Goal: Task Accomplishment & Management: Manage account settings

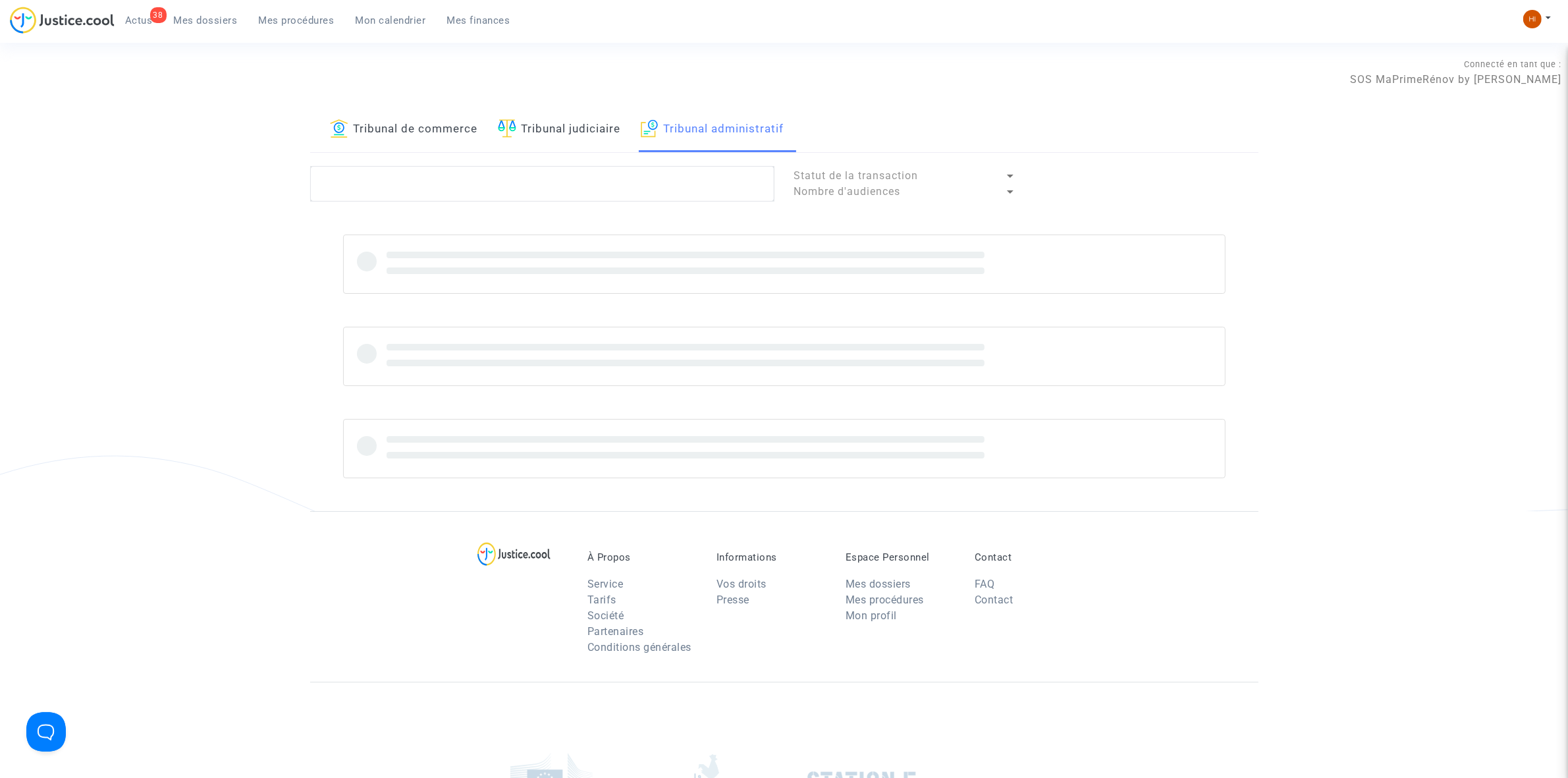
click at [446, 152] on link "Tribunal de commerce" at bounding box center [404, 129] width 148 height 45
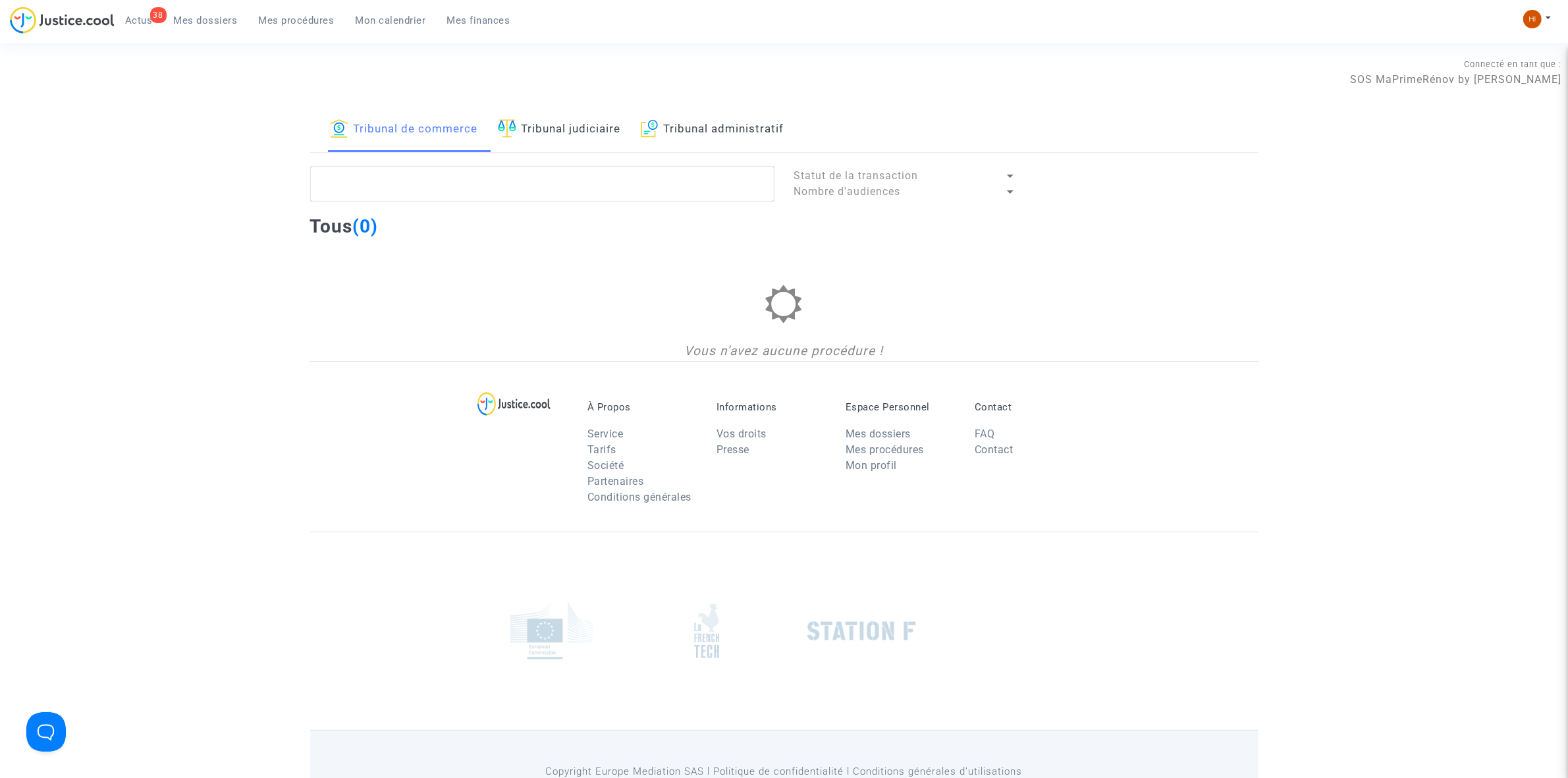
click at [649, 118] on link "Tribunal administratif" at bounding box center [713, 129] width 144 height 45
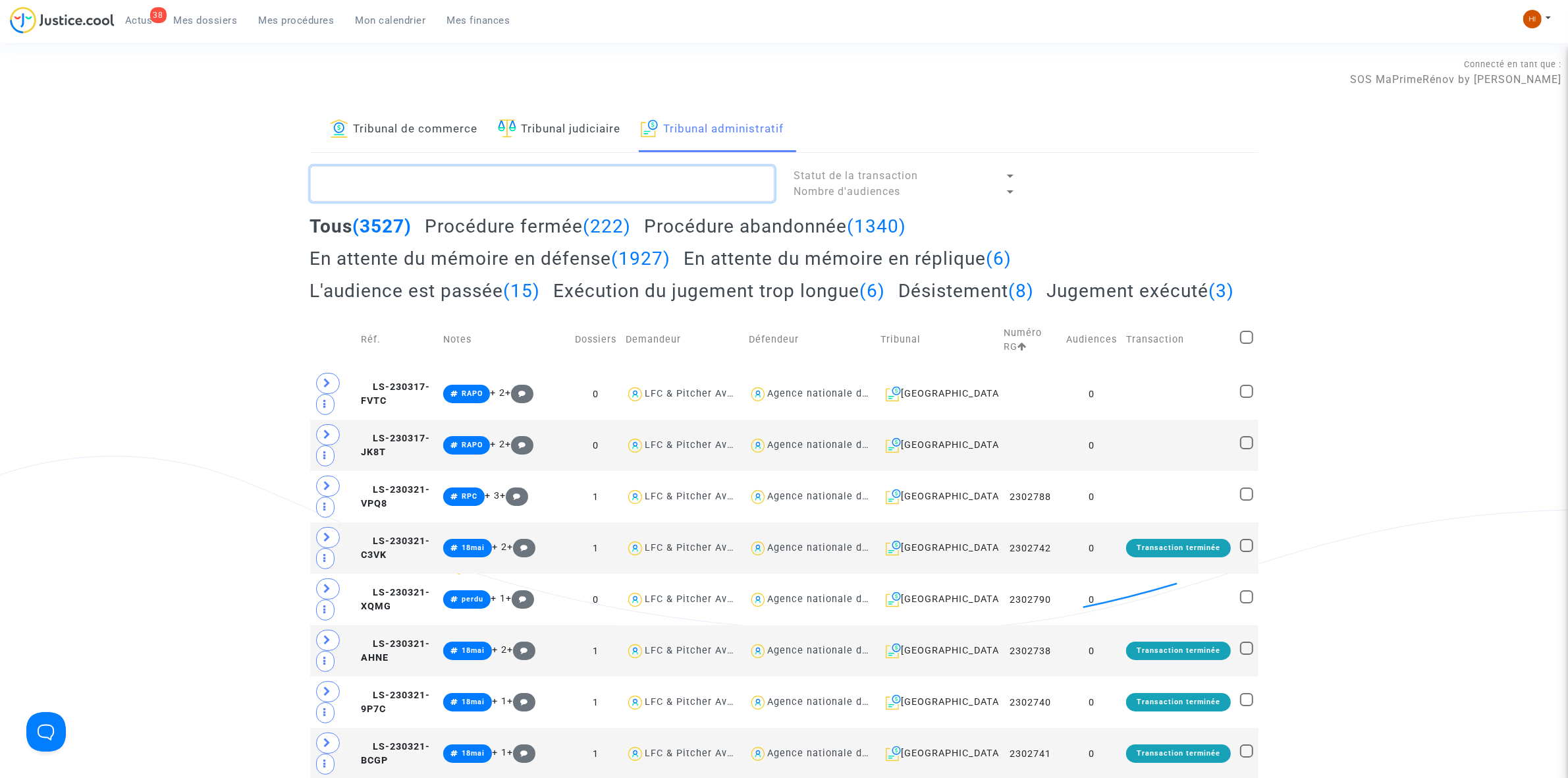
click at [593, 184] on textarea at bounding box center [542, 184] width 464 height 36
paste textarea "UTHILLEUL [PERSON_NAME]"
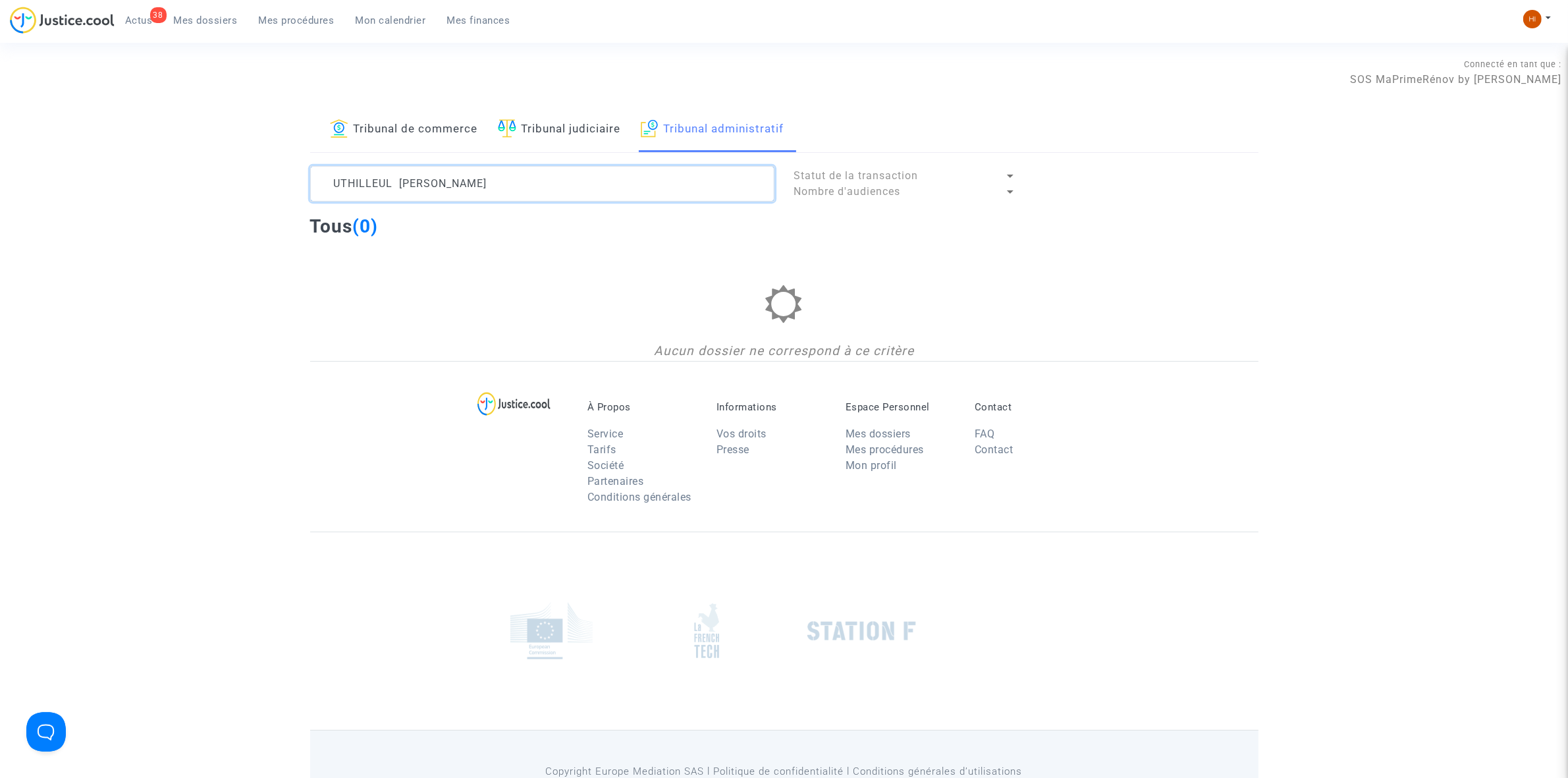
drag, startPoint x: 557, startPoint y: 178, endPoint x: 399, endPoint y: 186, distance: 158.2
click at [399, 186] on textarea at bounding box center [542, 184] width 464 height 36
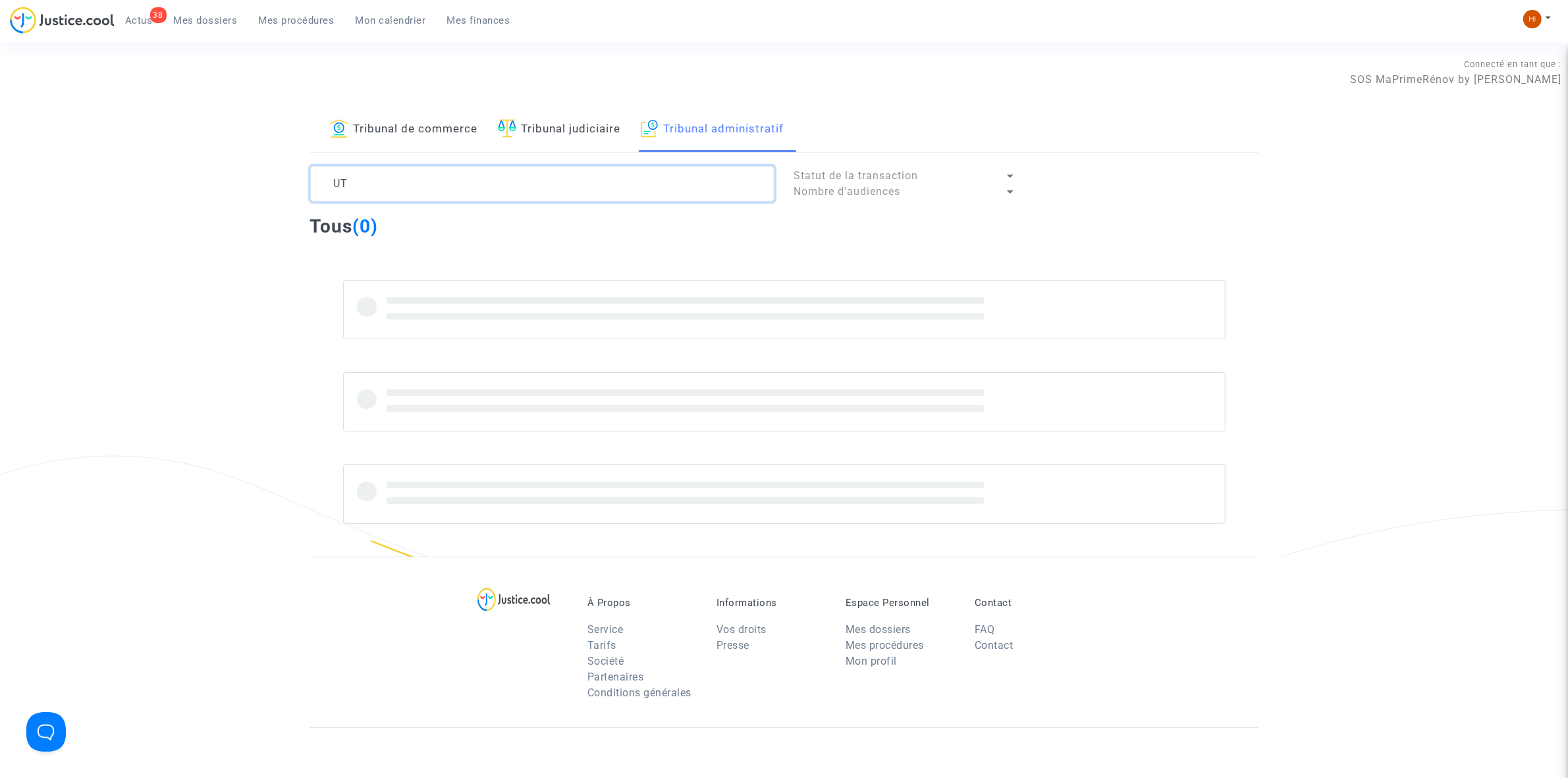
type textarea "U"
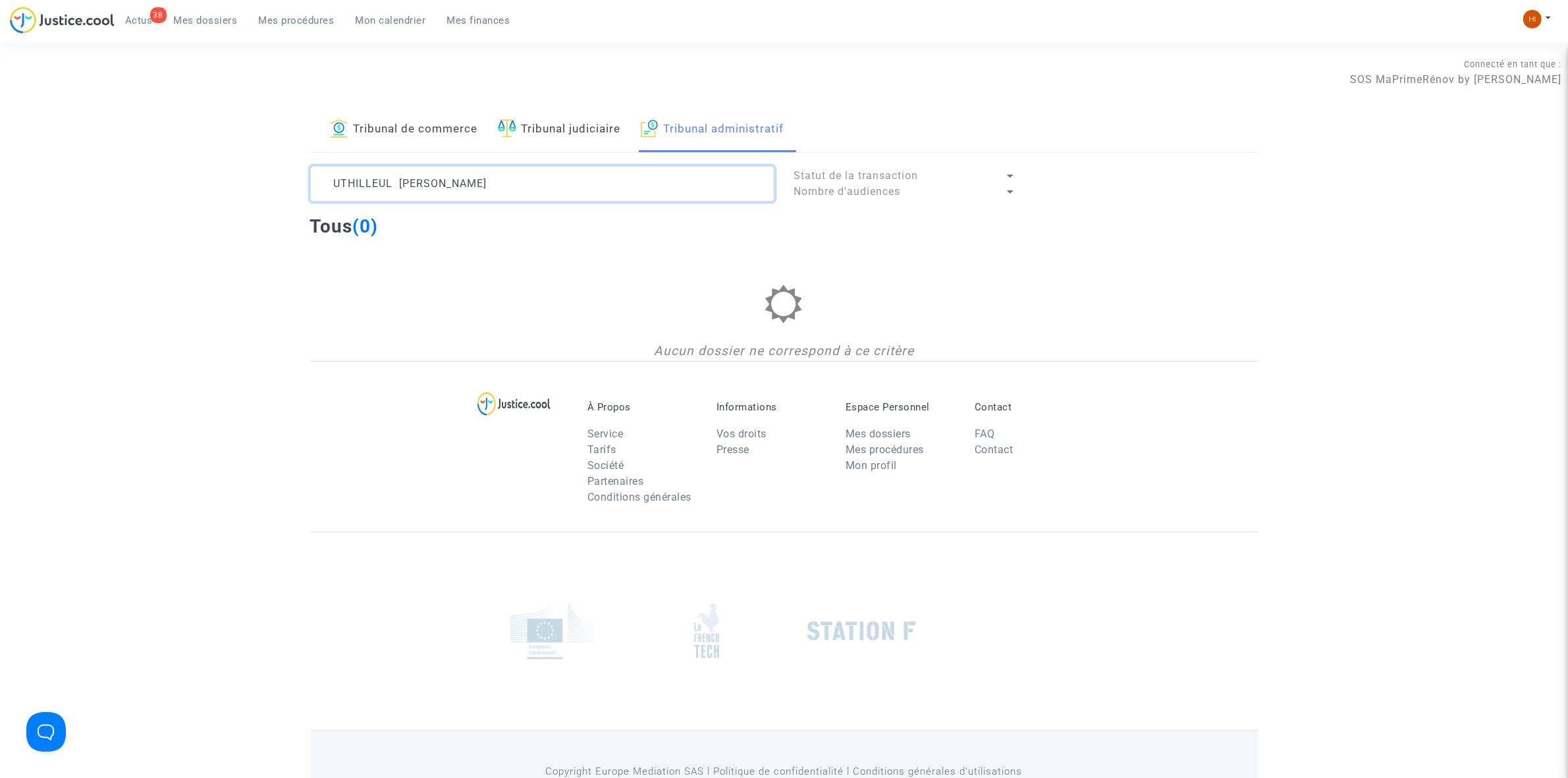
click at [334, 180] on textarea at bounding box center [542, 184] width 464 height 36
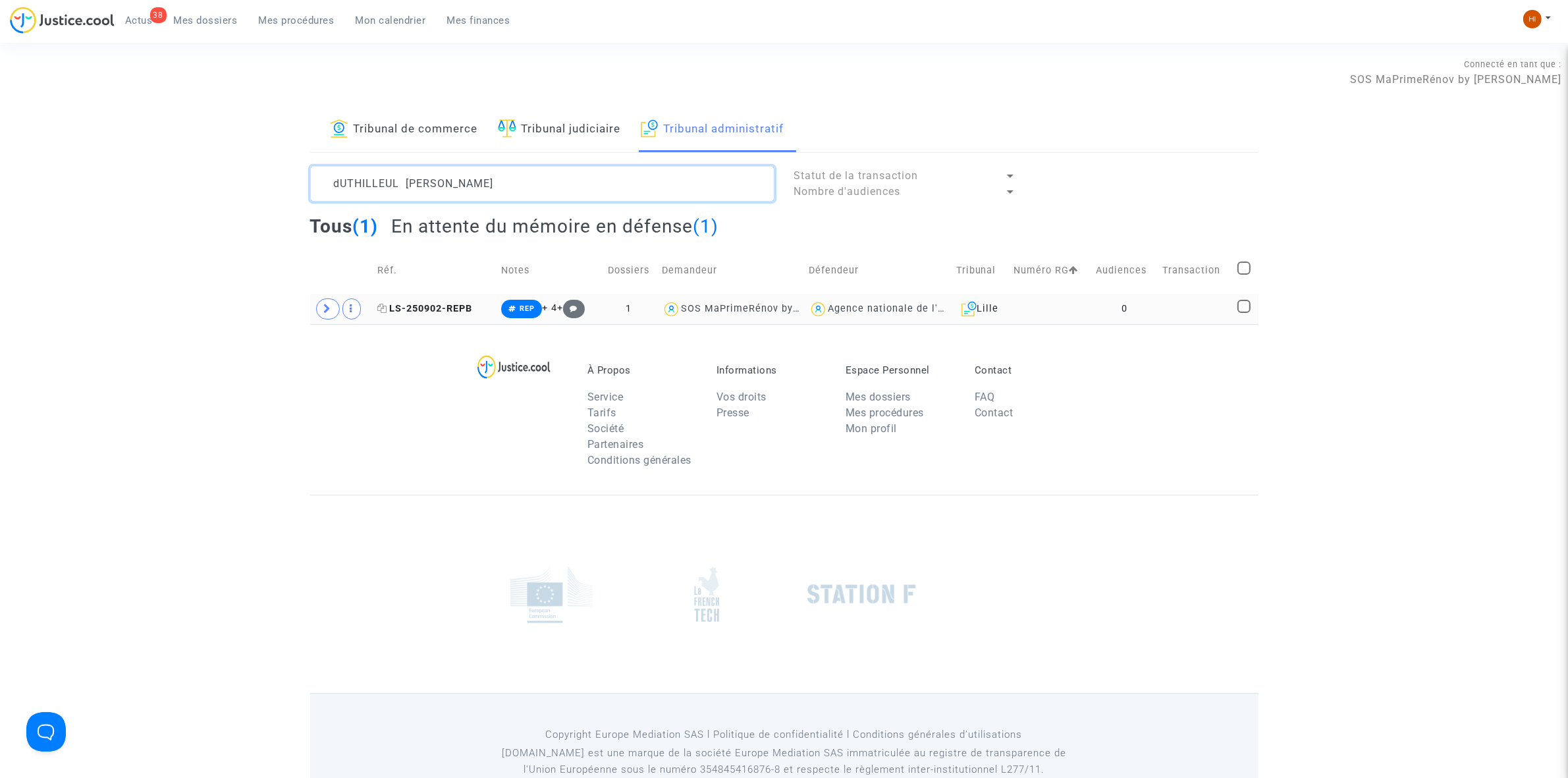
type textarea "dUTHILLEUL [PERSON_NAME]"
click at [459, 305] on span "LS-250902-REPB" at bounding box center [426, 308] width 95 height 11
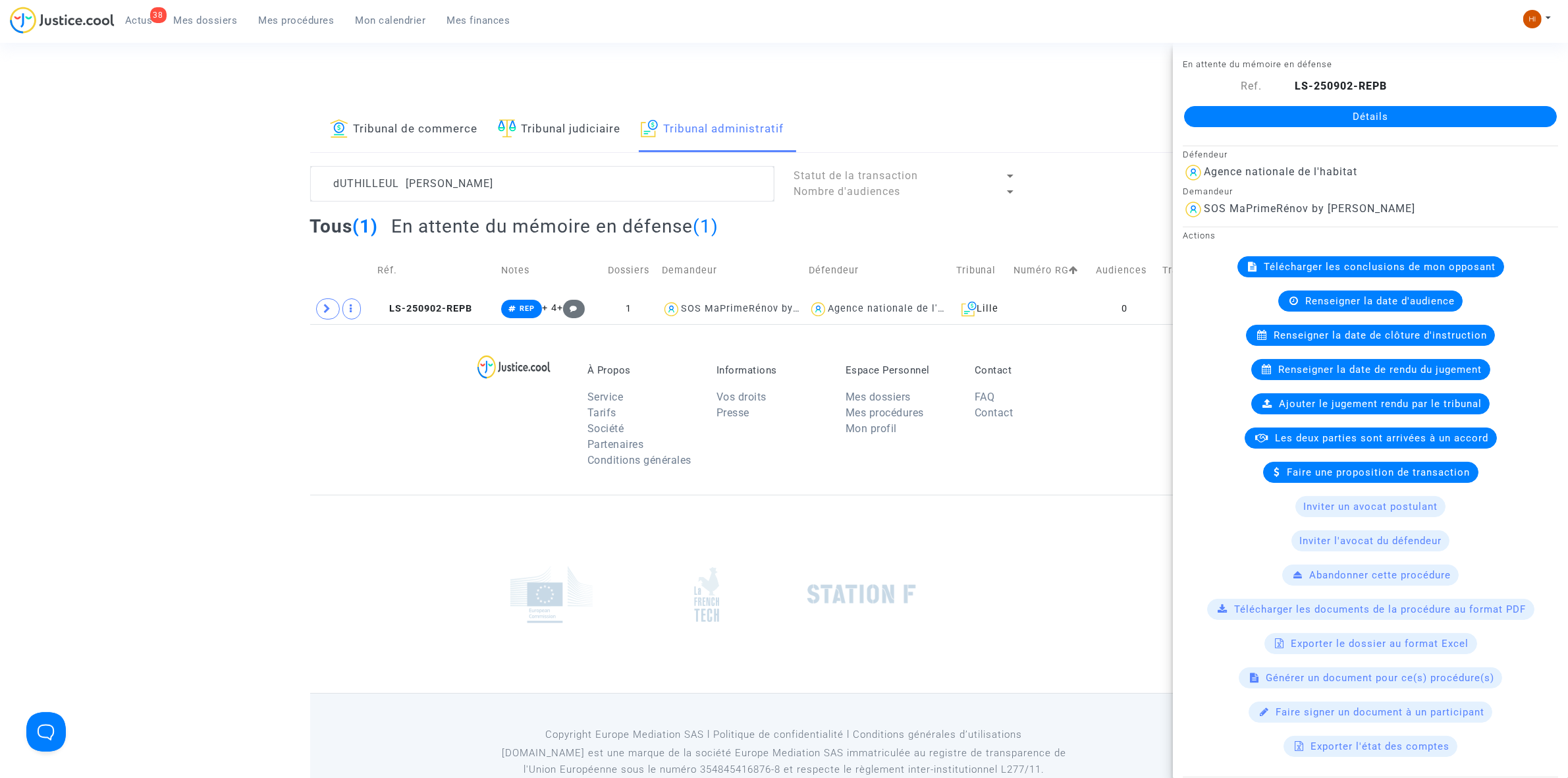
click at [1296, 118] on link "Détails" at bounding box center [1370, 117] width 373 height 21
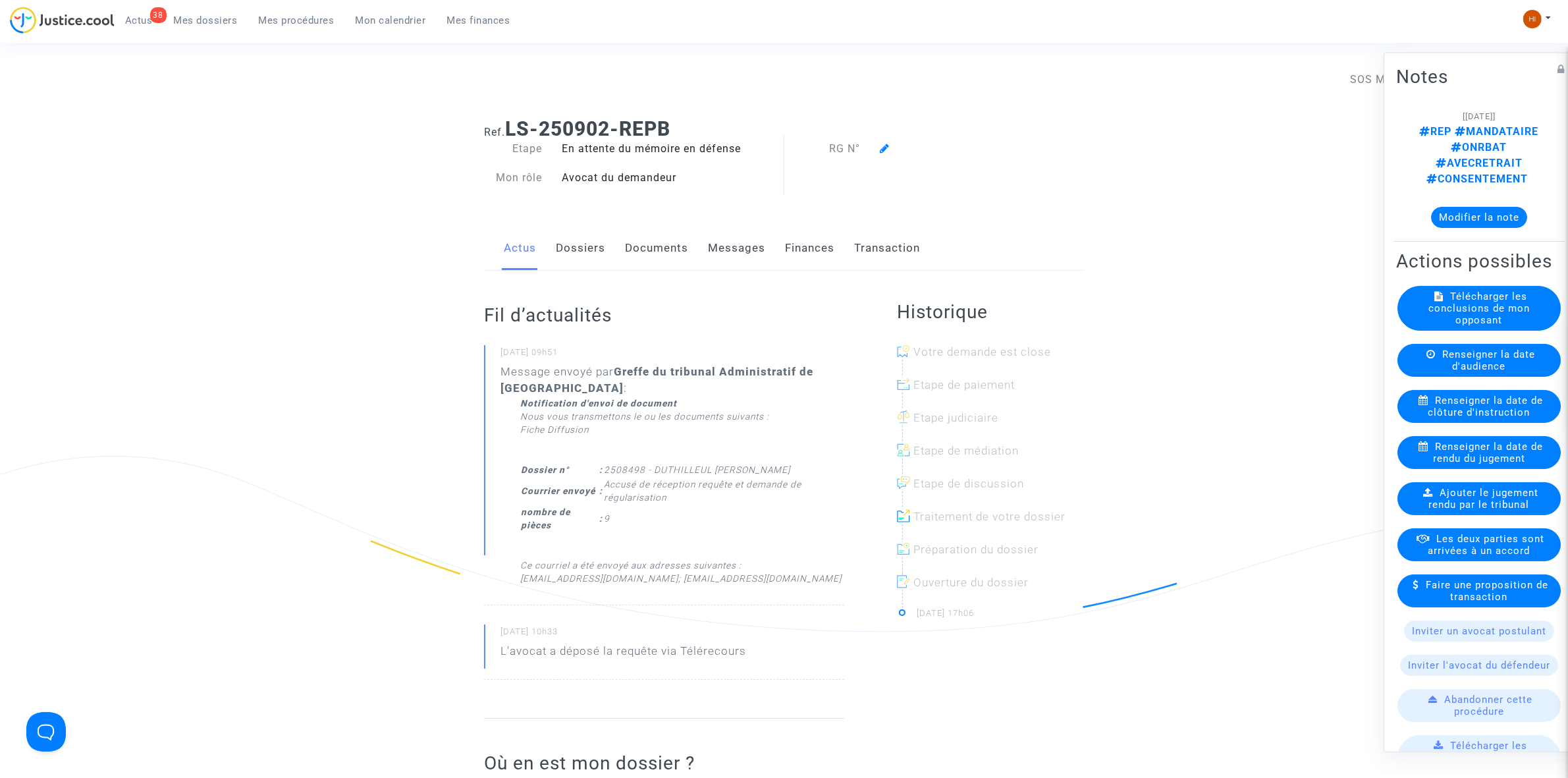
click at [891, 152] on div at bounding box center [956, 149] width 172 height 16
click at [885, 145] on icon at bounding box center [884, 148] width 10 height 11
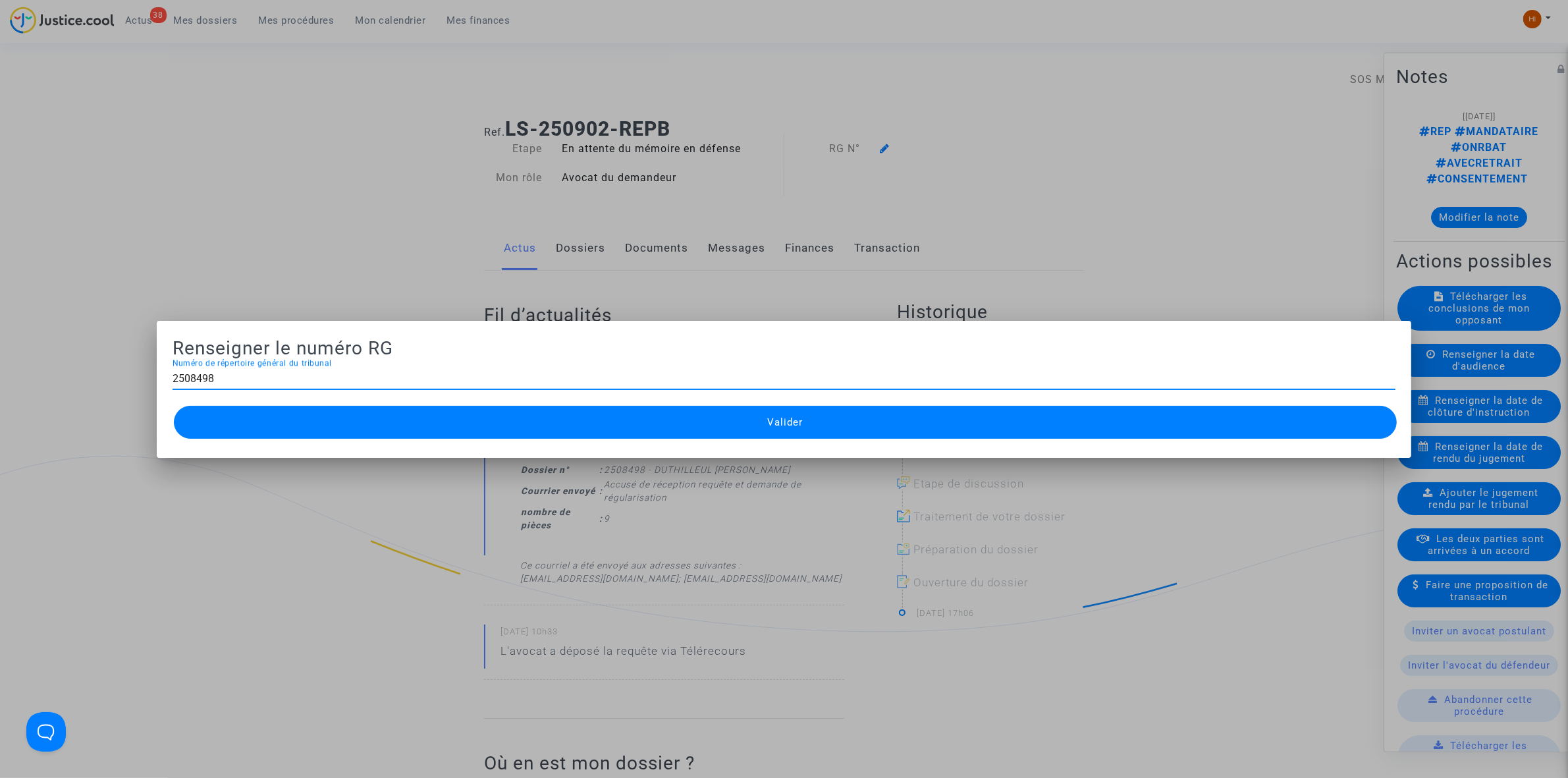
type input "2508498"
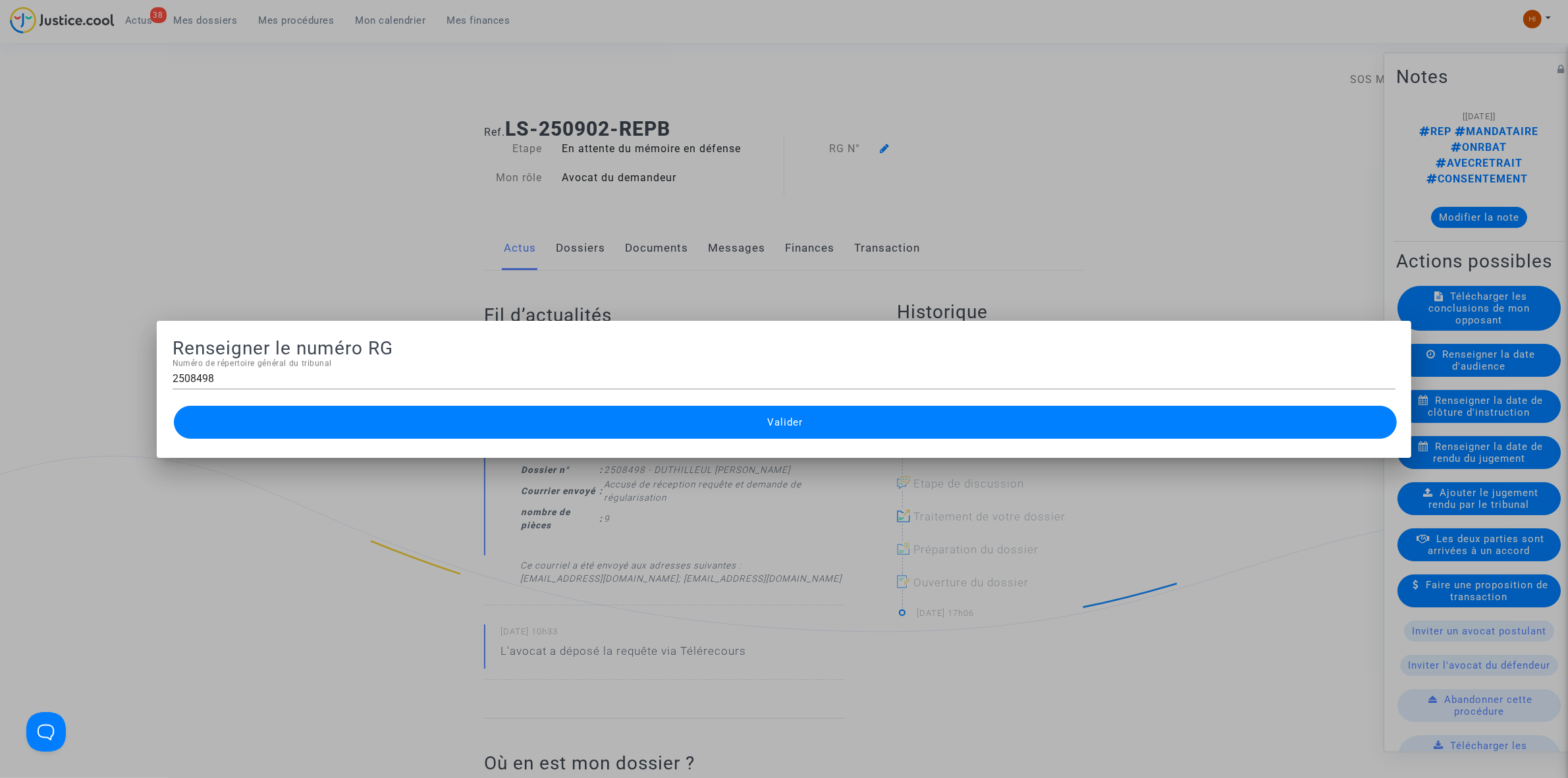
click at [629, 426] on button "Valider" at bounding box center [785, 422] width 1223 height 33
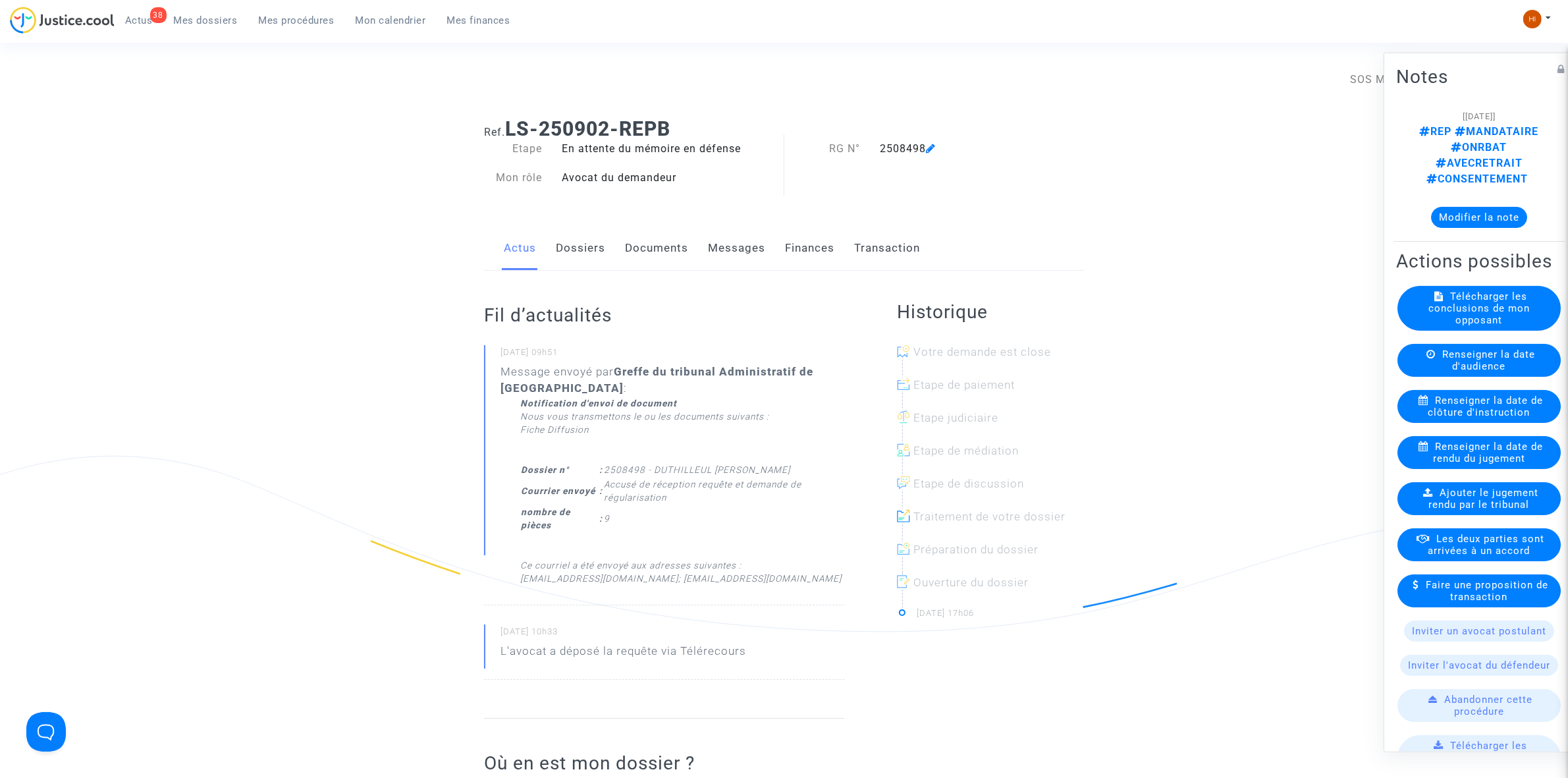
click at [649, 239] on link "Documents" at bounding box center [657, 249] width 63 height 44
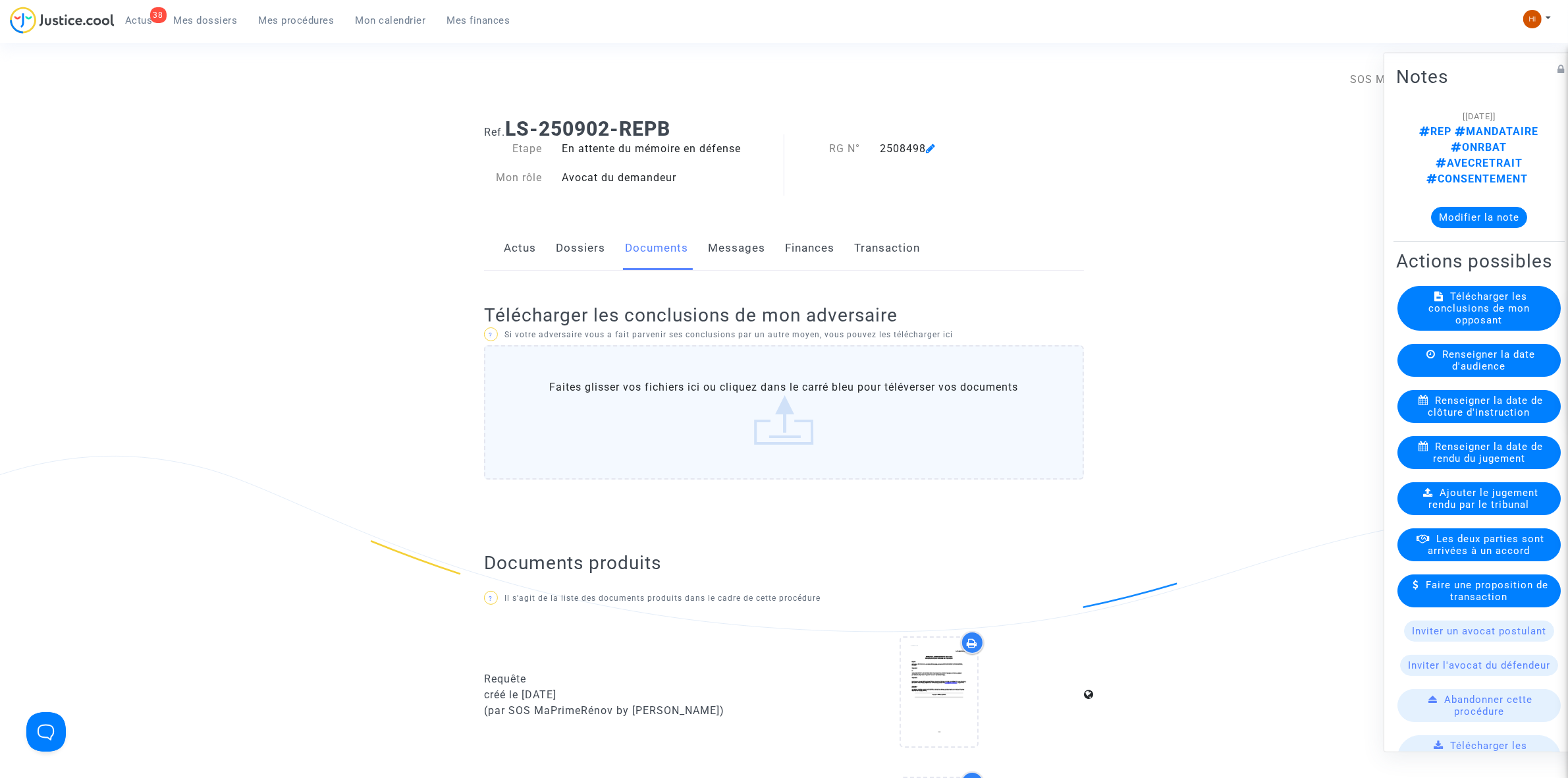
click at [578, 257] on link "Dossiers" at bounding box center [580, 249] width 49 height 44
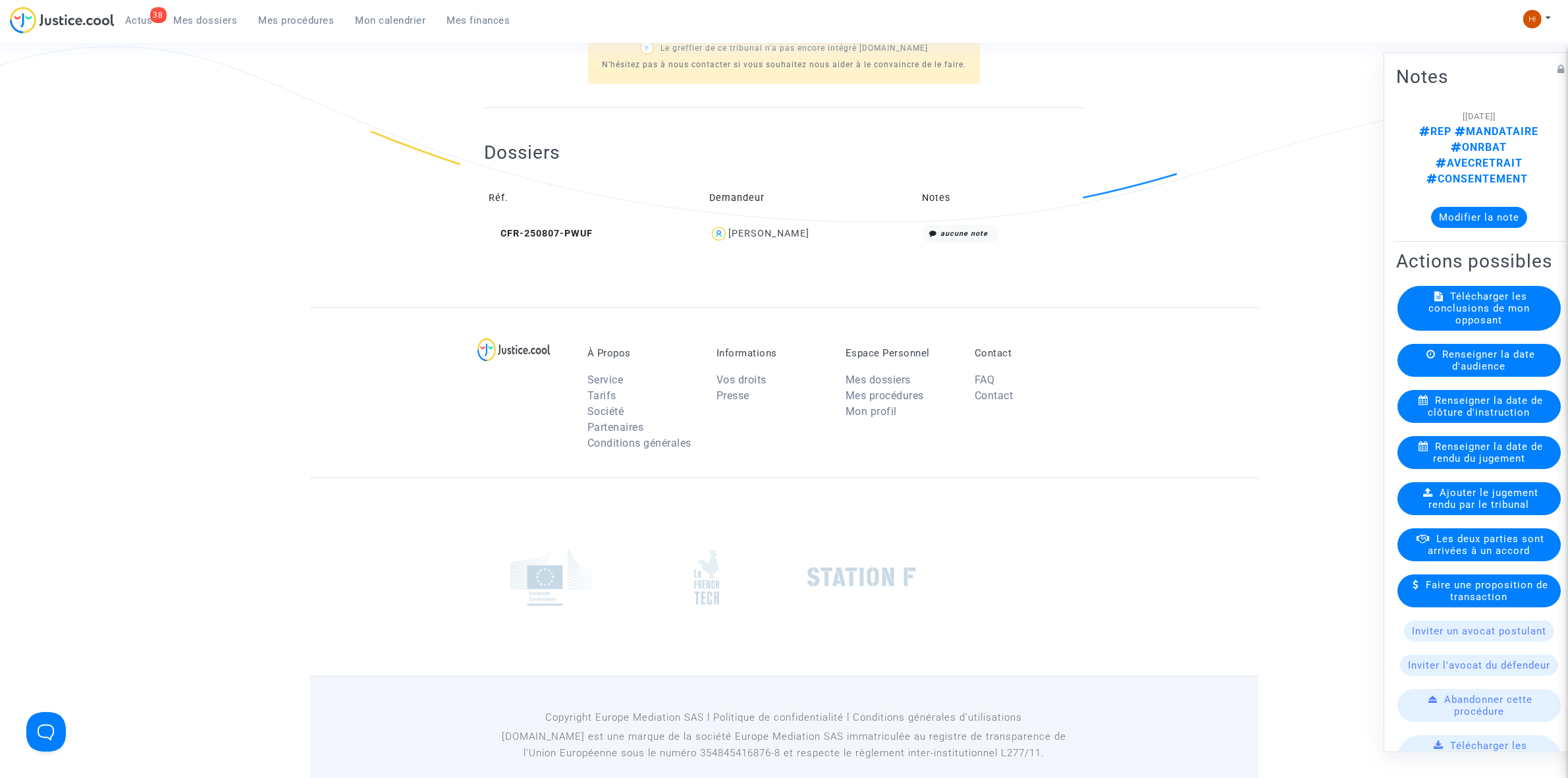
scroll to position [412, 0]
click at [561, 231] on span "CFR-250807-PWUF" at bounding box center [541, 231] width 104 height 11
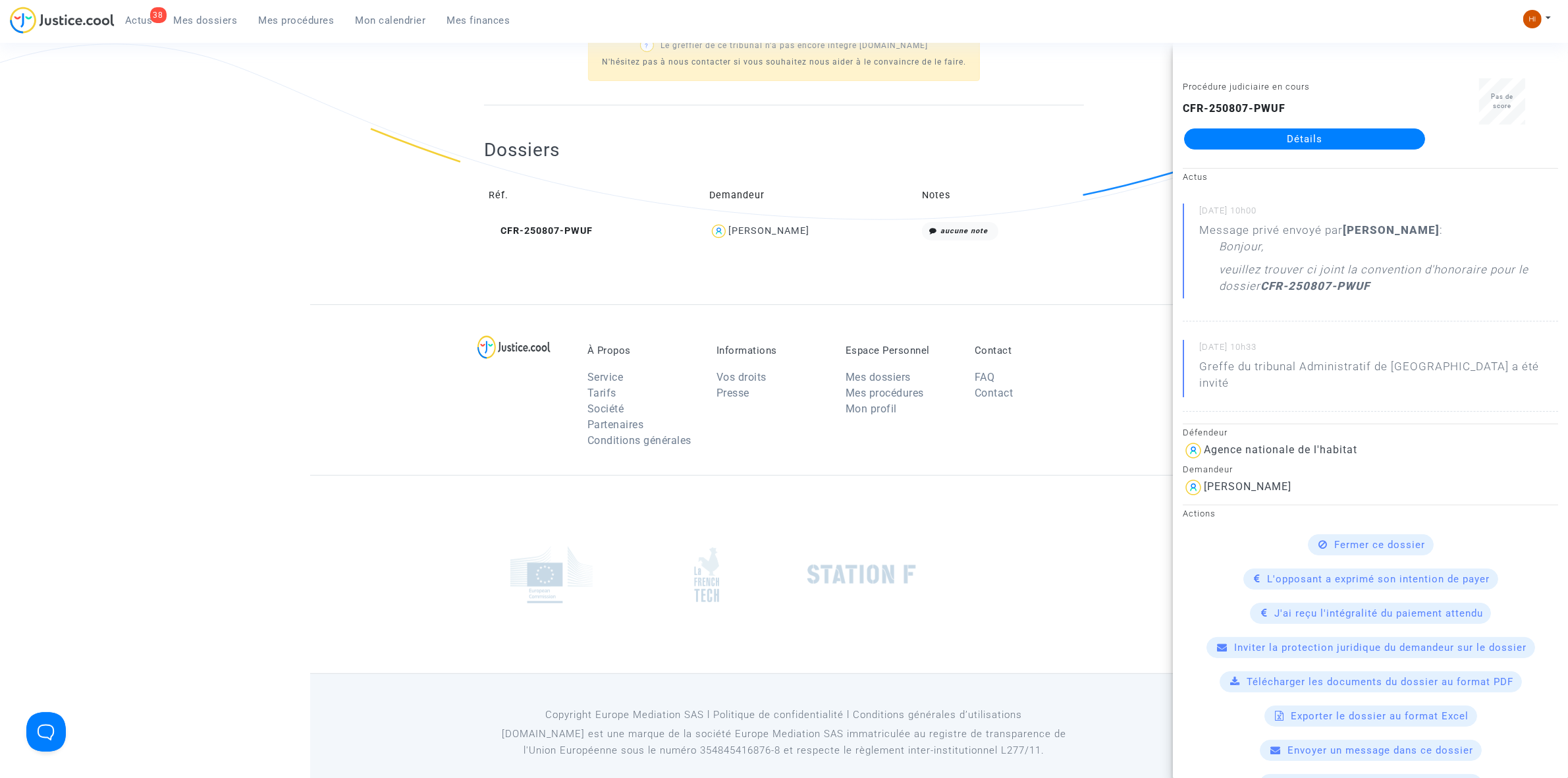
click at [1335, 141] on link "Détails" at bounding box center [1305, 139] width 241 height 21
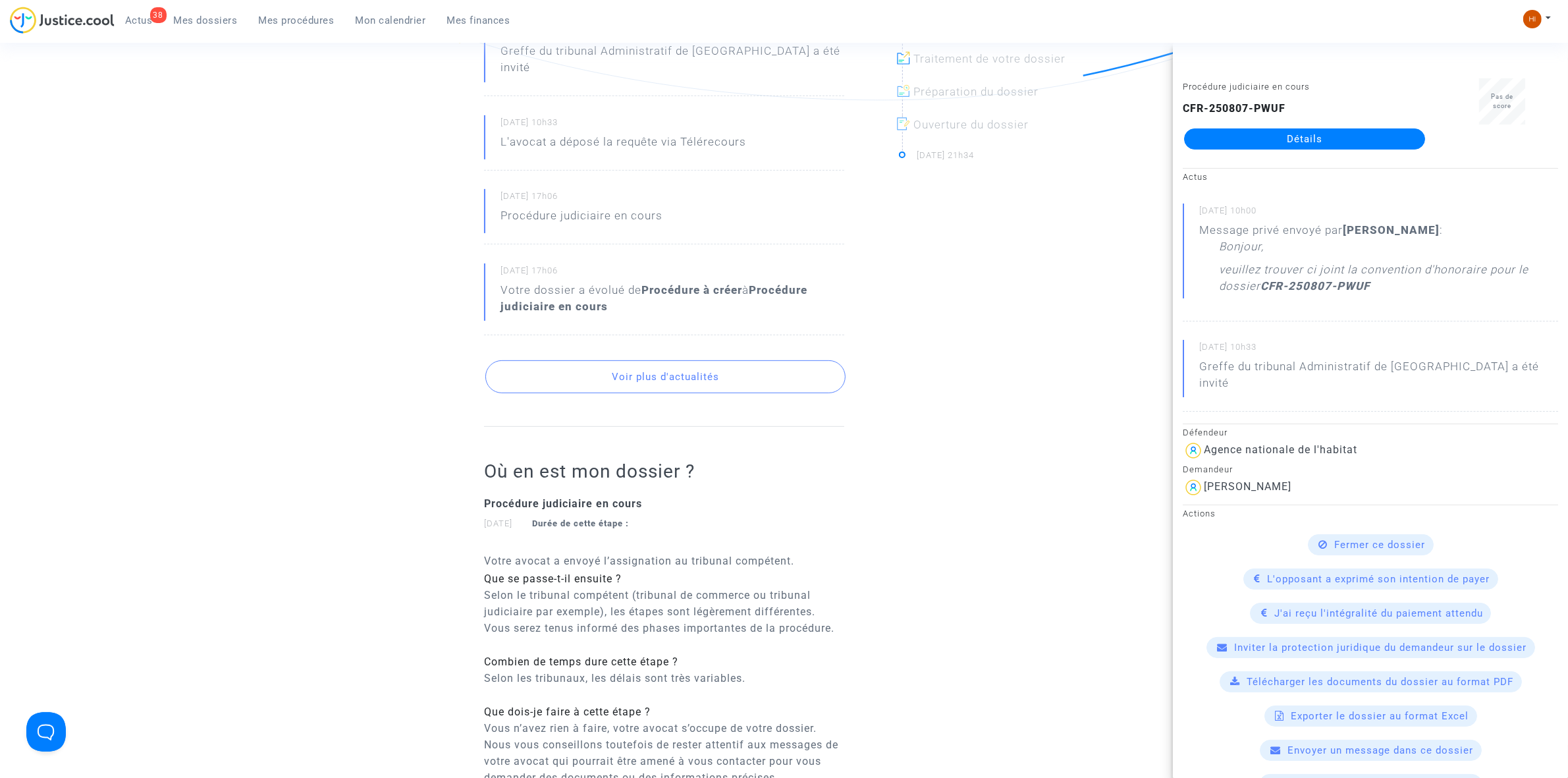
scroll to position [576, 0]
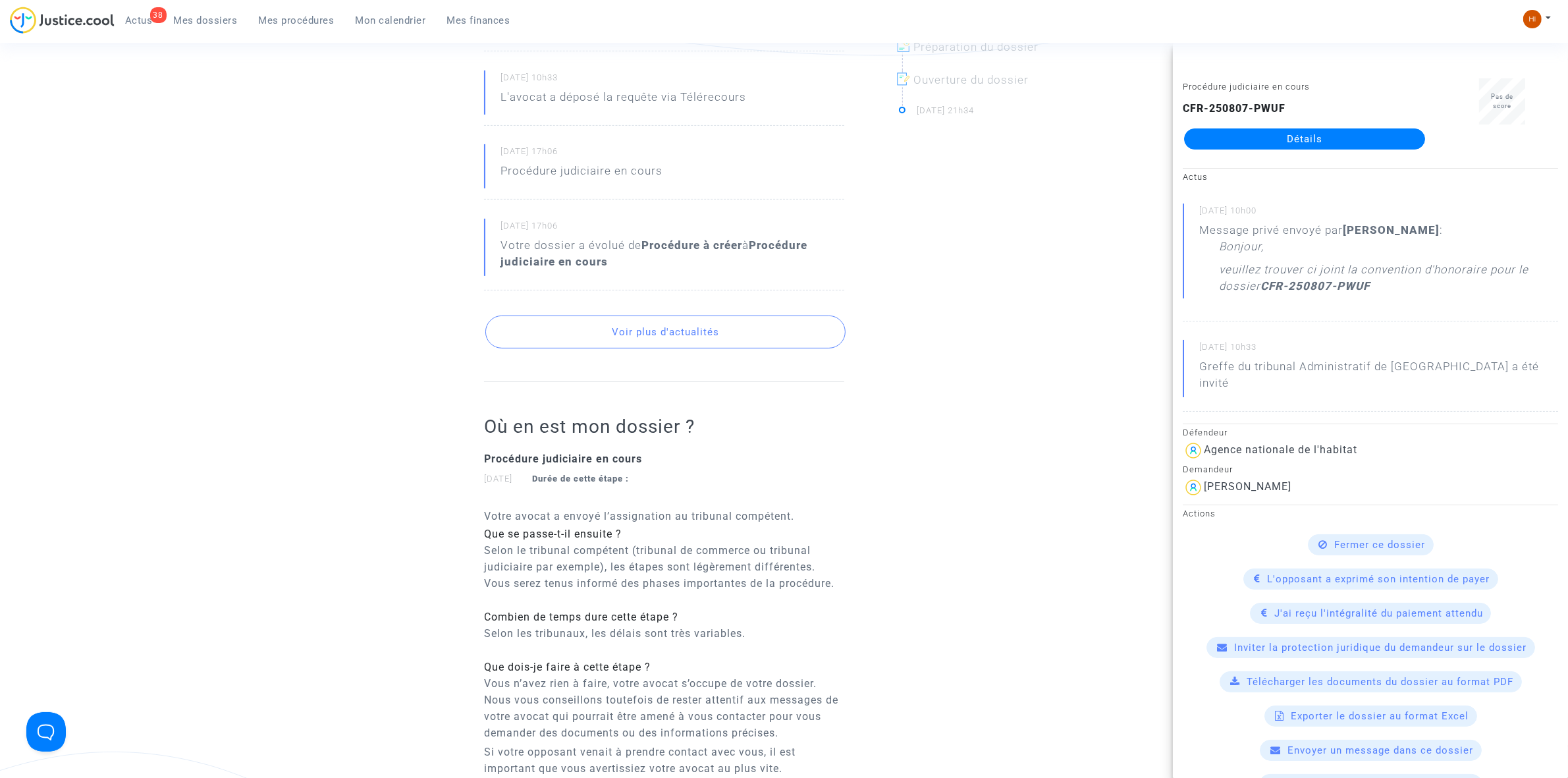
click at [1314, 128] on link "Détails" at bounding box center [1305, 139] width 241 height 21
click at [1325, 136] on link "Détails" at bounding box center [1305, 139] width 241 height 21
click at [1286, 147] on link "Détails" at bounding box center [1305, 139] width 241 height 21
click at [1290, 133] on link "Détails" at bounding box center [1305, 139] width 241 height 21
click at [1361, 137] on link "Détails" at bounding box center [1305, 139] width 241 height 21
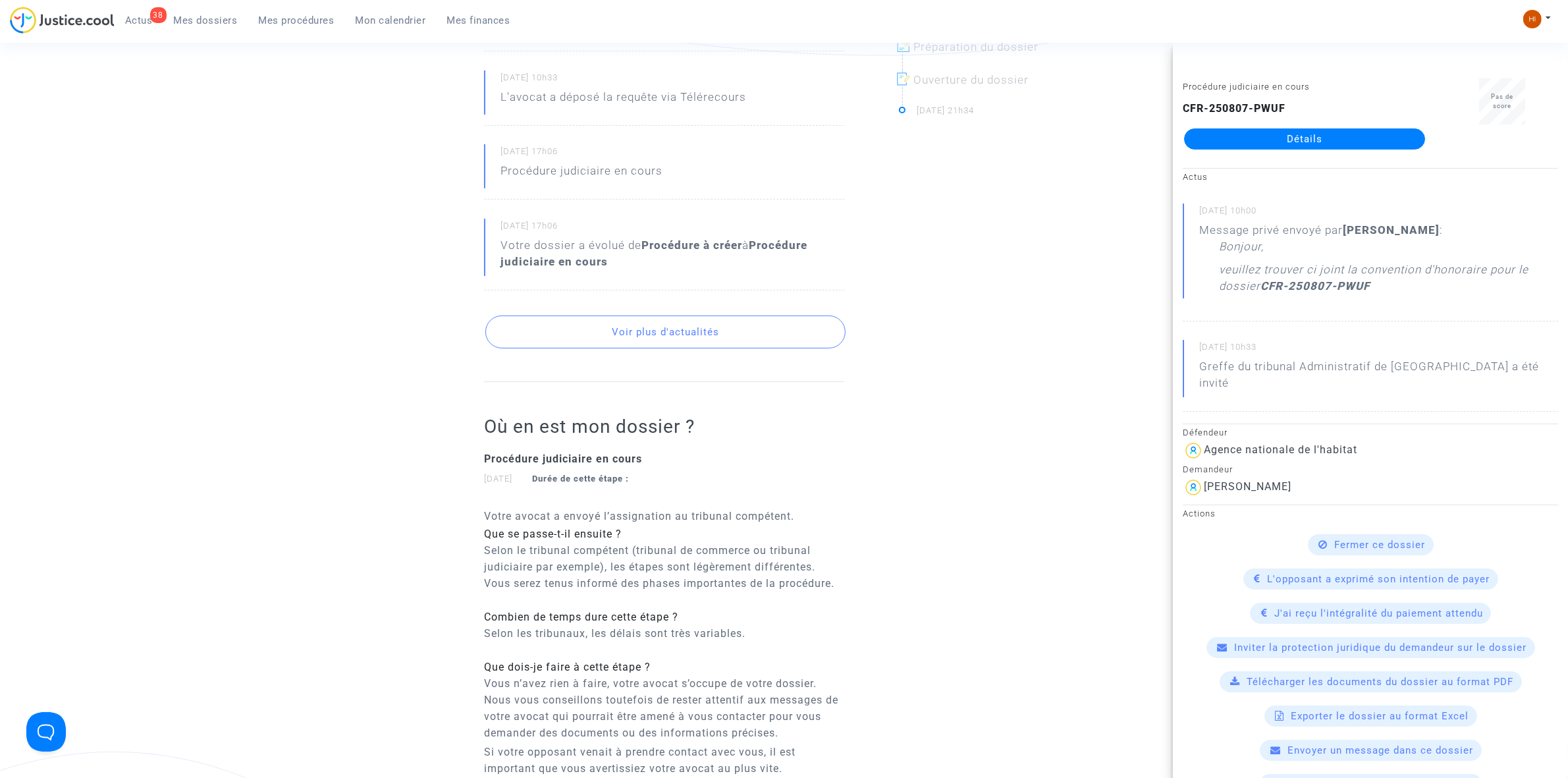
click at [1361, 137] on link "Détails" at bounding box center [1305, 139] width 241 height 21
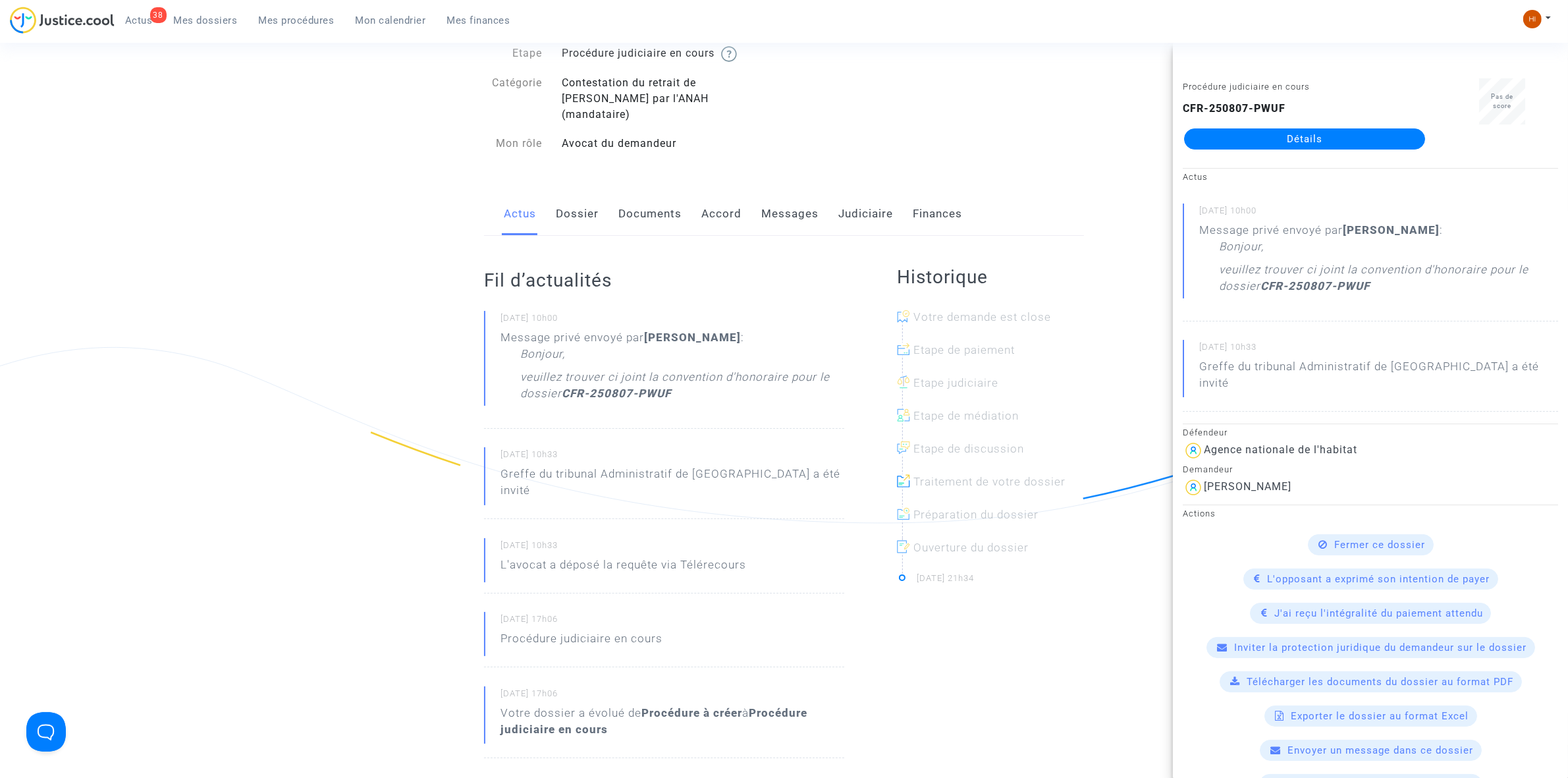
scroll to position [83, 0]
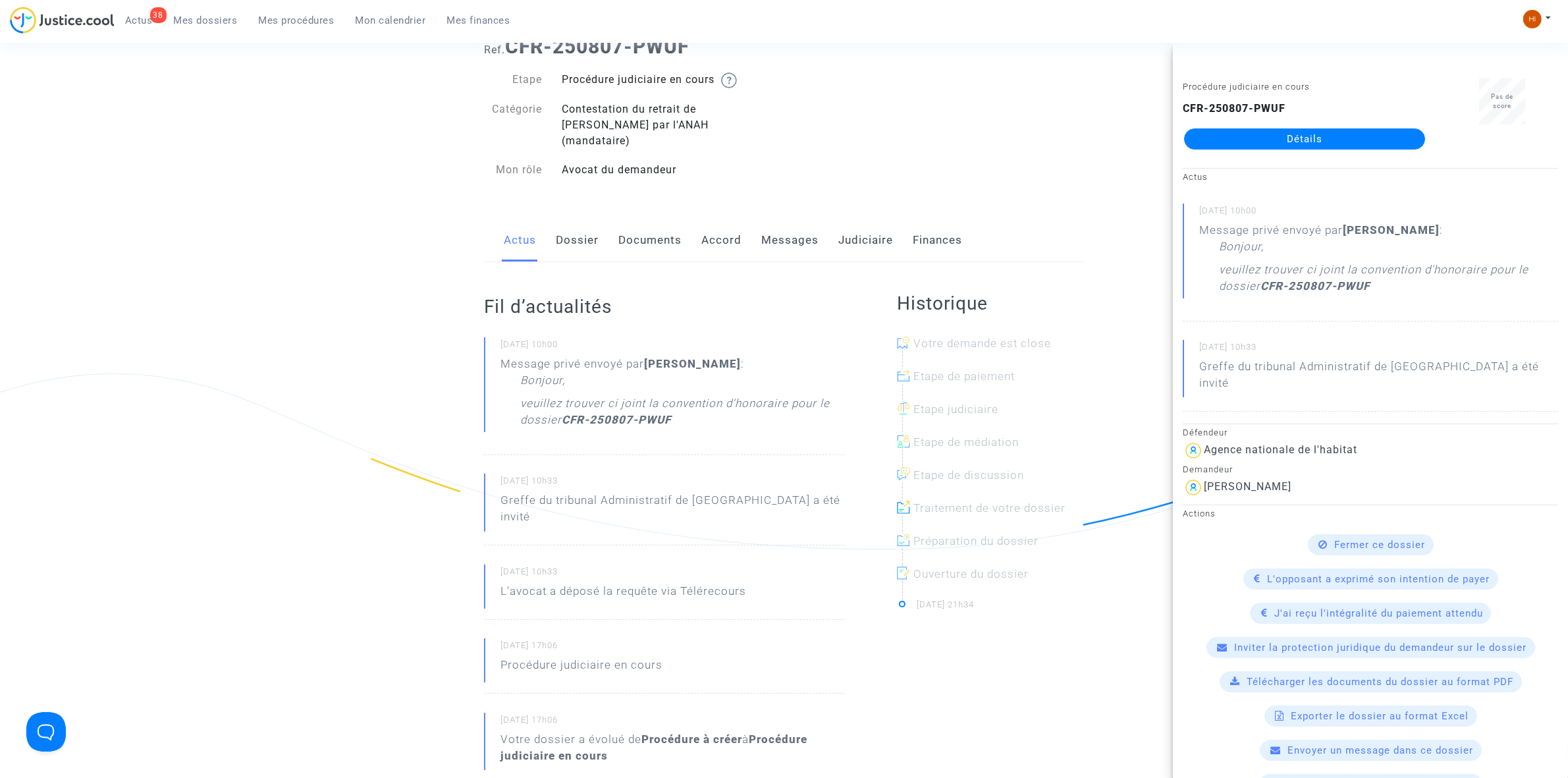
click at [651, 231] on link "Documents" at bounding box center [650, 241] width 63 height 44
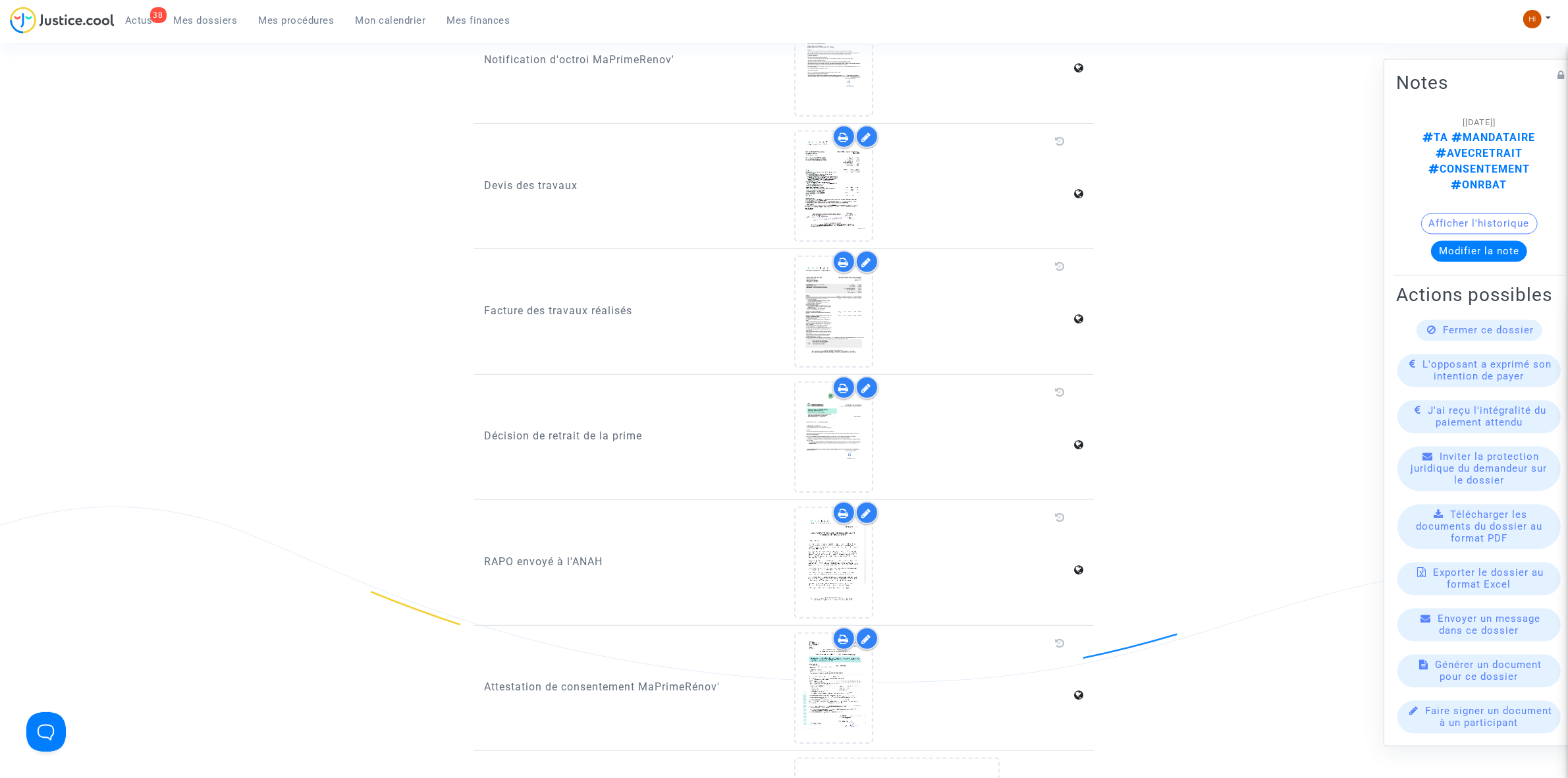
scroll to position [824, 0]
click at [840, 539] on icon at bounding box center [833, 560] width 43 height 42
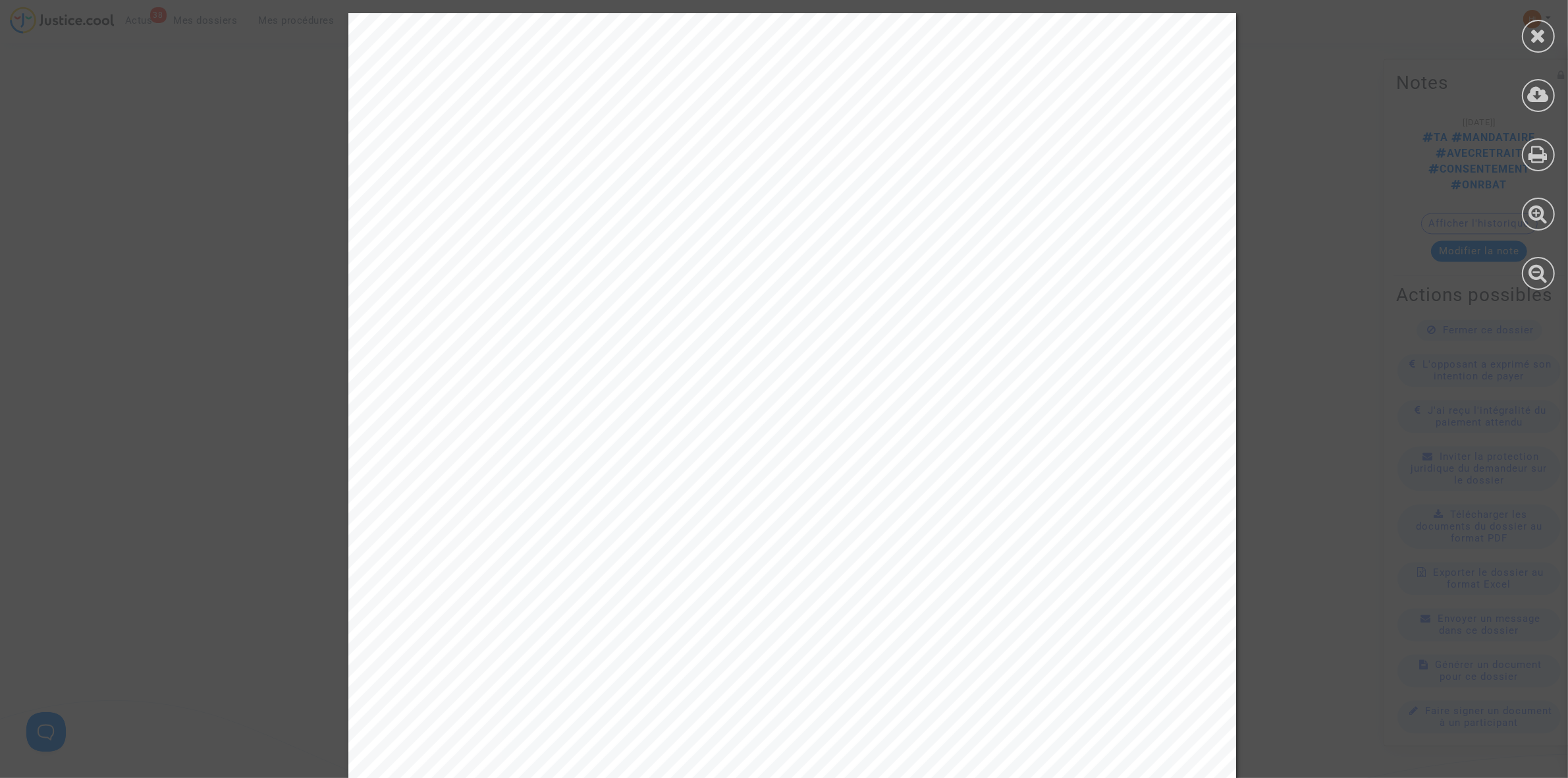
scroll to position [247, 0]
click at [1550, 40] on div at bounding box center [1539, 37] width 33 height 33
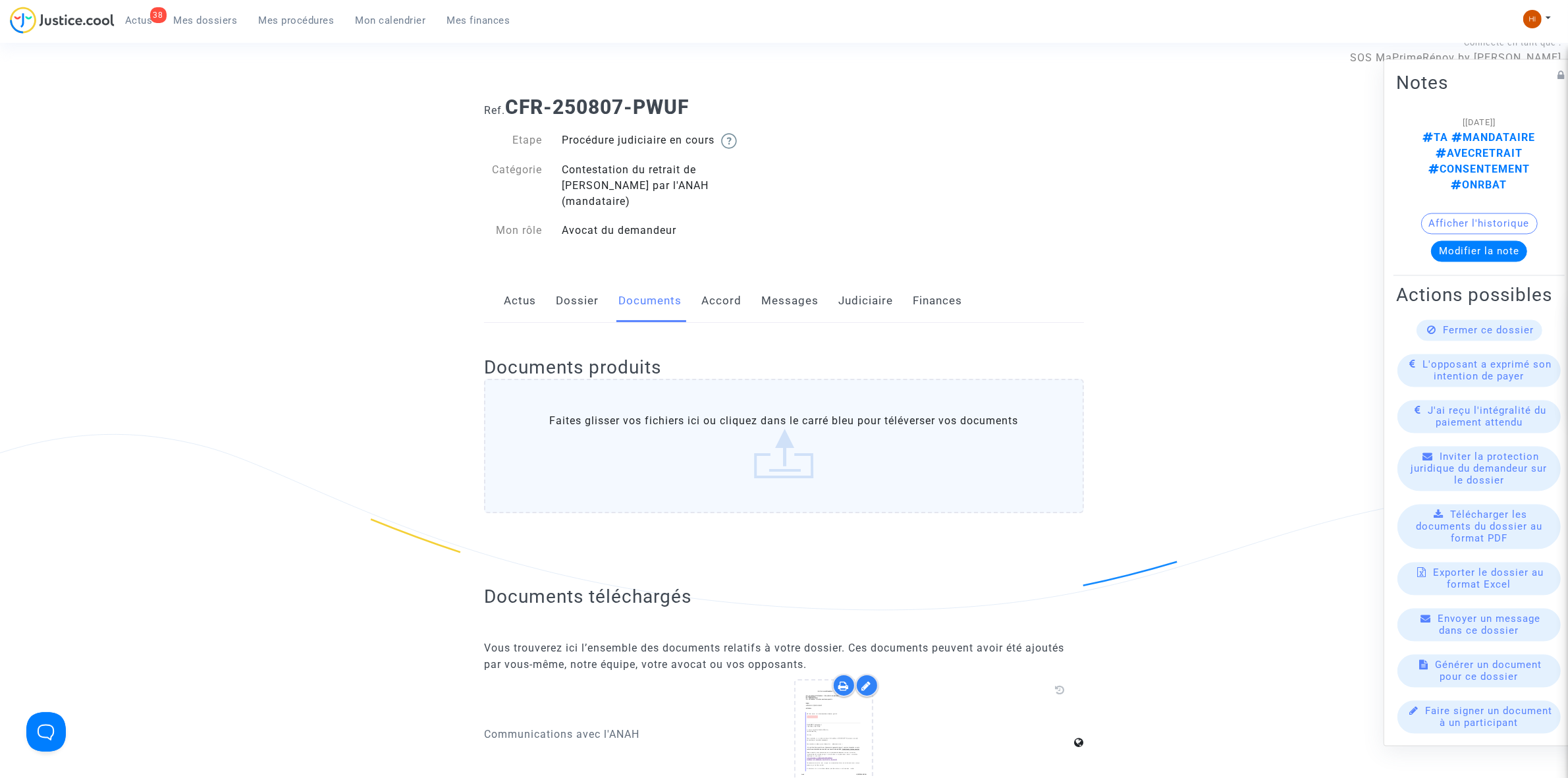
scroll to position [0, 0]
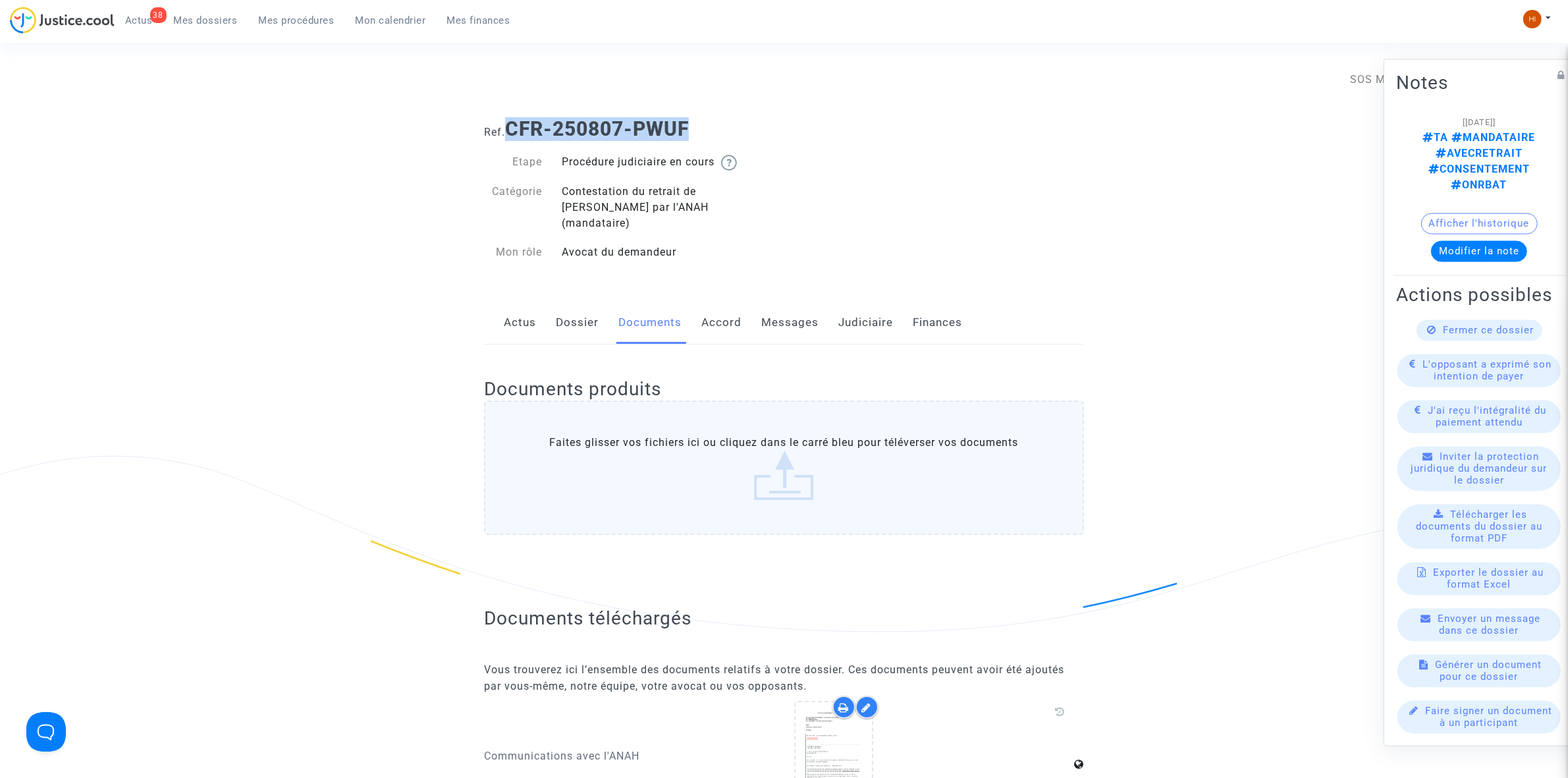
drag, startPoint x: 657, startPoint y: 137, endPoint x: 509, endPoint y: 129, distance: 148.2
click at [509, 129] on h1 "Ref. CFR-250807-PWUF" at bounding box center [783, 129] width 600 height 24
copy b "CFR-250807-PWUF"
click at [575, 311] on link "Dossier" at bounding box center [577, 323] width 43 height 44
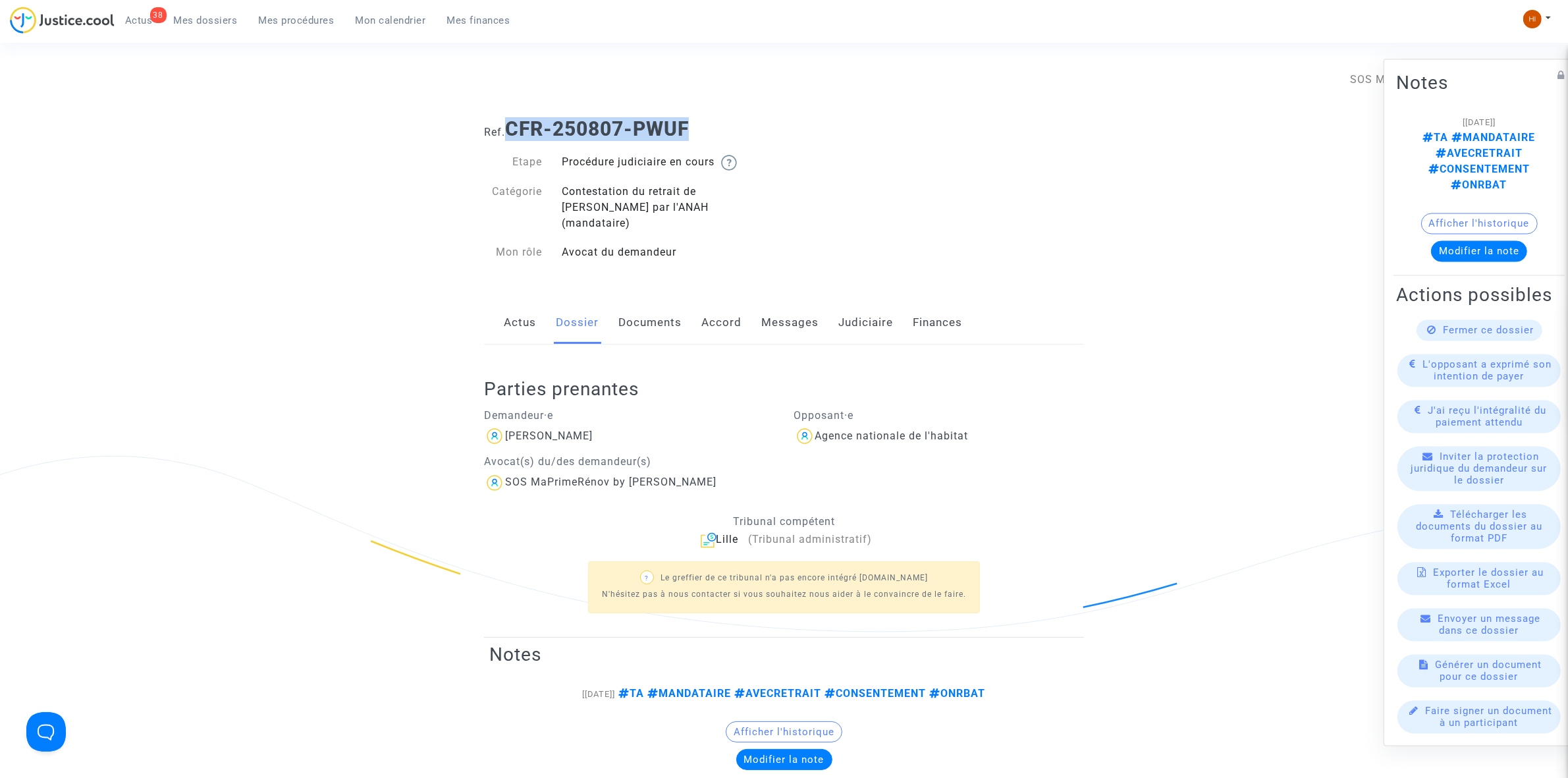
click at [880, 308] on link "Judiciaire" at bounding box center [866, 323] width 54 height 44
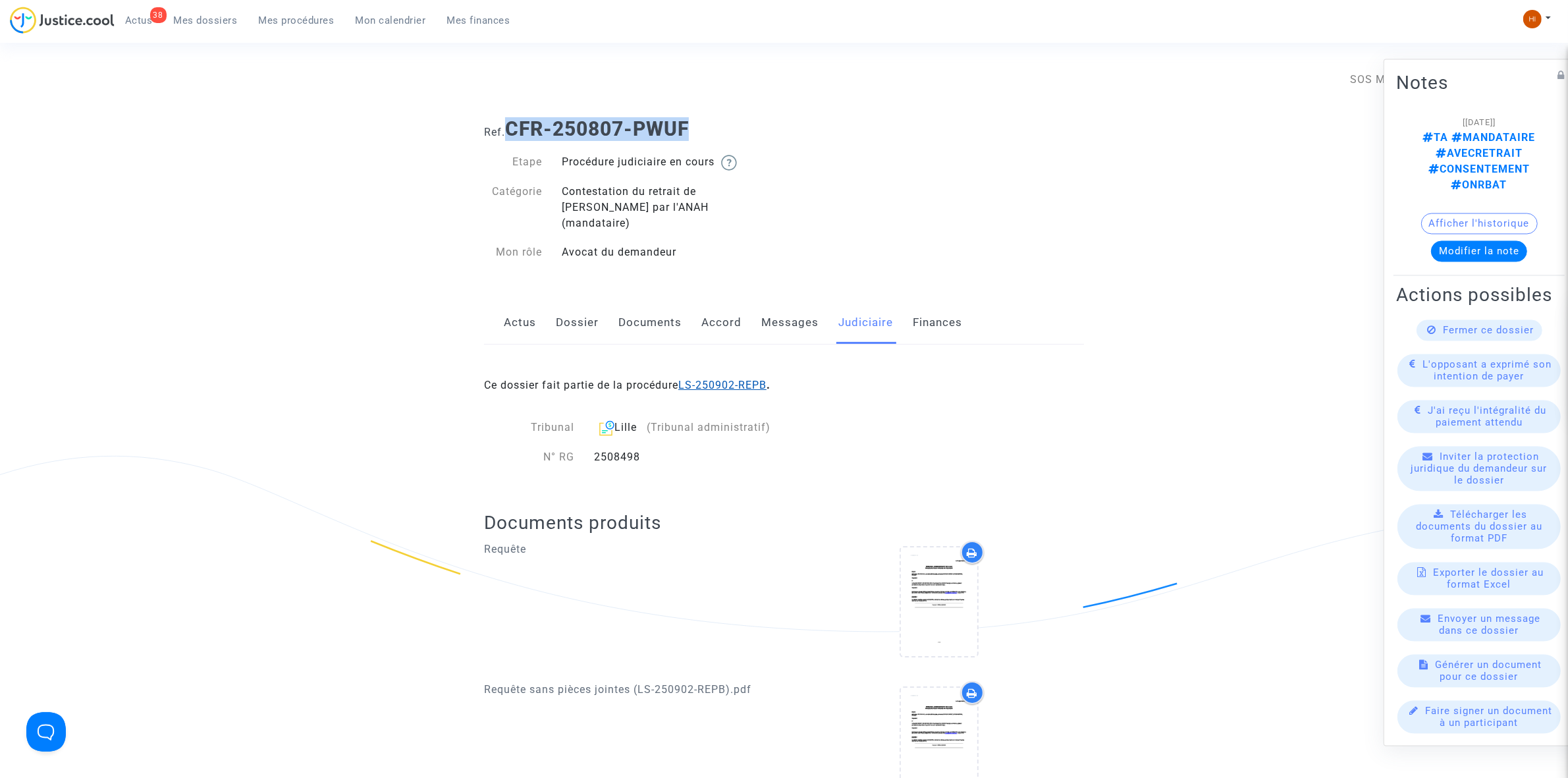
click at [723, 378] on link "LS-250902-REPB" at bounding box center [723, 385] width 89 height 12
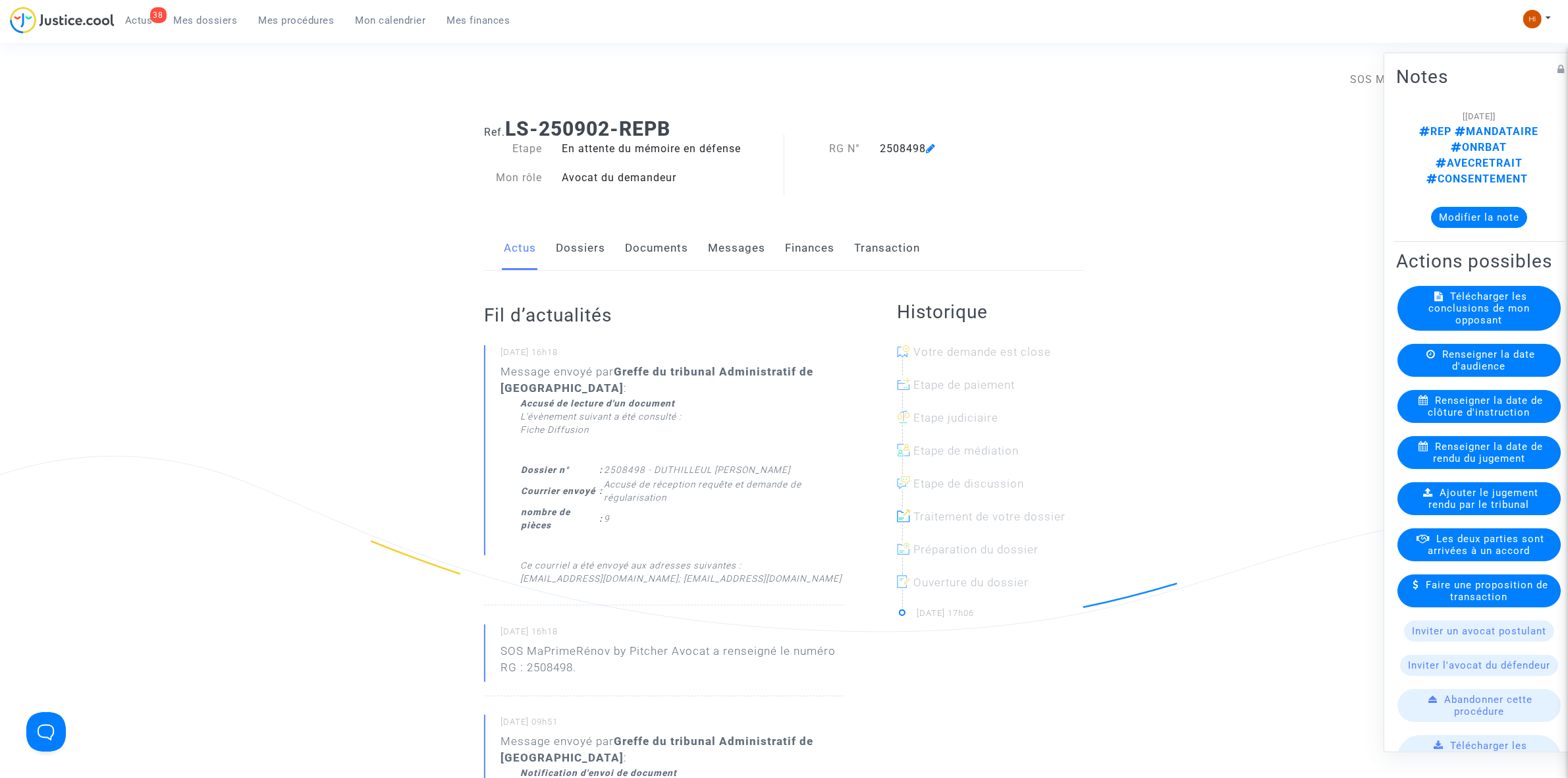
click at [636, 252] on link "Documents" at bounding box center [657, 249] width 63 height 44
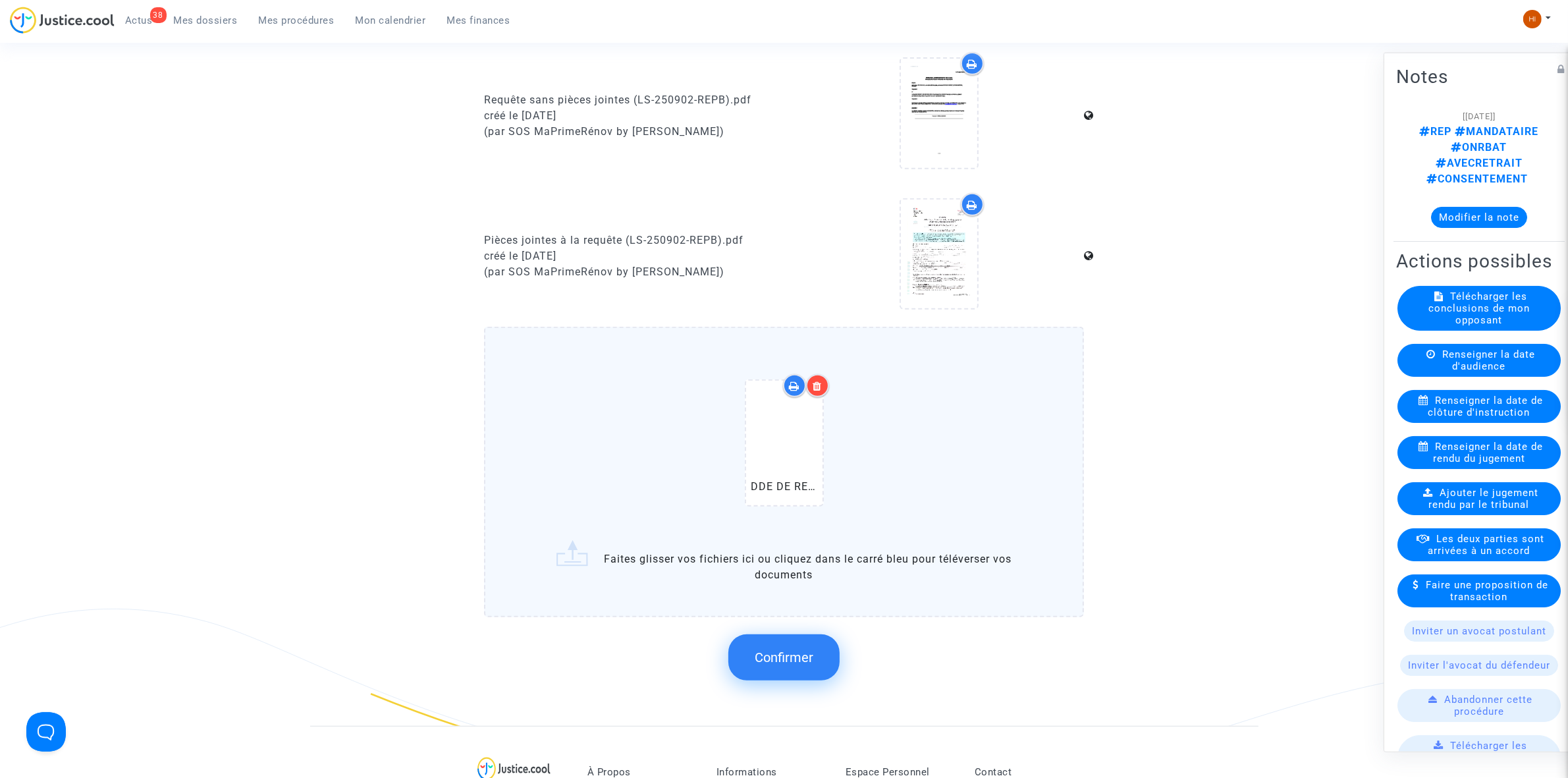
scroll to position [1070, 0]
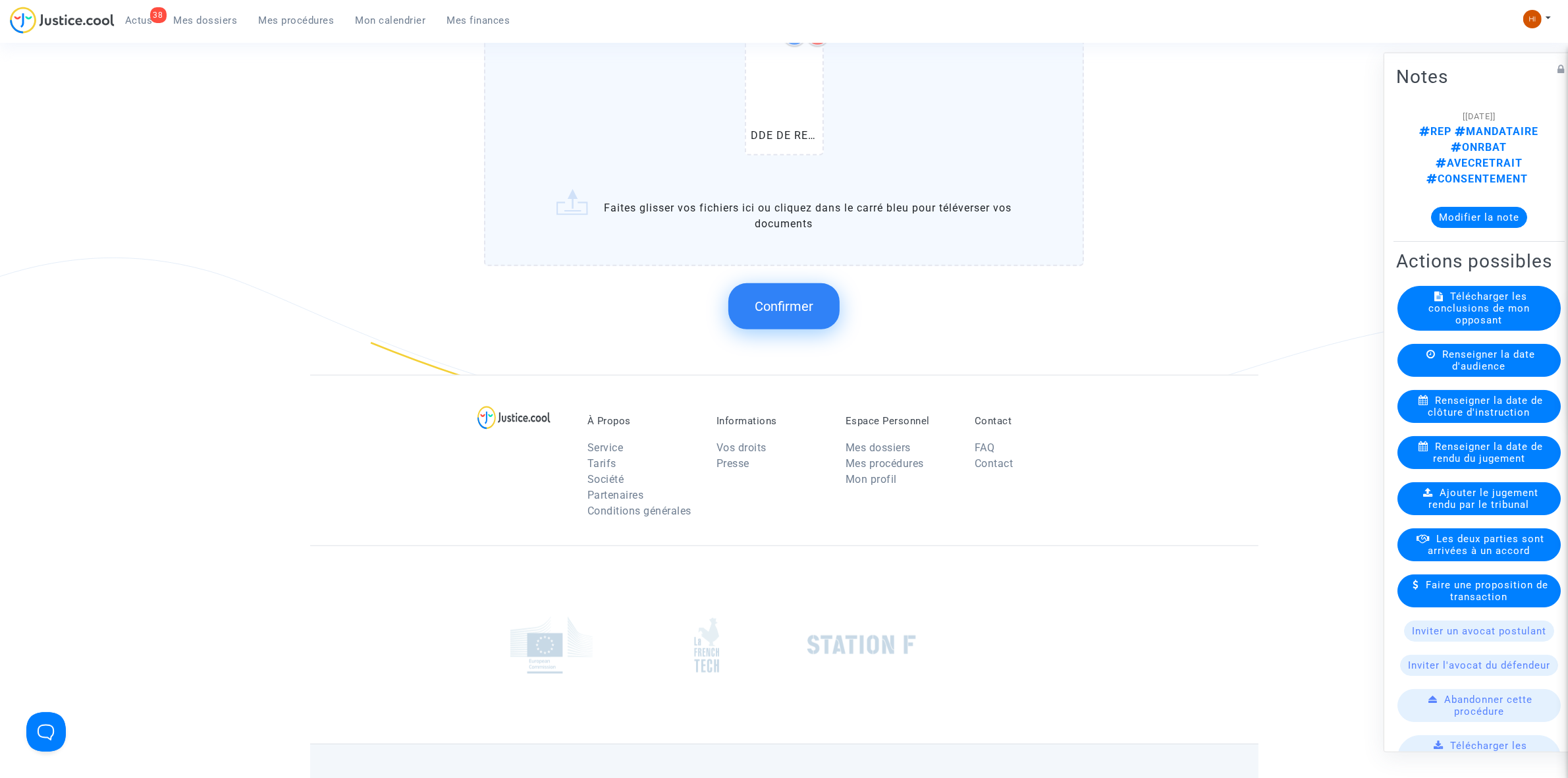
click at [771, 290] on button "Confirmer" at bounding box center [784, 306] width 111 height 47
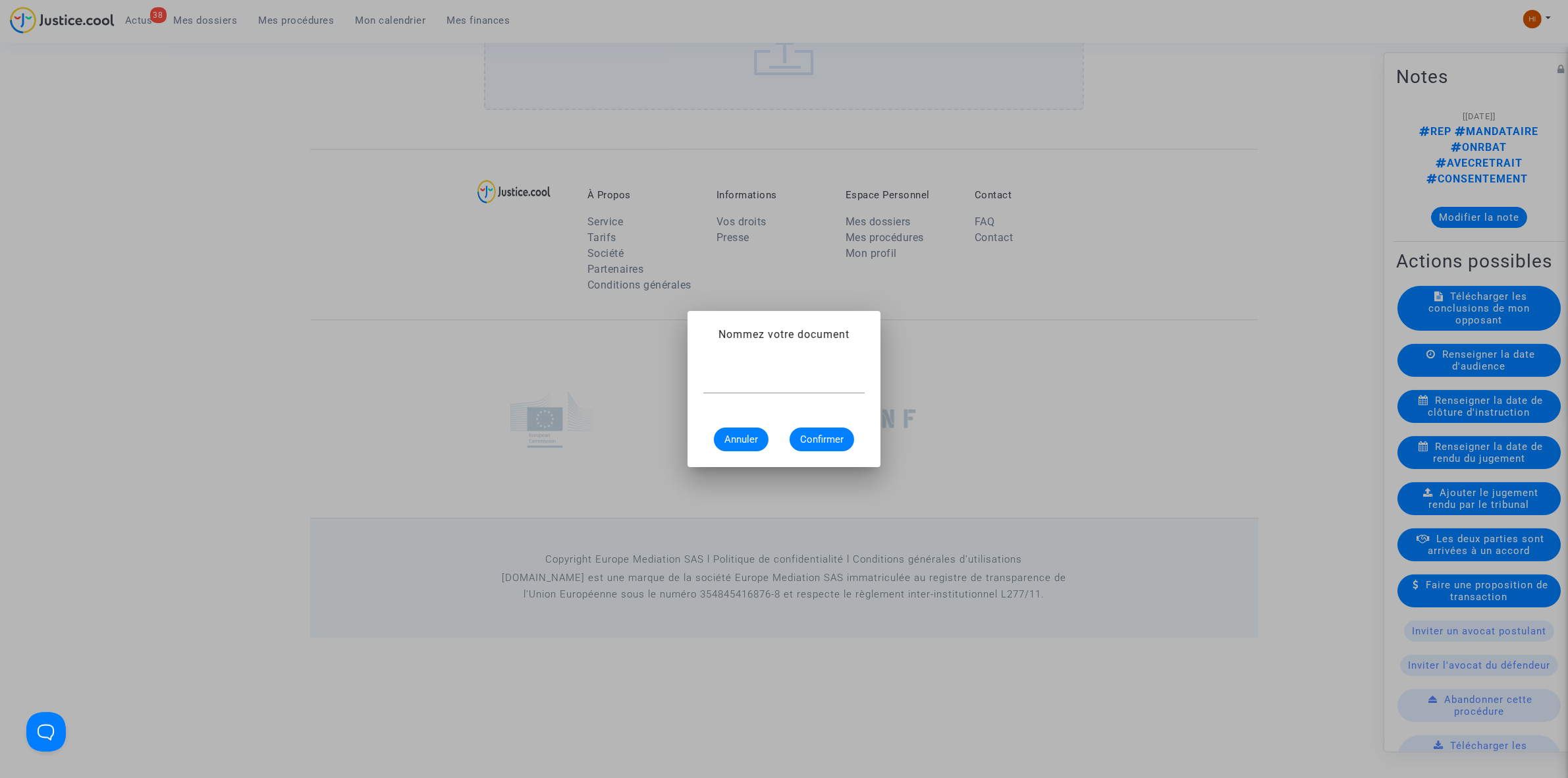
scroll to position [0, 0]
type input "Demande de régularisation"
click at [835, 434] on span "Confirmer" at bounding box center [823, 440] width 44 height 12
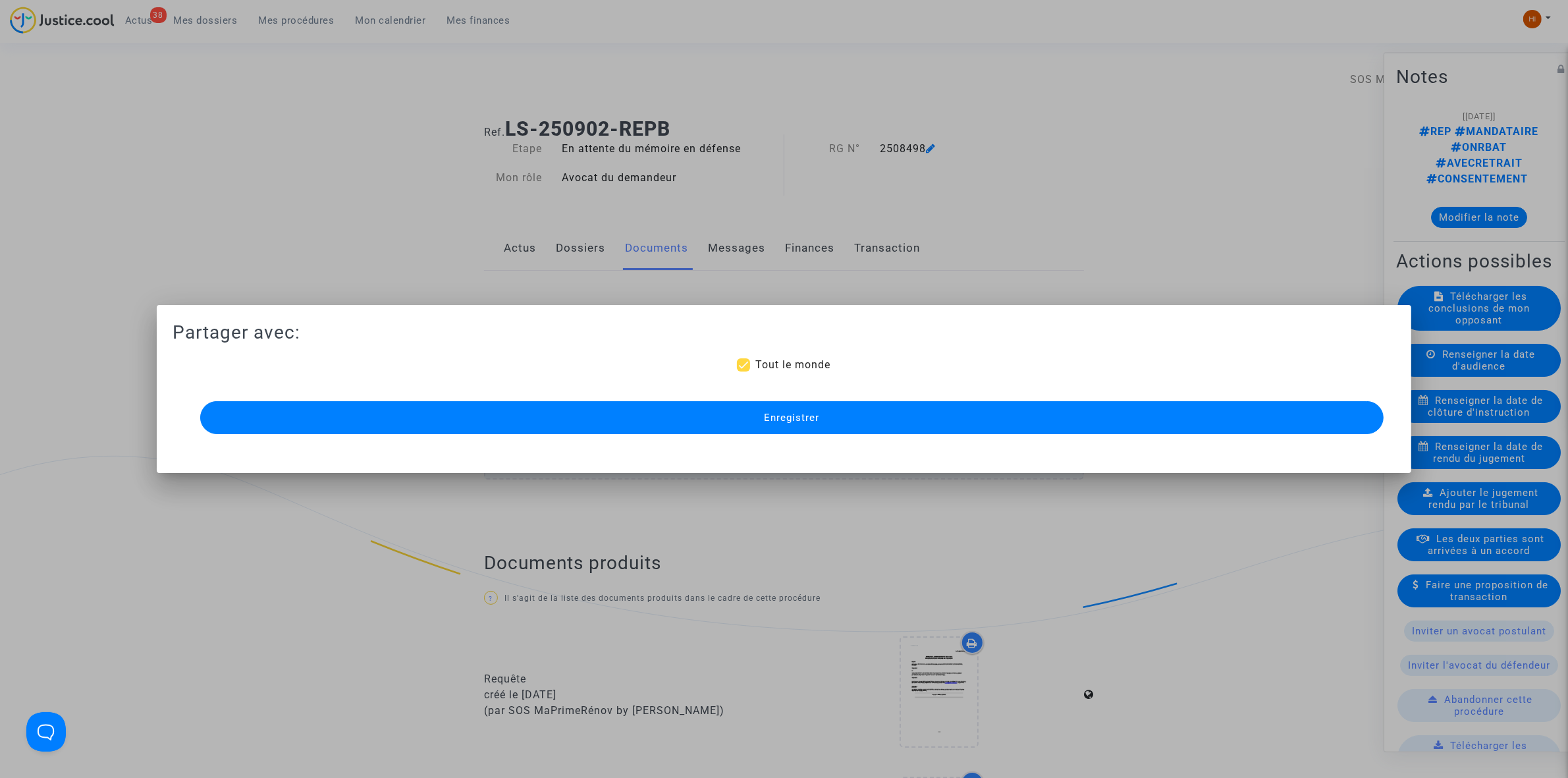
scroll to position [926, 0]
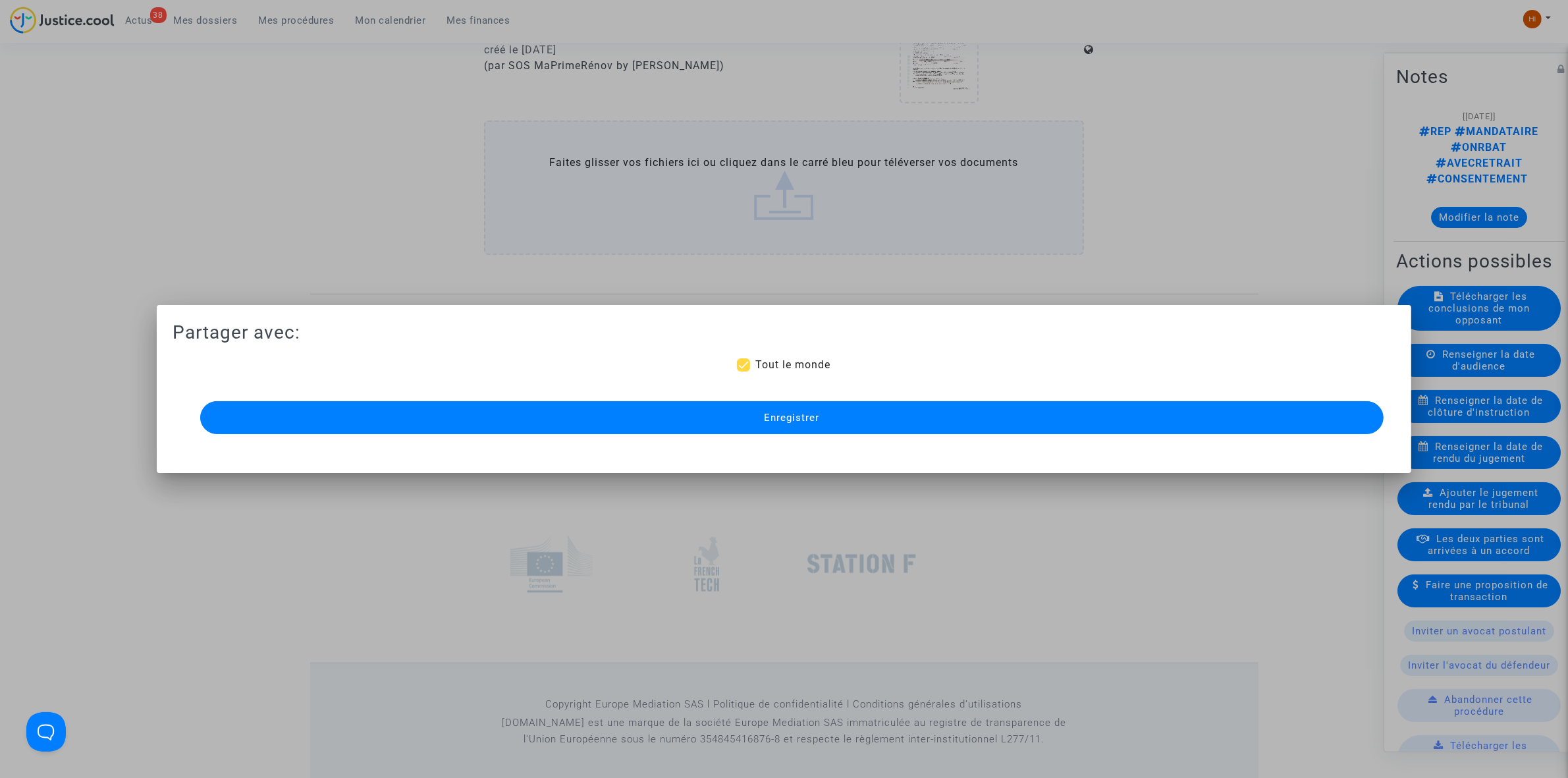
click at [795, 429] on button "Enregistrer" at bounding box center [792, 418] width 1183 height 33
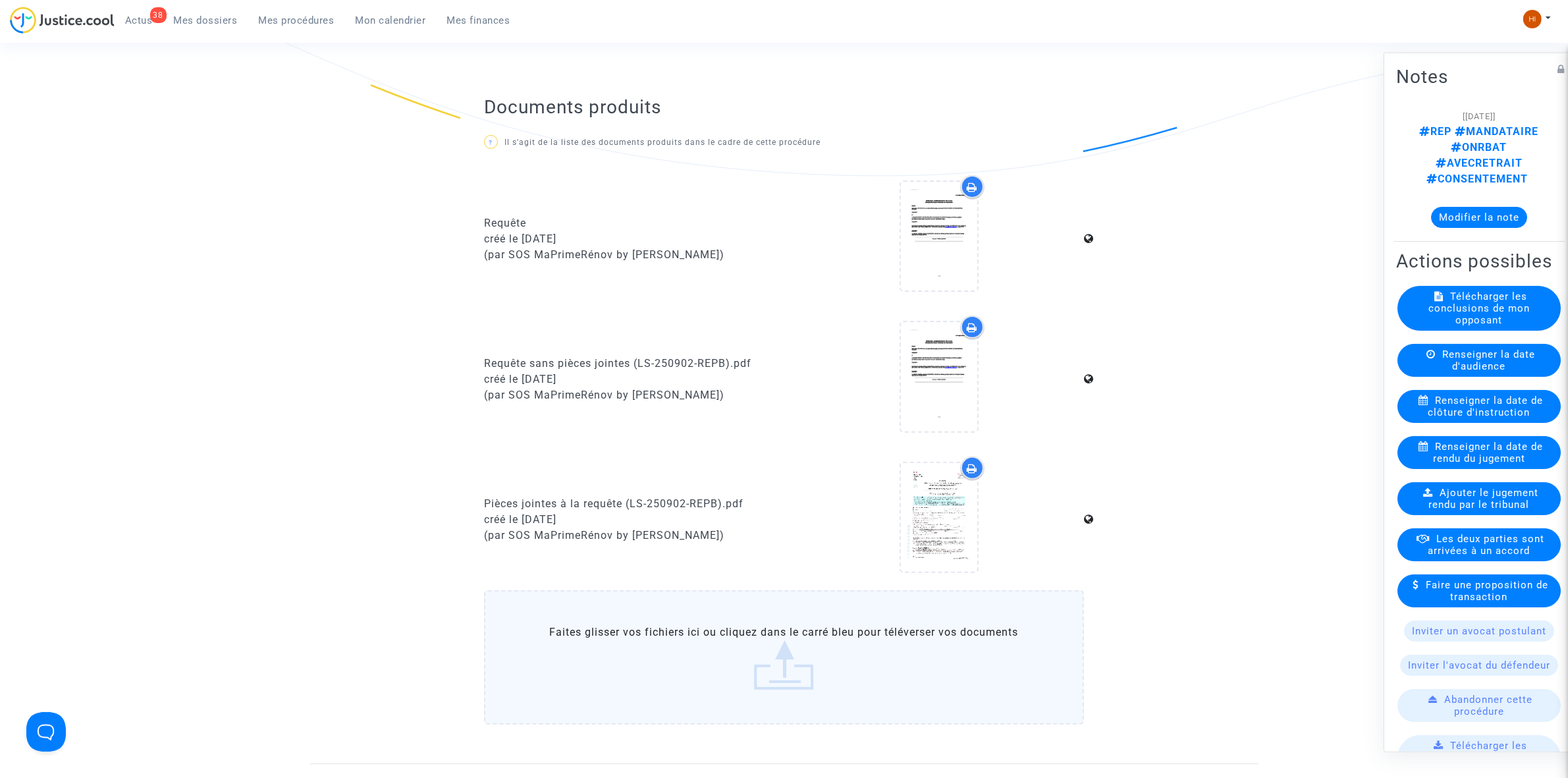
scroll to position [431, 0]
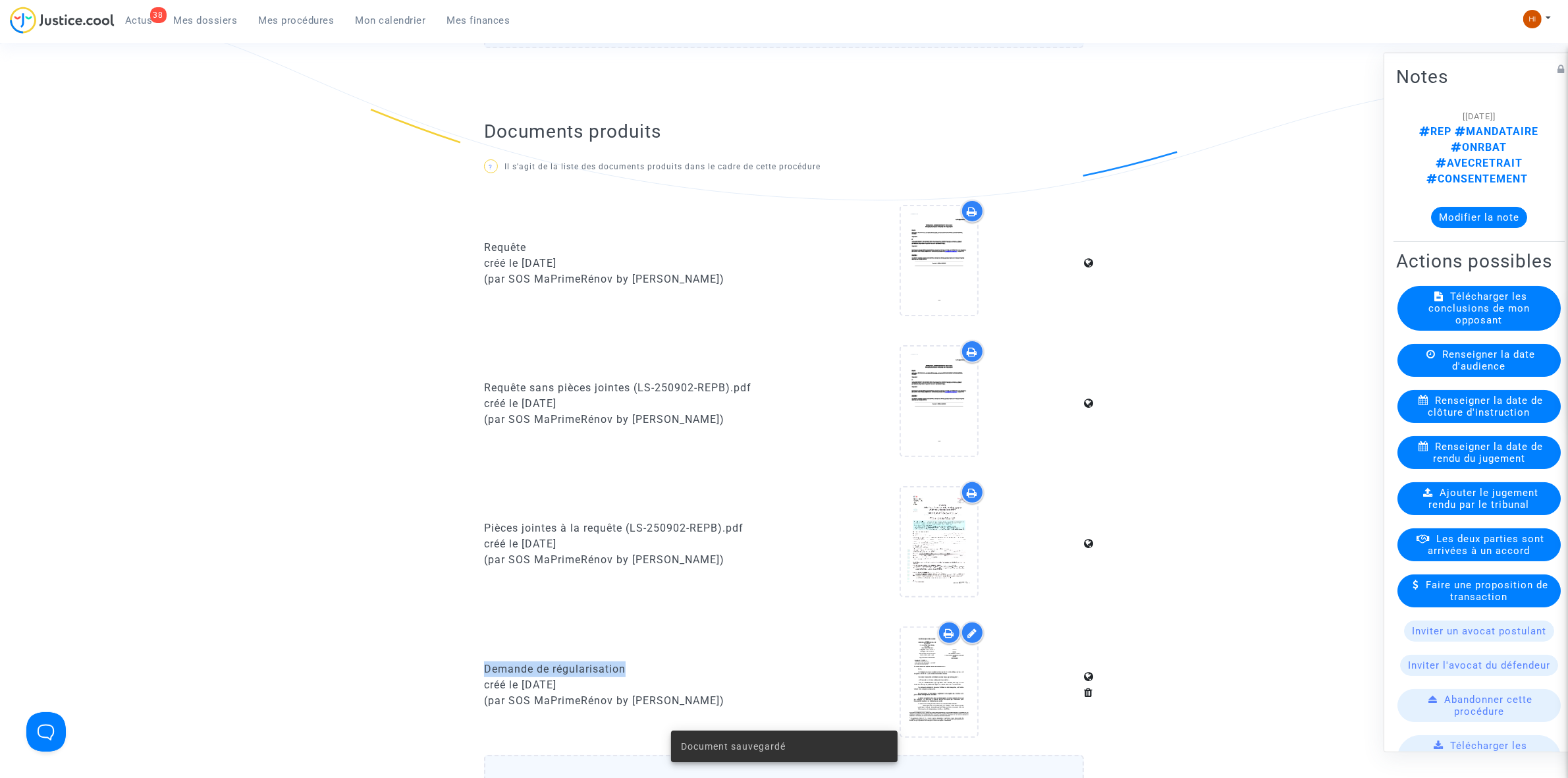
drag, startPoint x: 465, startPoint y: 667, endPoint x: 644, endPoint y: 666, distance: 179.0
click at [644, 666] on ng-component "Ref. LS-250902-REPB Etape En attente du mémoire en défense Mon rôle Avocat du d…" at bounding box center [784, 302] width 948 height 1252
copy div "Demande de régularisation"
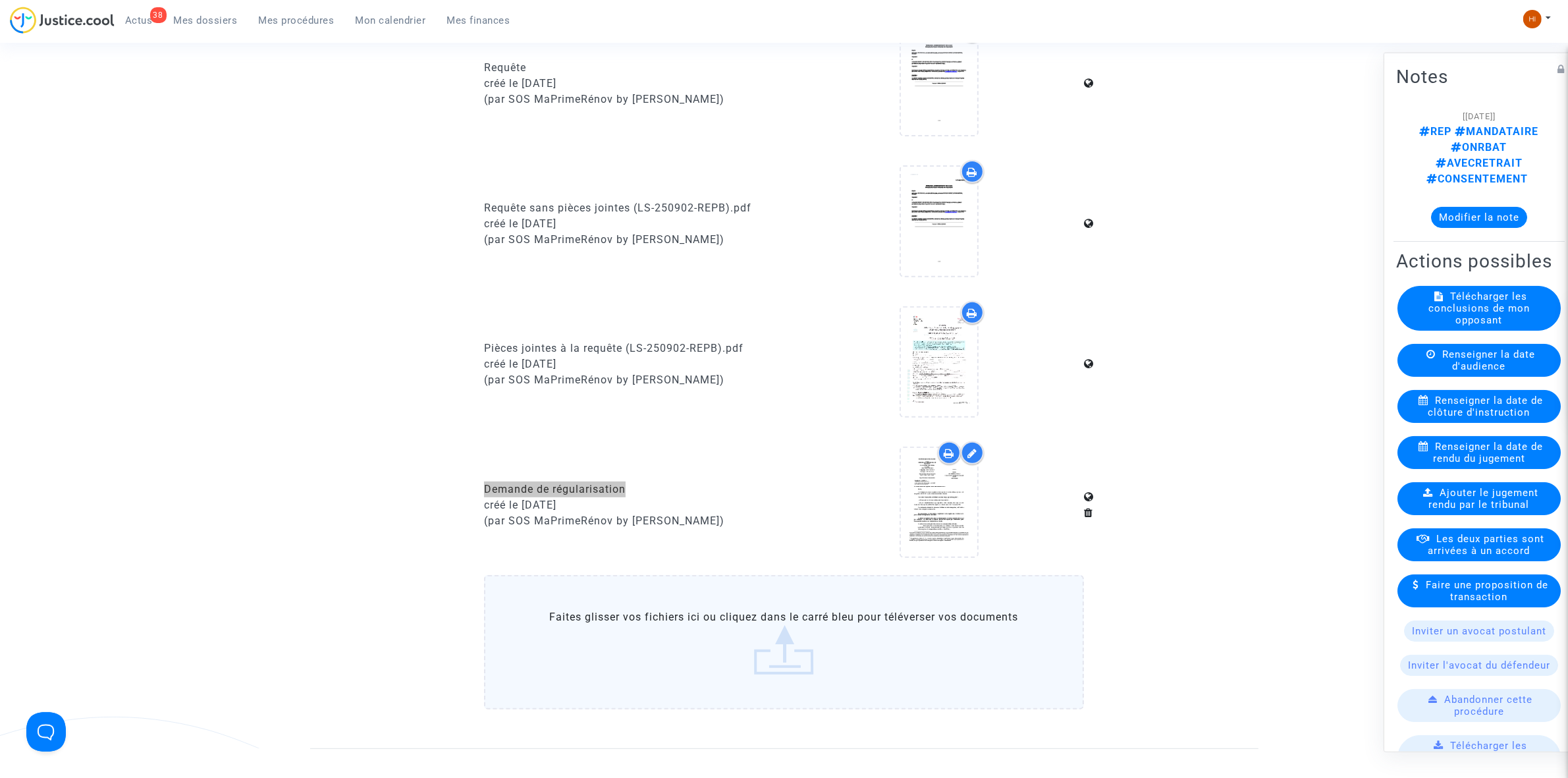
scroll to position [926, 0]
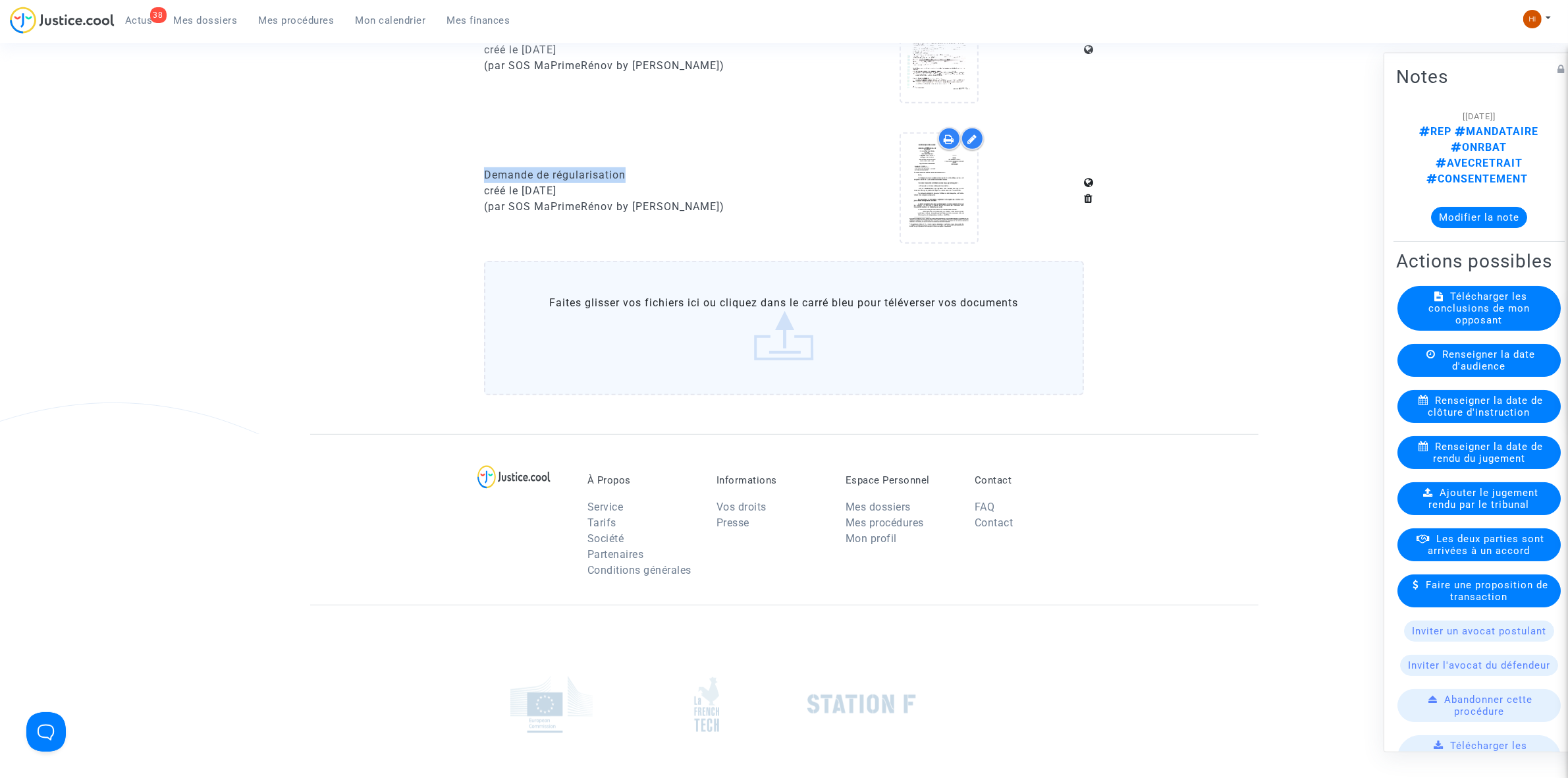
copy div "Demande de régularisation"
drag, startPoint x: 278, startPoint y: 15, endPoint x: 542, endPoint y: 94, distance: 275.6
click at [278, 18] on span "Mes procédures" at bounding box center [297, 21] width 76 height 12
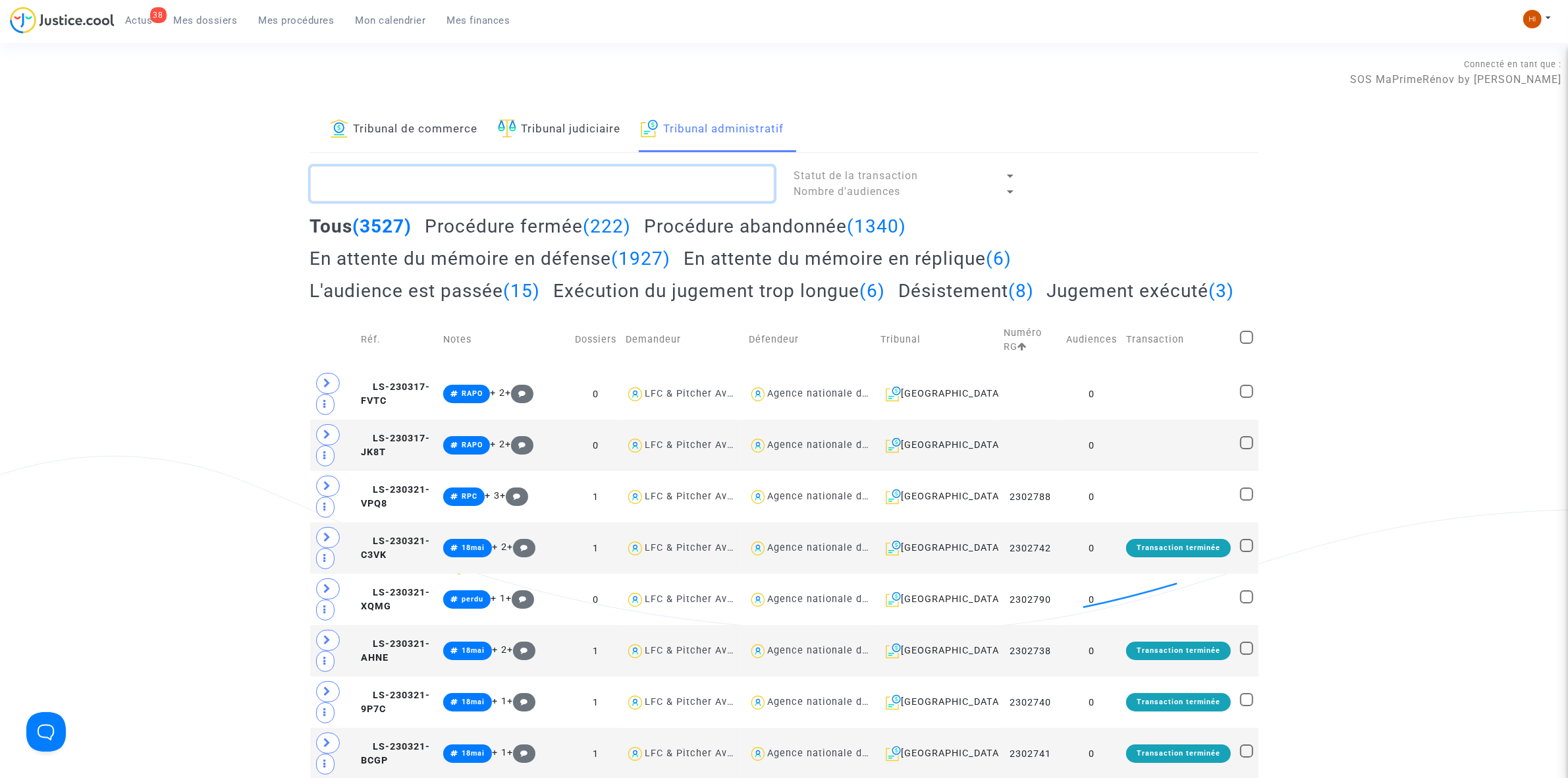
click at [640, 182] on textarea at bounding box center [542, 184] width 464 height 36
paste textarea "2501970"
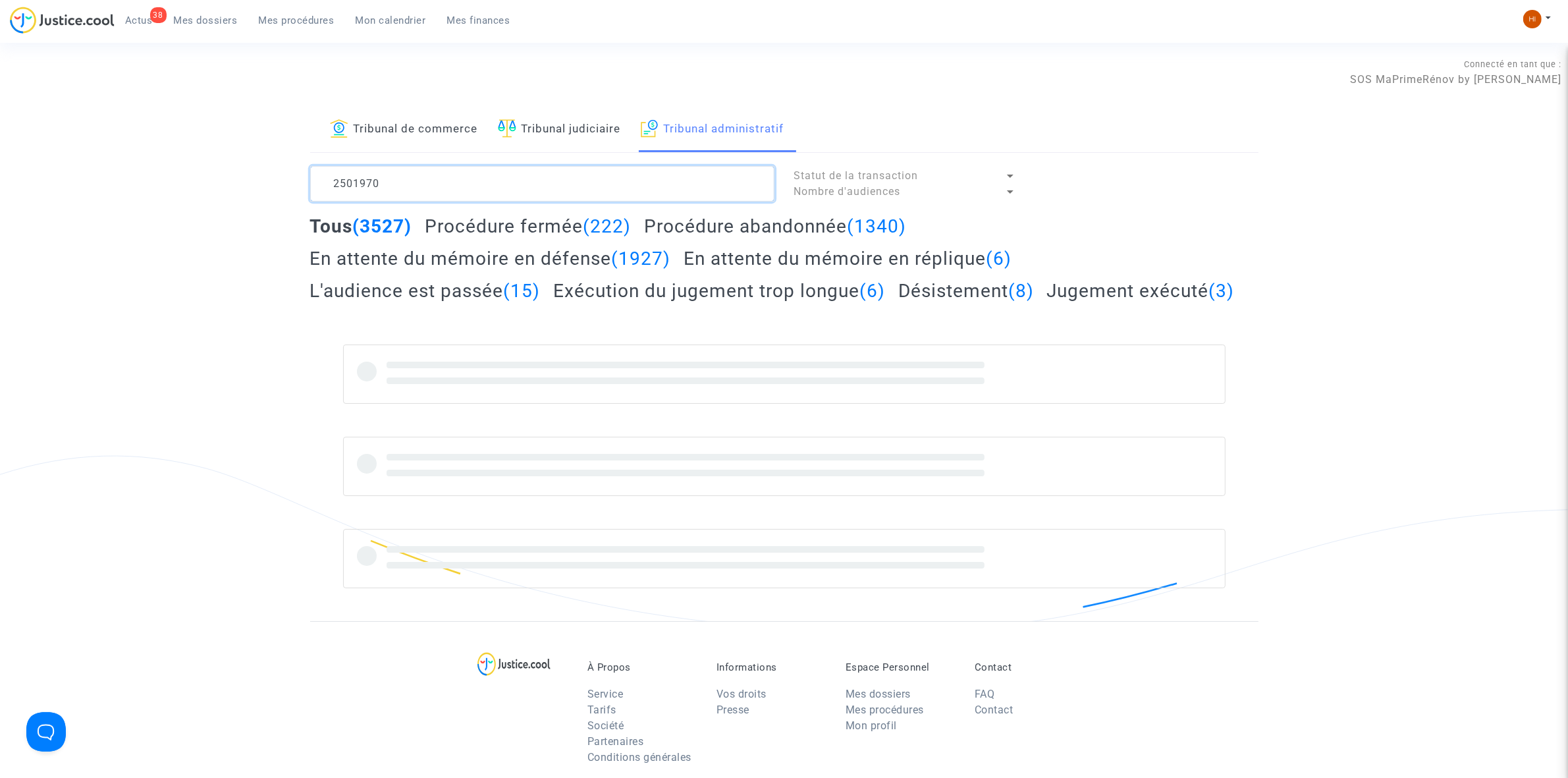
type textarea "2501970"
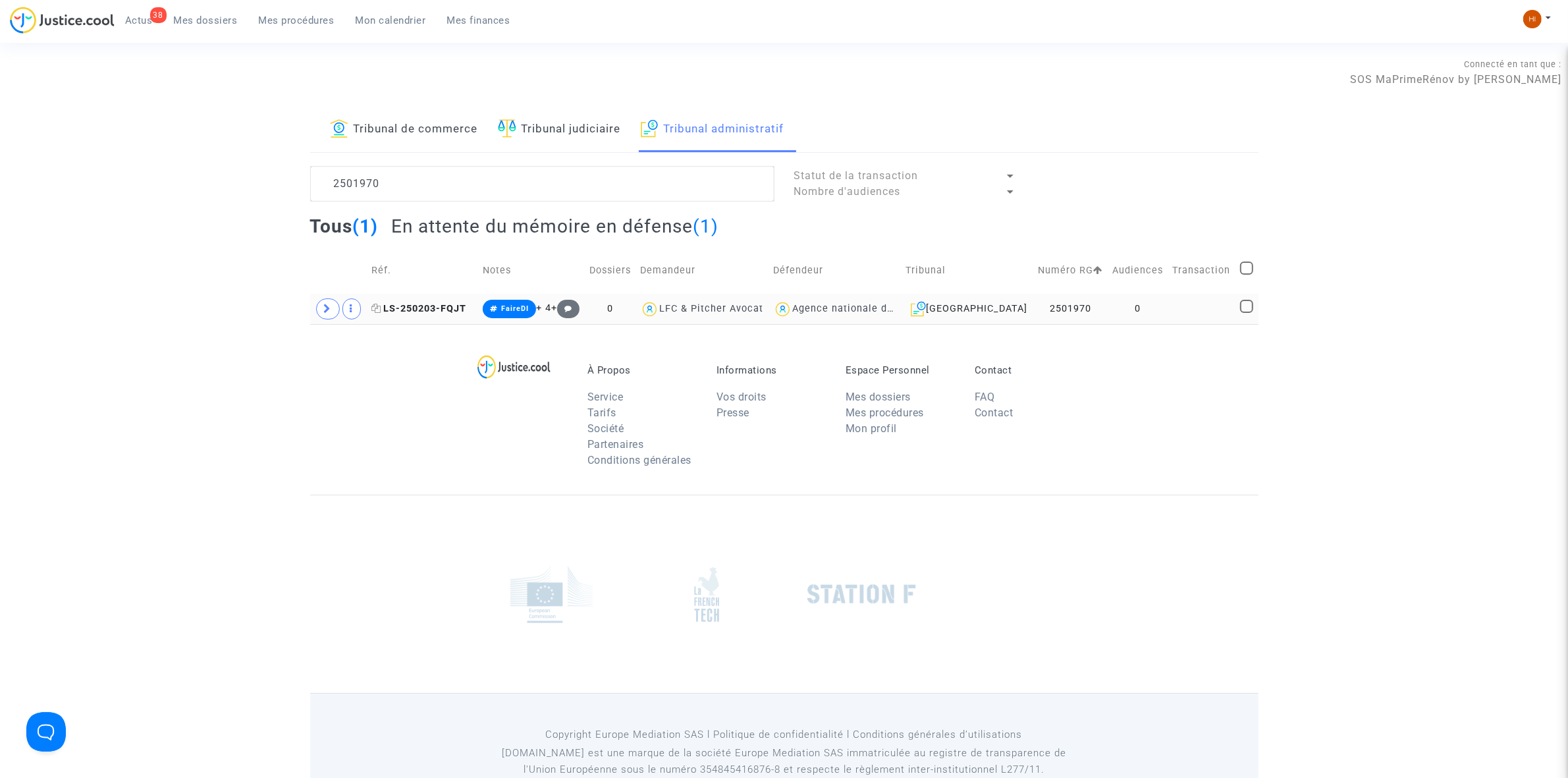
click at [415, 305] on span "LS-250203-FQJT" at bounding box center [419, 308] width 95 height 11
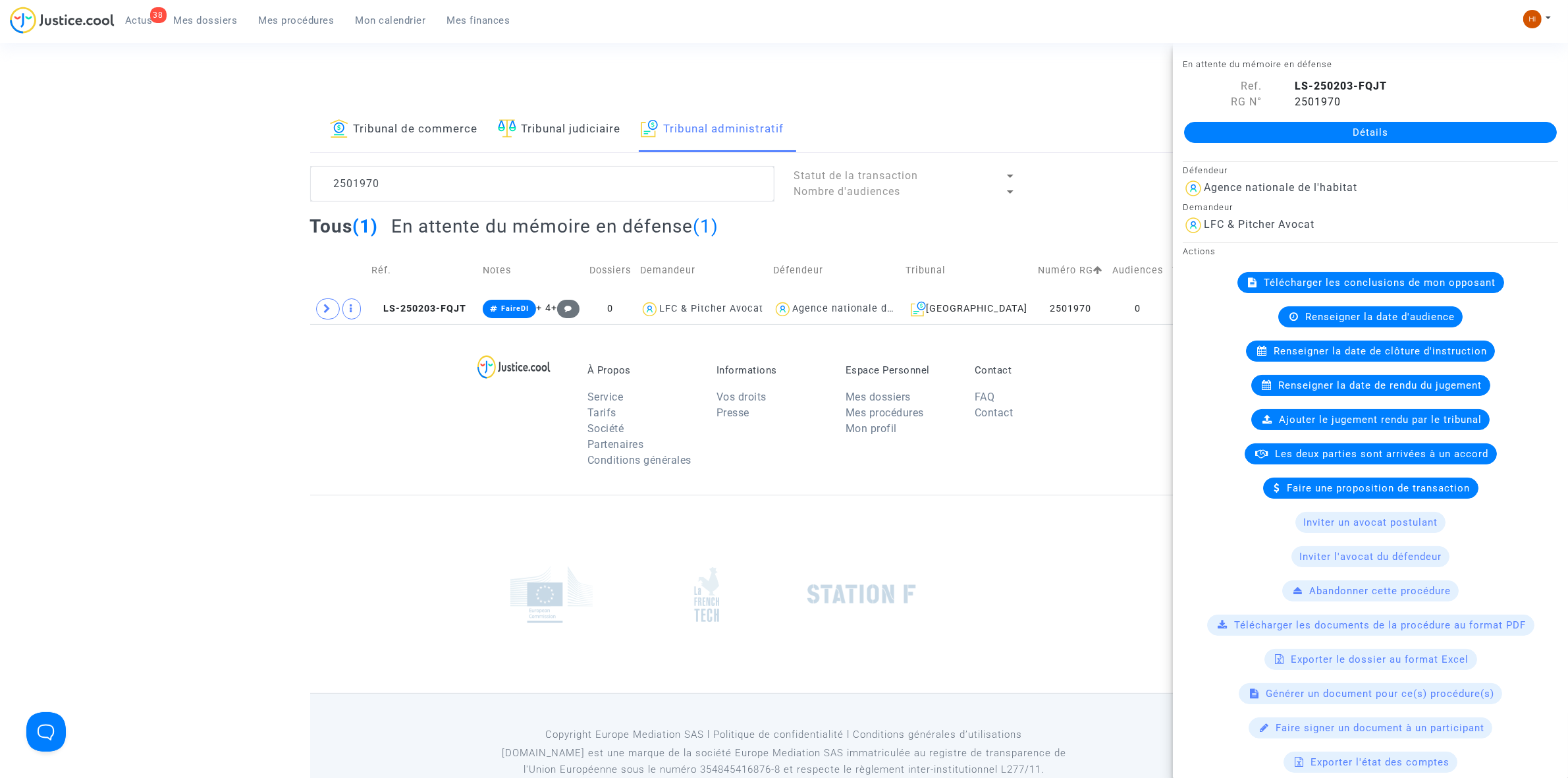
click at [1290, 142] on link "Détails" at bounding box center [1370, 133] width 373 height 21
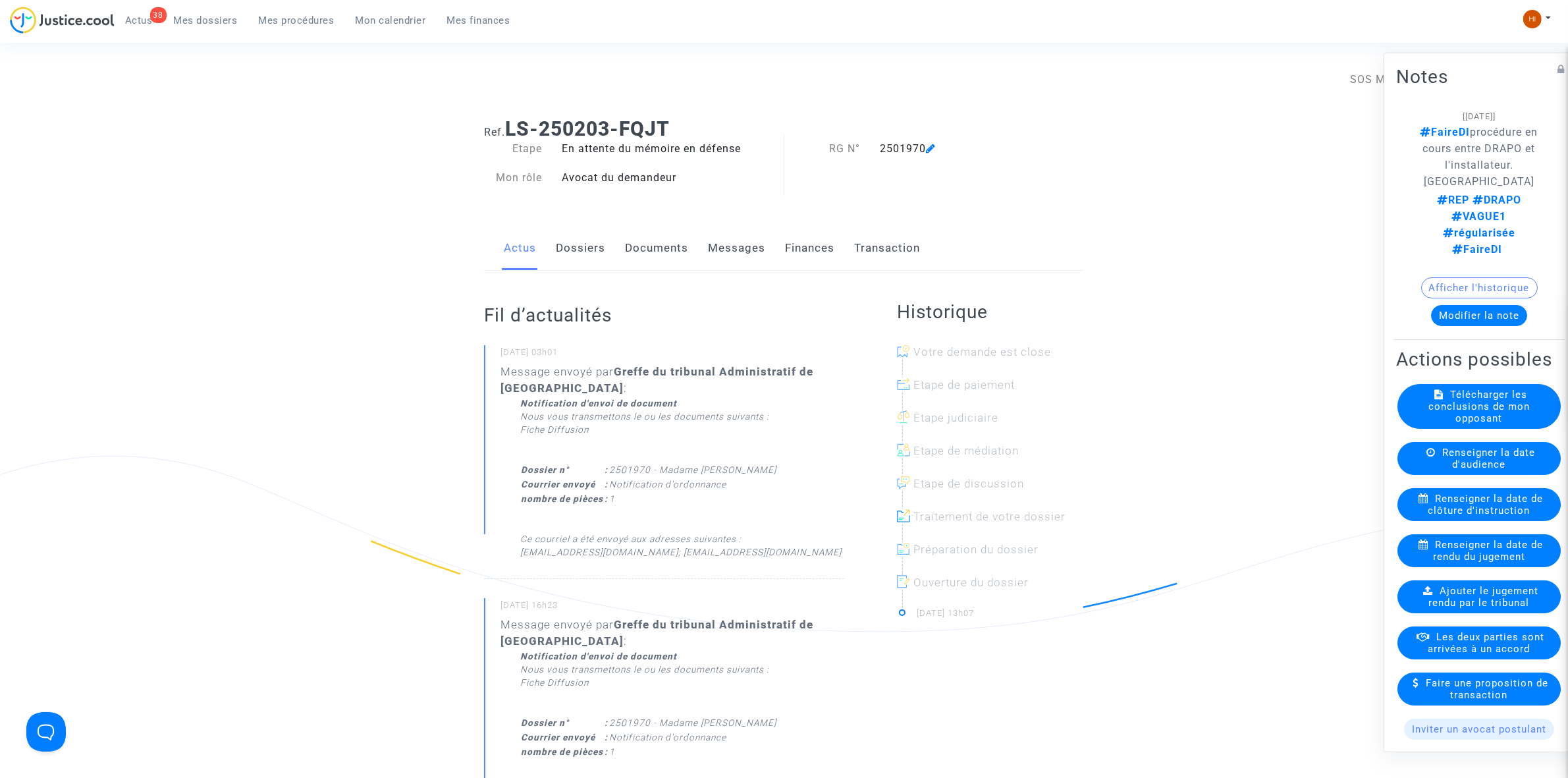
click at [654, 257] on link "Documents" at bounding box center [657, 249] width 63 height 44
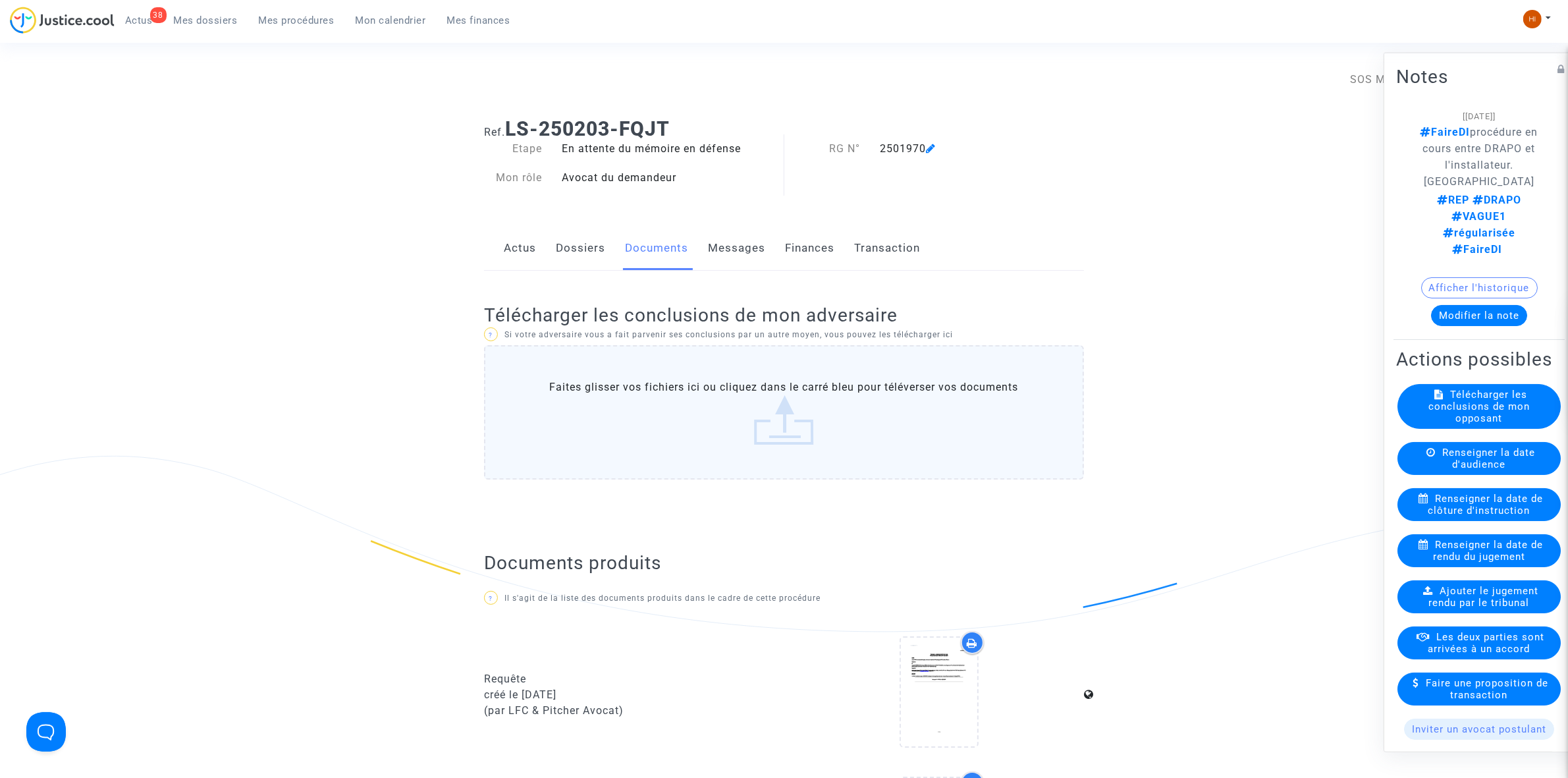
click at [593, 258] on link "Dossiers" at bounding box center [580, 249] width 49 height 44
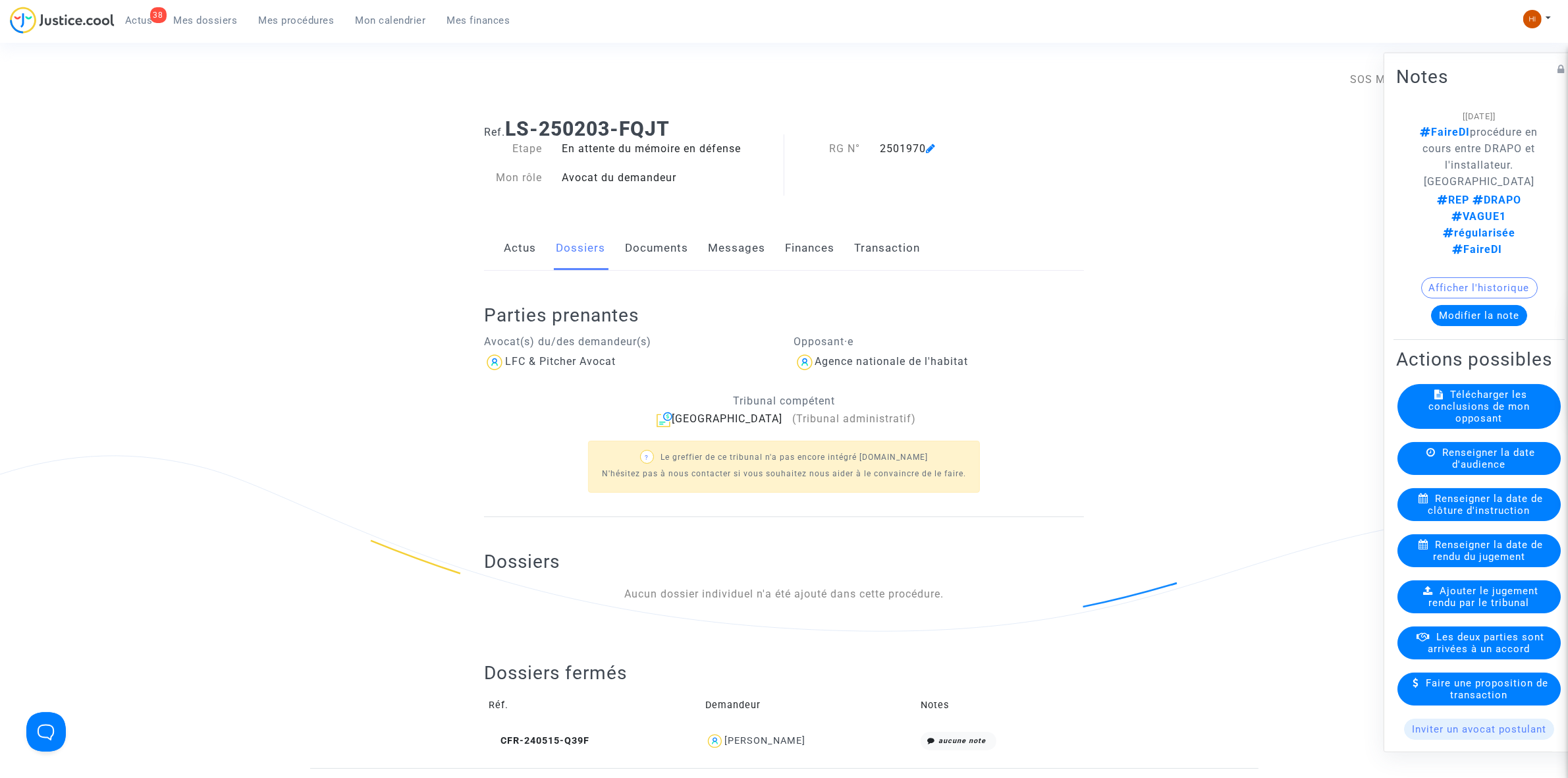
click at [671, 237] on link "Documents" at bounding box center [657, 249] width 63 height 44
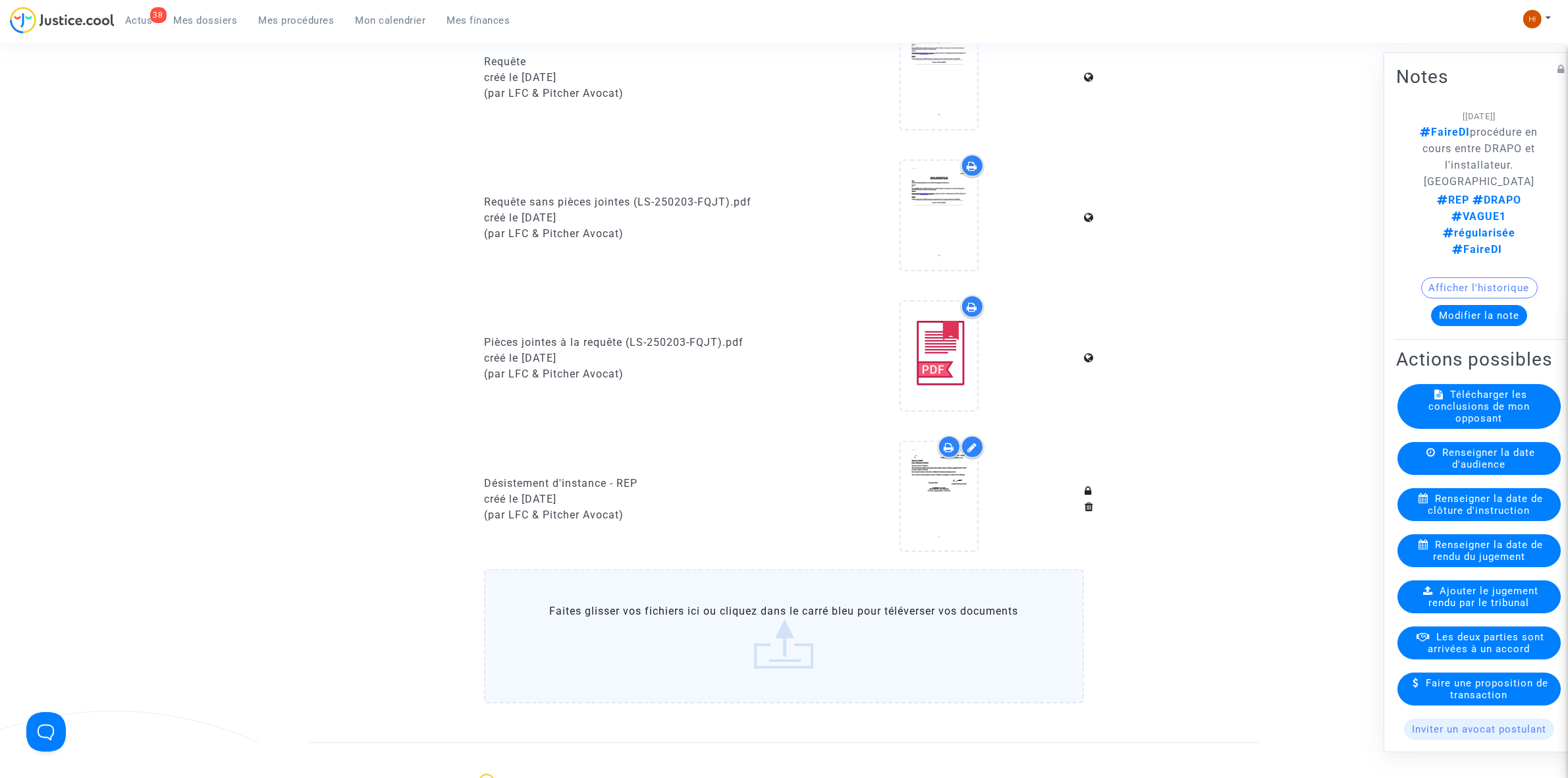
scroll to position [659, 0]
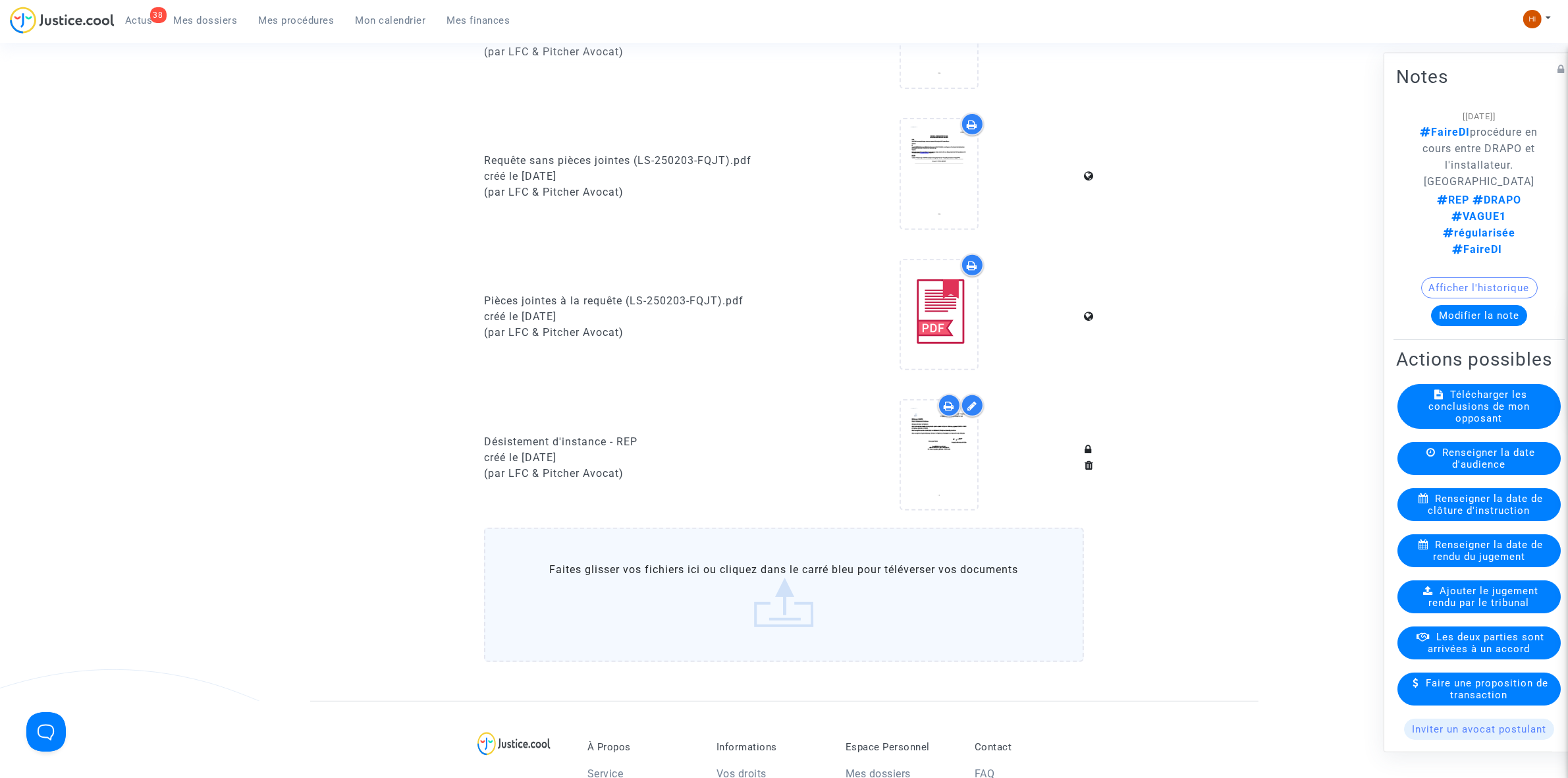
click at [1465, 470] on span "Renseigner la date d'audience" at bounding box center [1489, 457] width 93 height 24
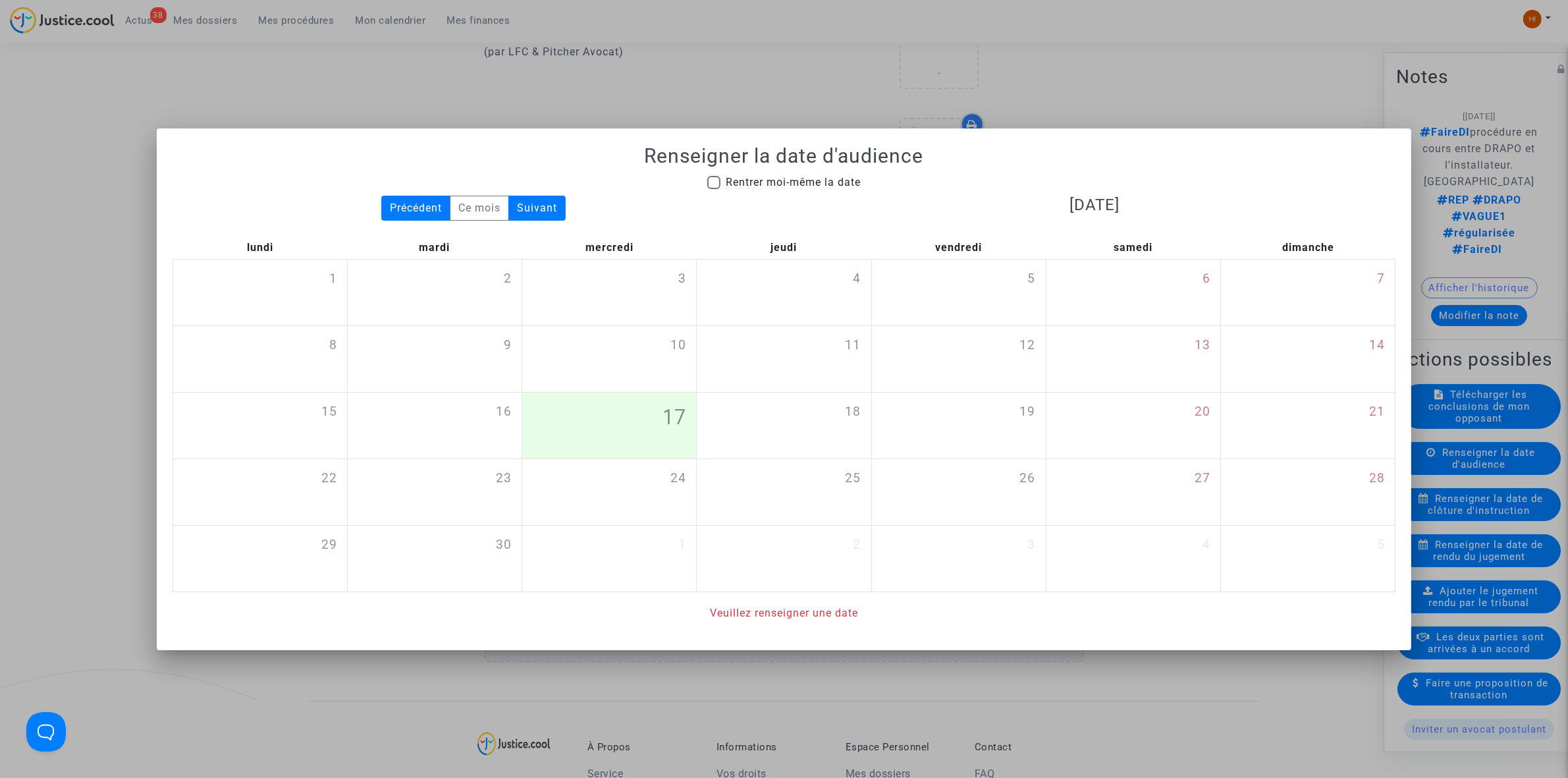
click at [690, 25] on div at bounding box center [784, 389] width 1568 height 778
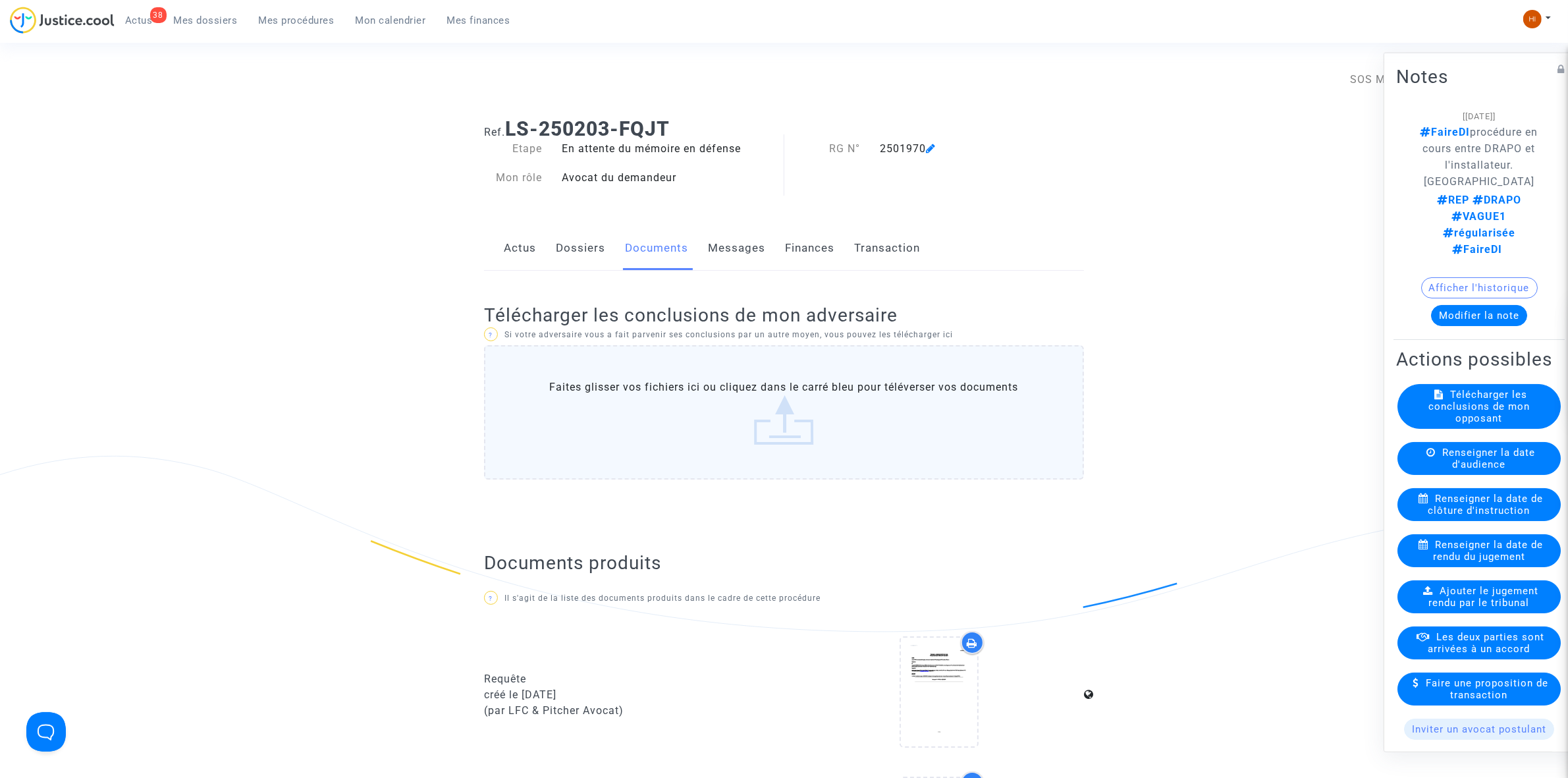
click at [581, 249] on link "Dossiers" at bounding box center [580, 249] width 49 height 44
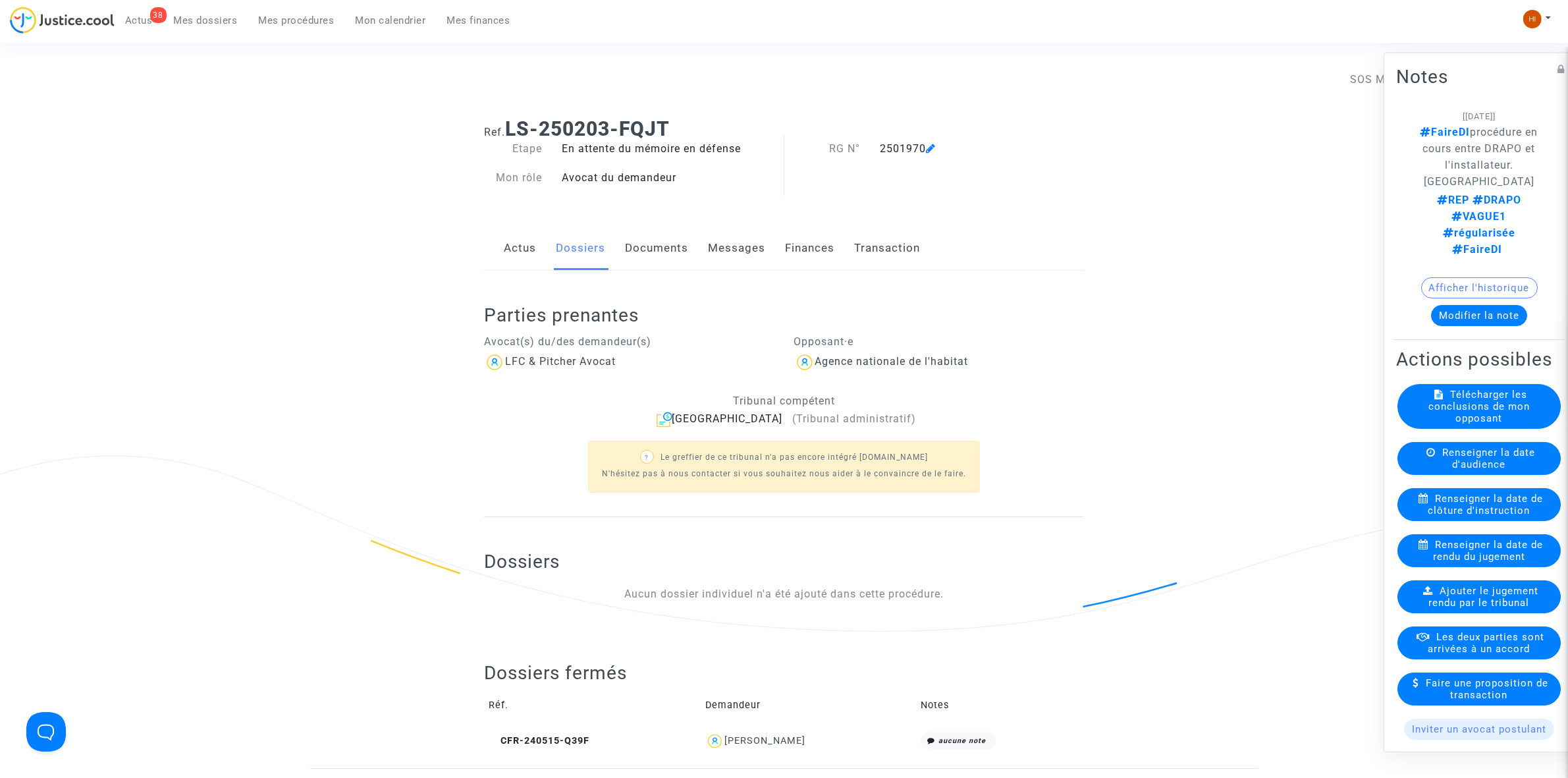
click at [1459, 470] on span "Renseigner la date d'audience" at bounding box center [1489, 457] width 93 height 24
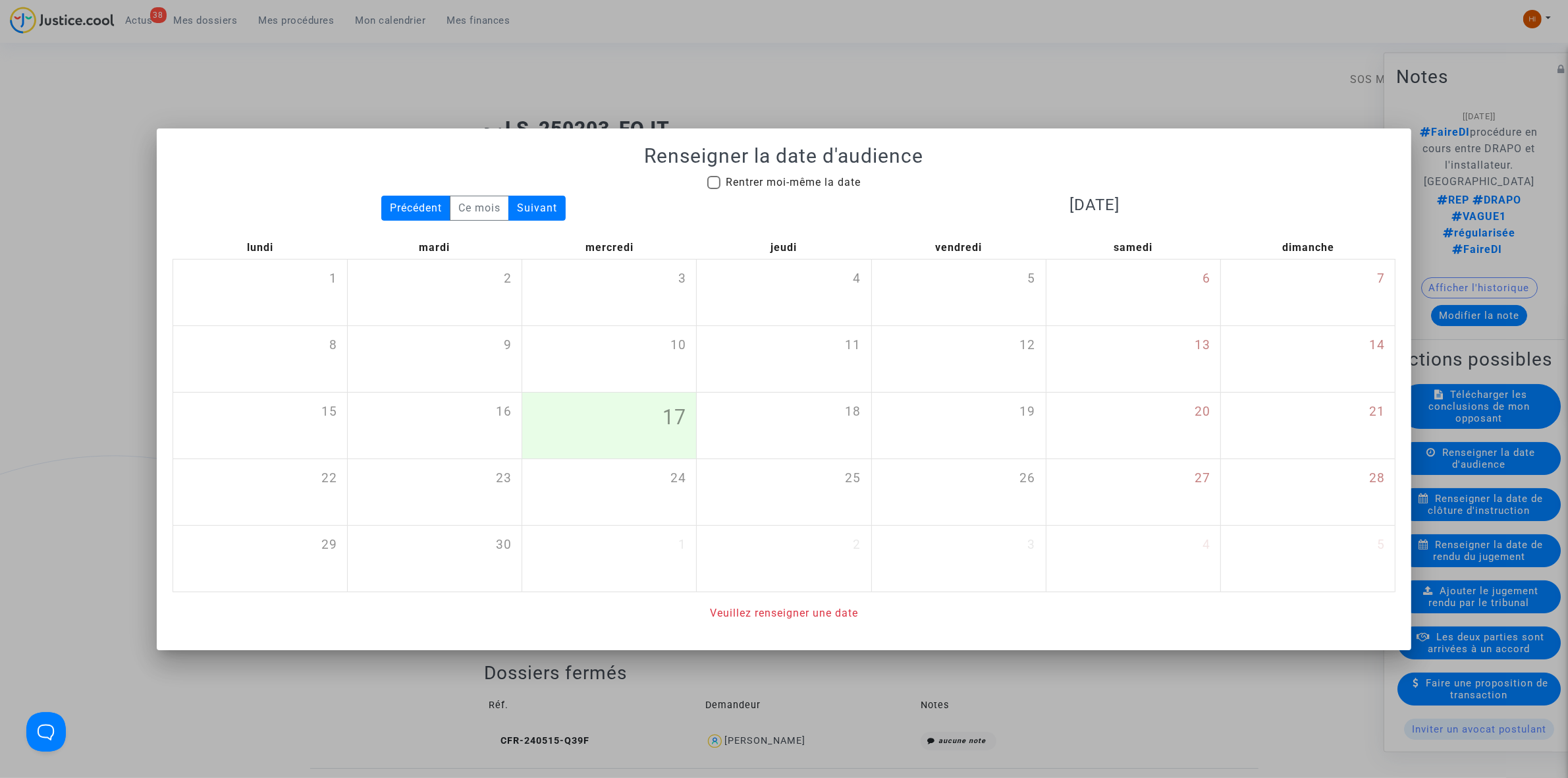
click at [811, 180] on span "Rentrer moi-même la date" at bounding box center [794, 182] width 135 height 12
click at [714, 189] on input "Rentrer moi-même la date" at bounding box center [713, 189] width 1 height 1
checkbox input "true"
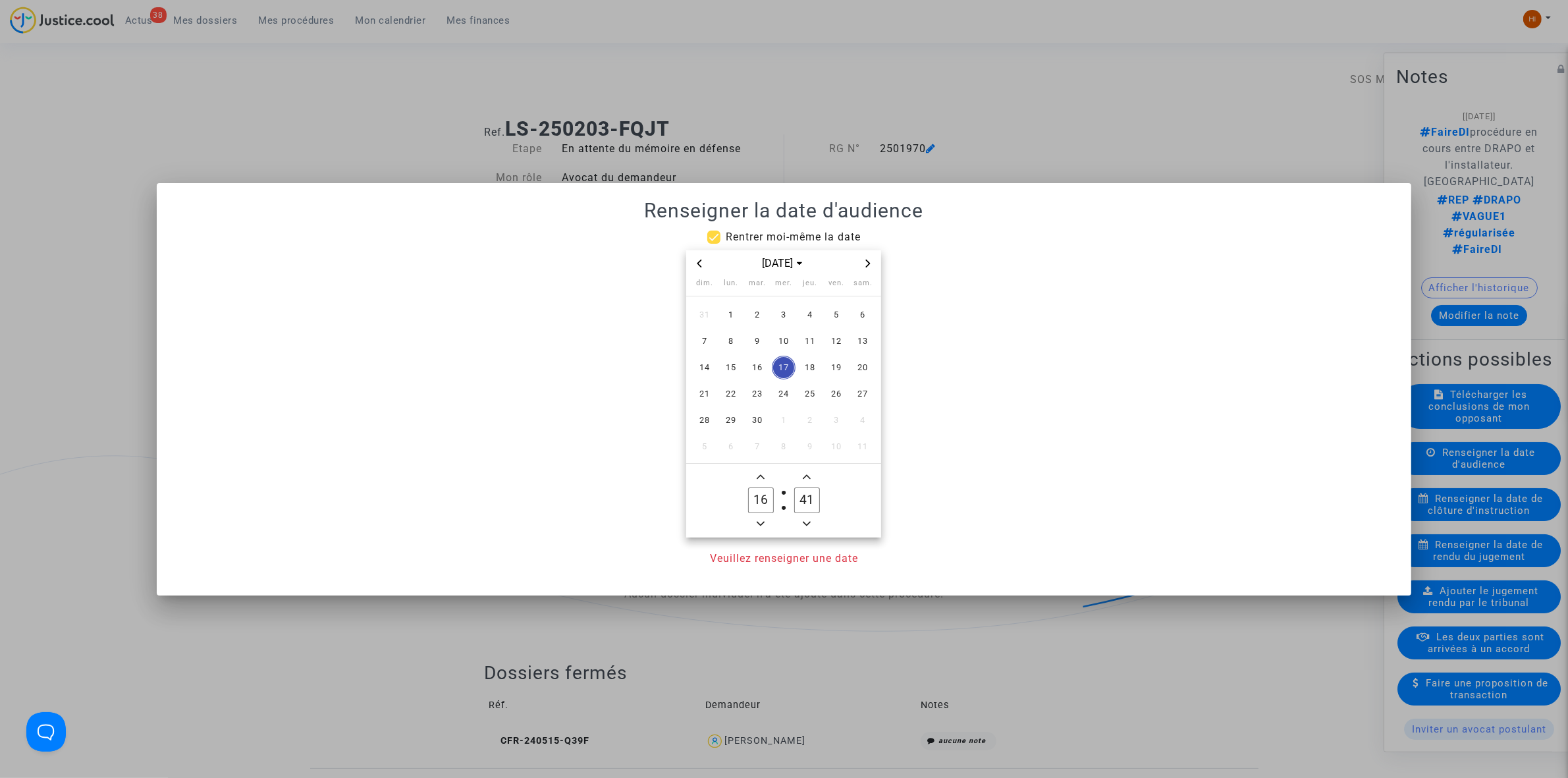
click at [992, 141] on div at bounding box center [784, 389] width 1568 height 778
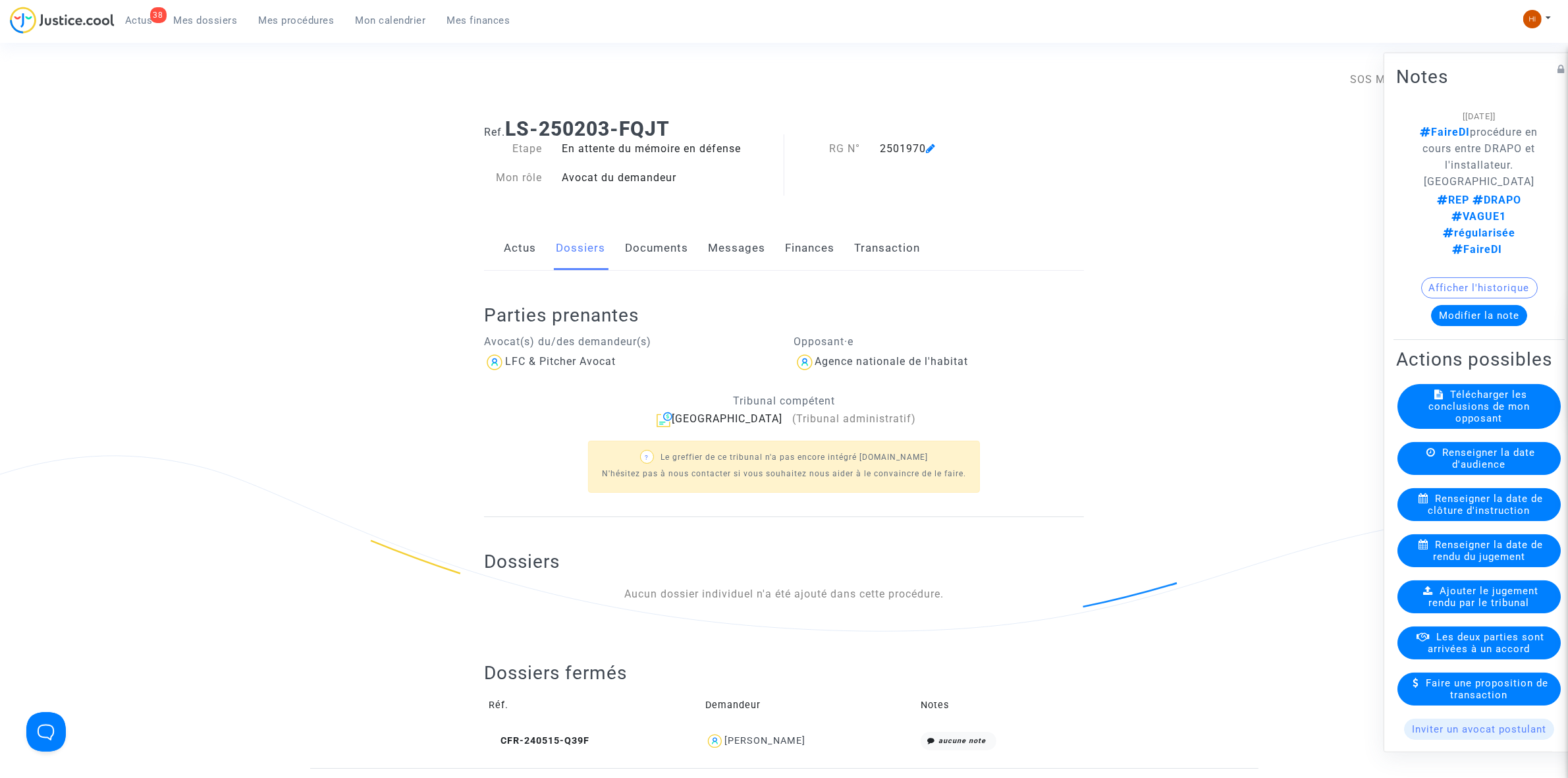
click at [1488, 561] on span "Renseigner la date de rendu du jugement" at bounding box center [1487, 550] width 110 height 24
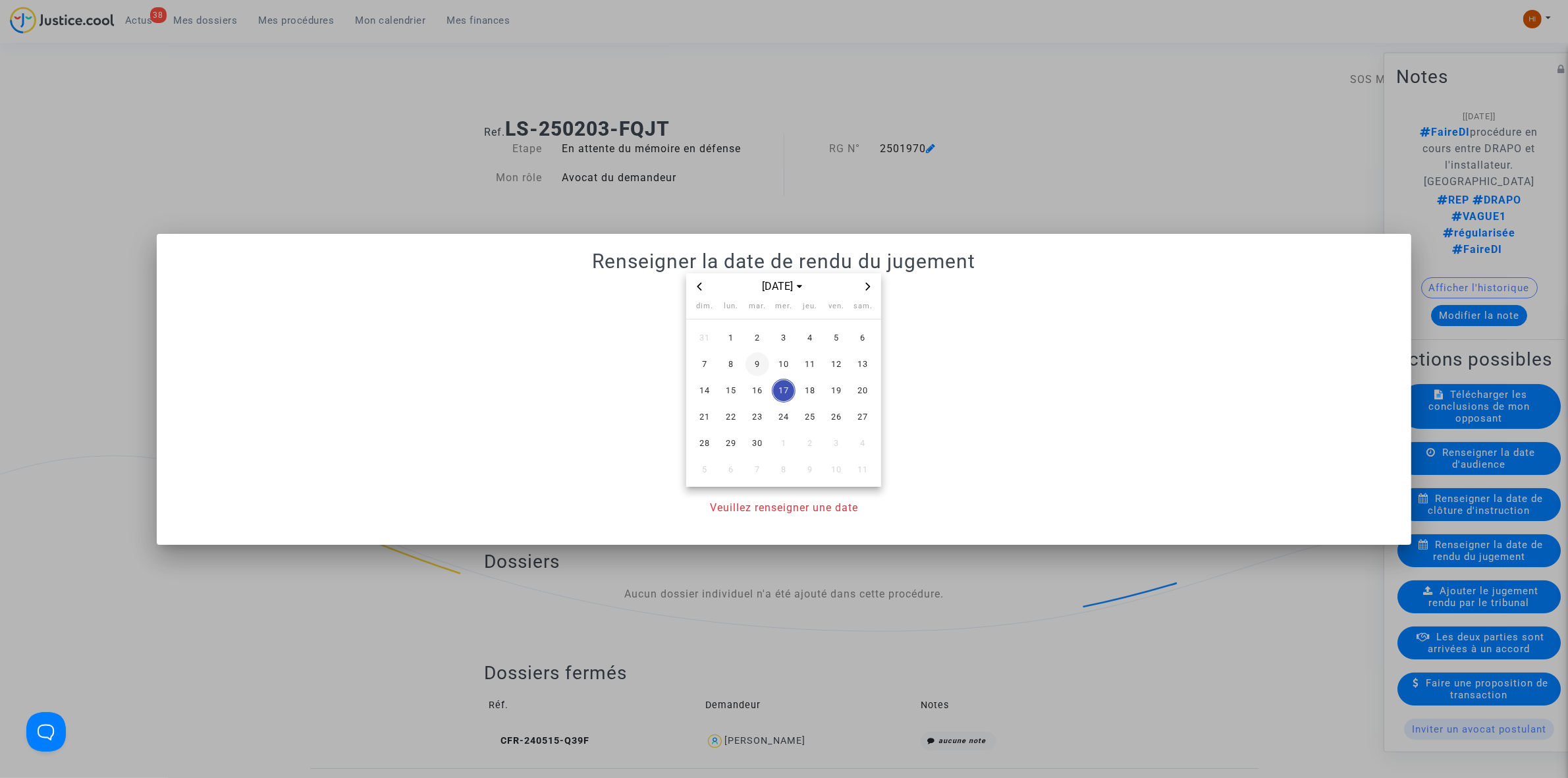
click at [759, 363] on span "9" at bounding box center [757, 364] width 24 height 24
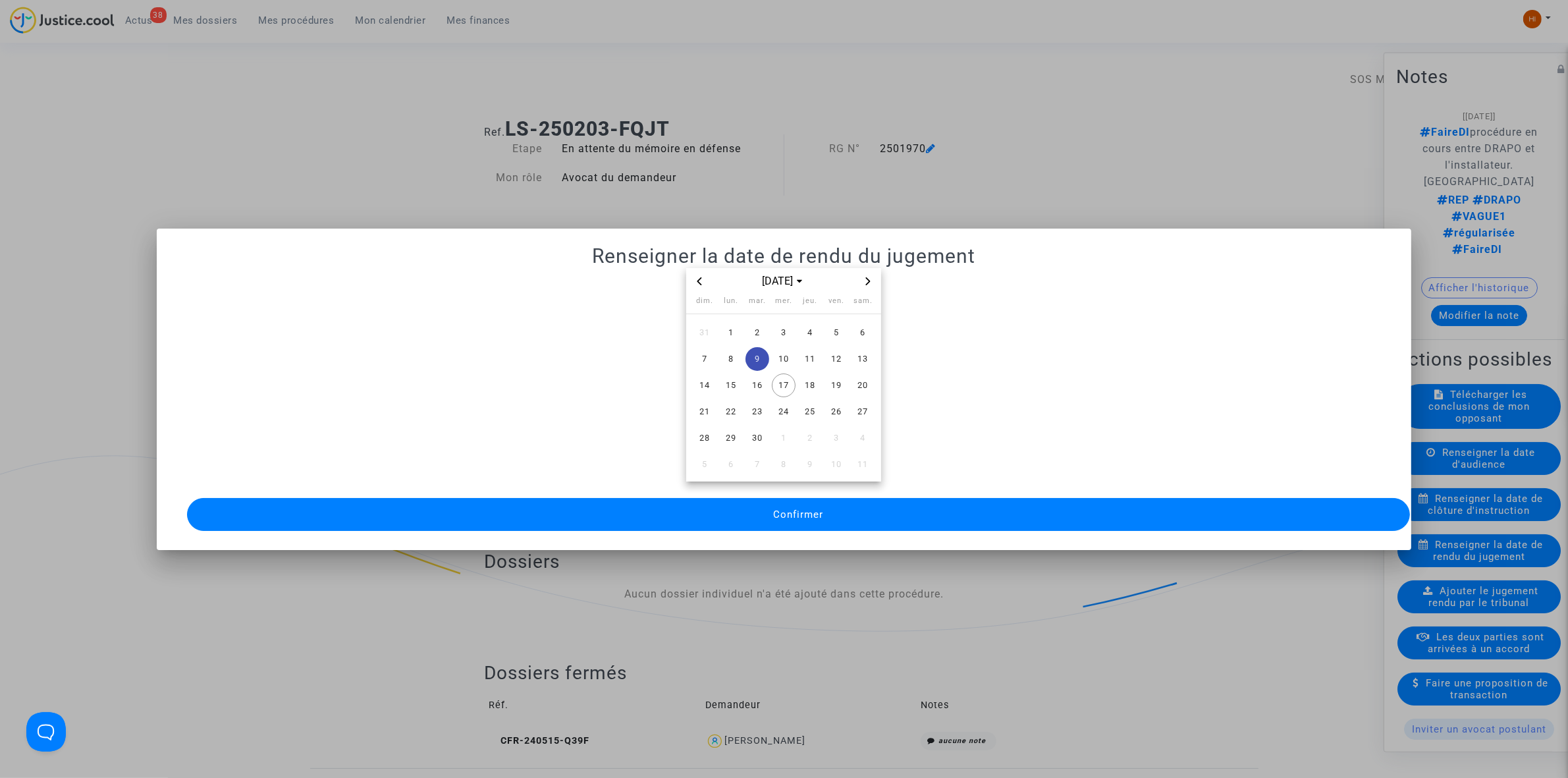
click at [801, 522] on button "Confirmer" at bounding box center [798, 515] width 1223 height 33
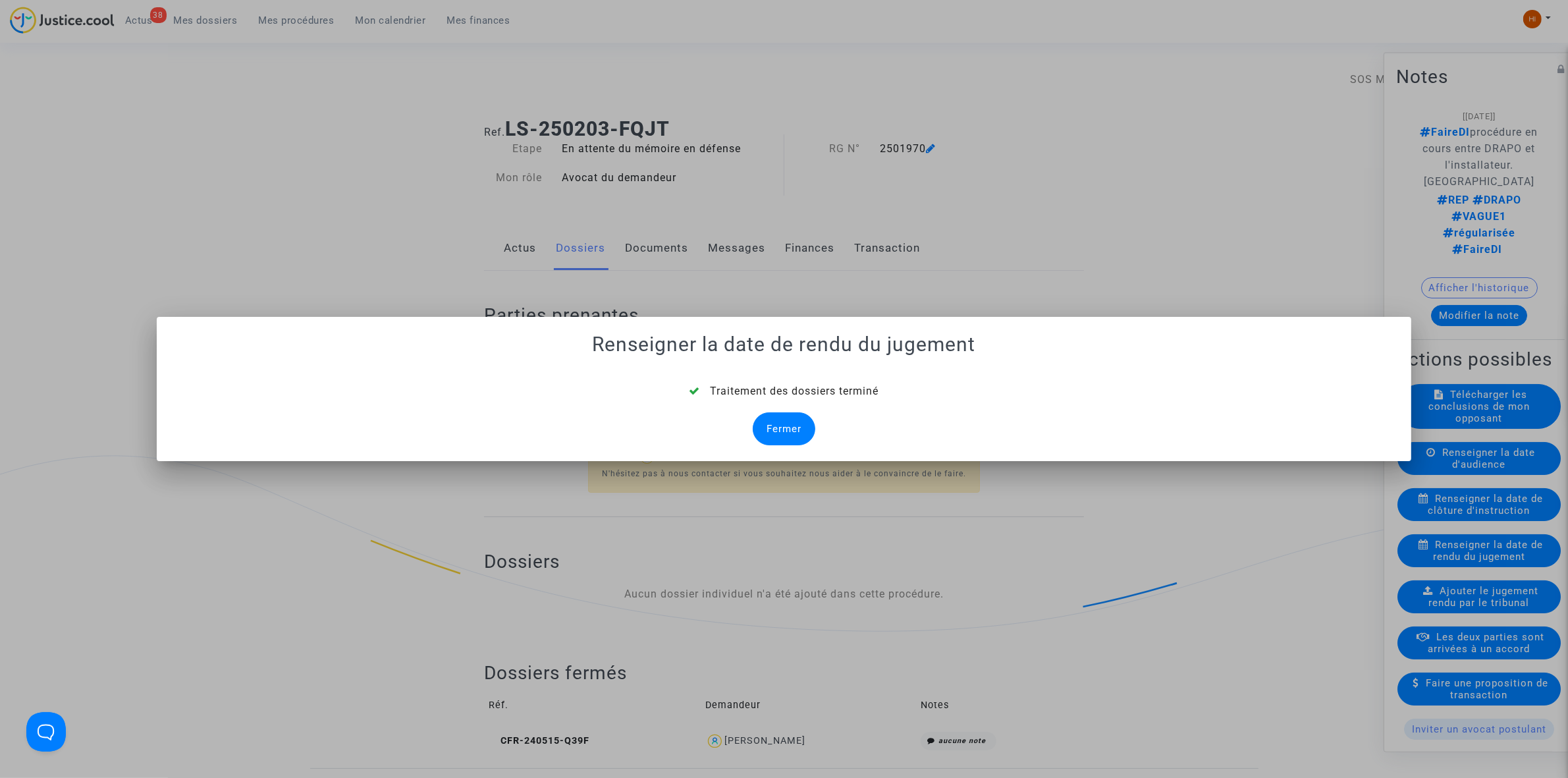
drag, startPoint x: 795, startPoint y: 431, endPoint x: 848, endPoint y: 431, distance: 53.0
click at [795, 431] on div "Fermer" at bounding box center [783, 429] width 62 height 33
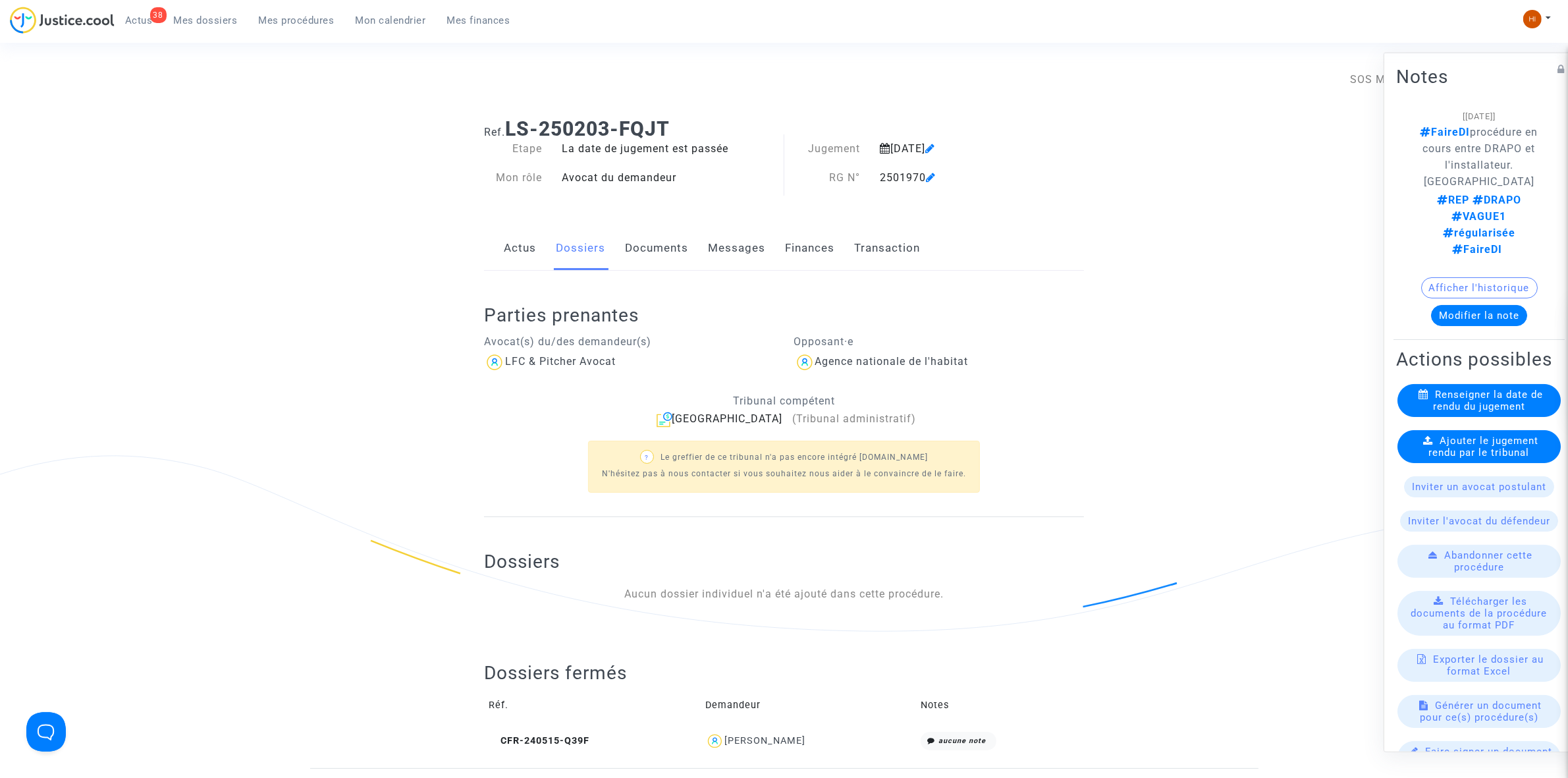
click at [1463, 455] on span "Ajouter le jugement rendu par le tribunal" at bounding box center [1484, 445] width 110 height 24
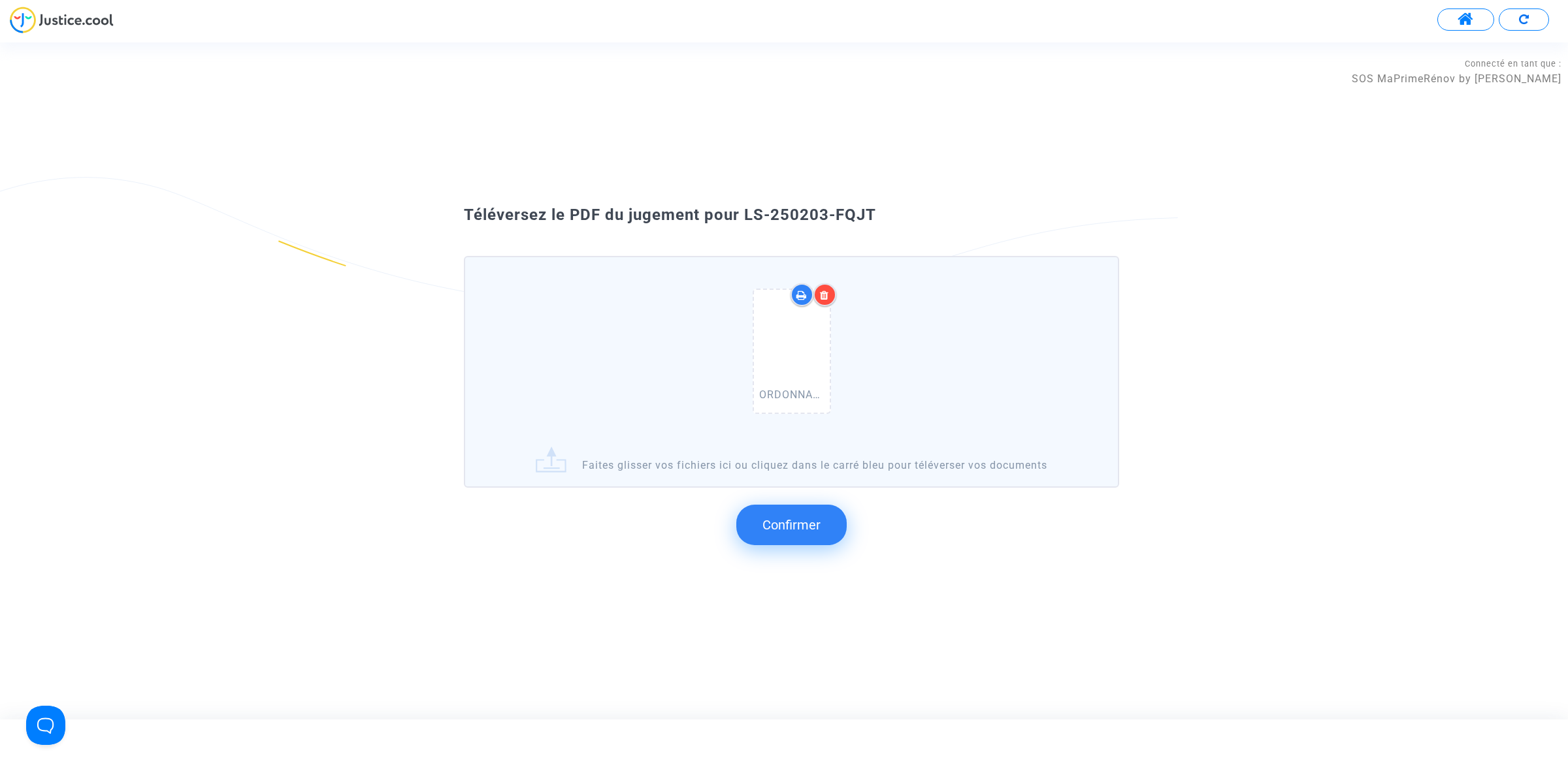
drag, startPoint x: 906, startPoint y: 239, endPoint x: 746, endPoint y: 205, distance: 163.6
click at [746, 205] on div "Téléversez le PDF du jugement pour LS-250203-FQJT" at bounding box center [784, 216] width 705 height 23
copy span "LS-250203-FQJT"
click at [781, 527] on span "Confirmer" at bounding box center [791, 525] width 58 height 16
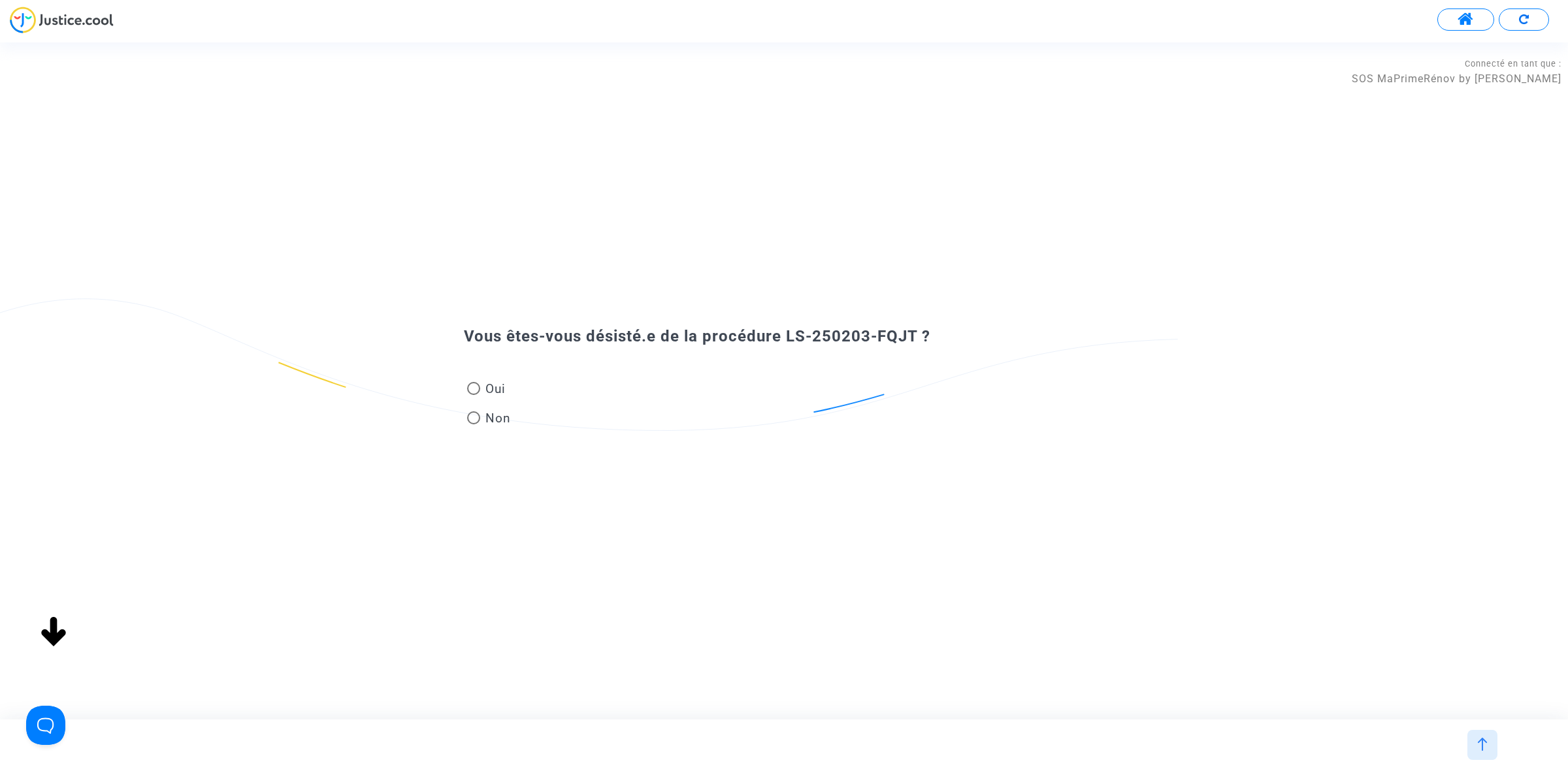
click at [490, 383] on span "Oui" at bounding box center [492, 389] width 25 height 17
click at [474, 395] on input "Oui" at bounding box center [473, 395] width 1 height 1
radio input "true"
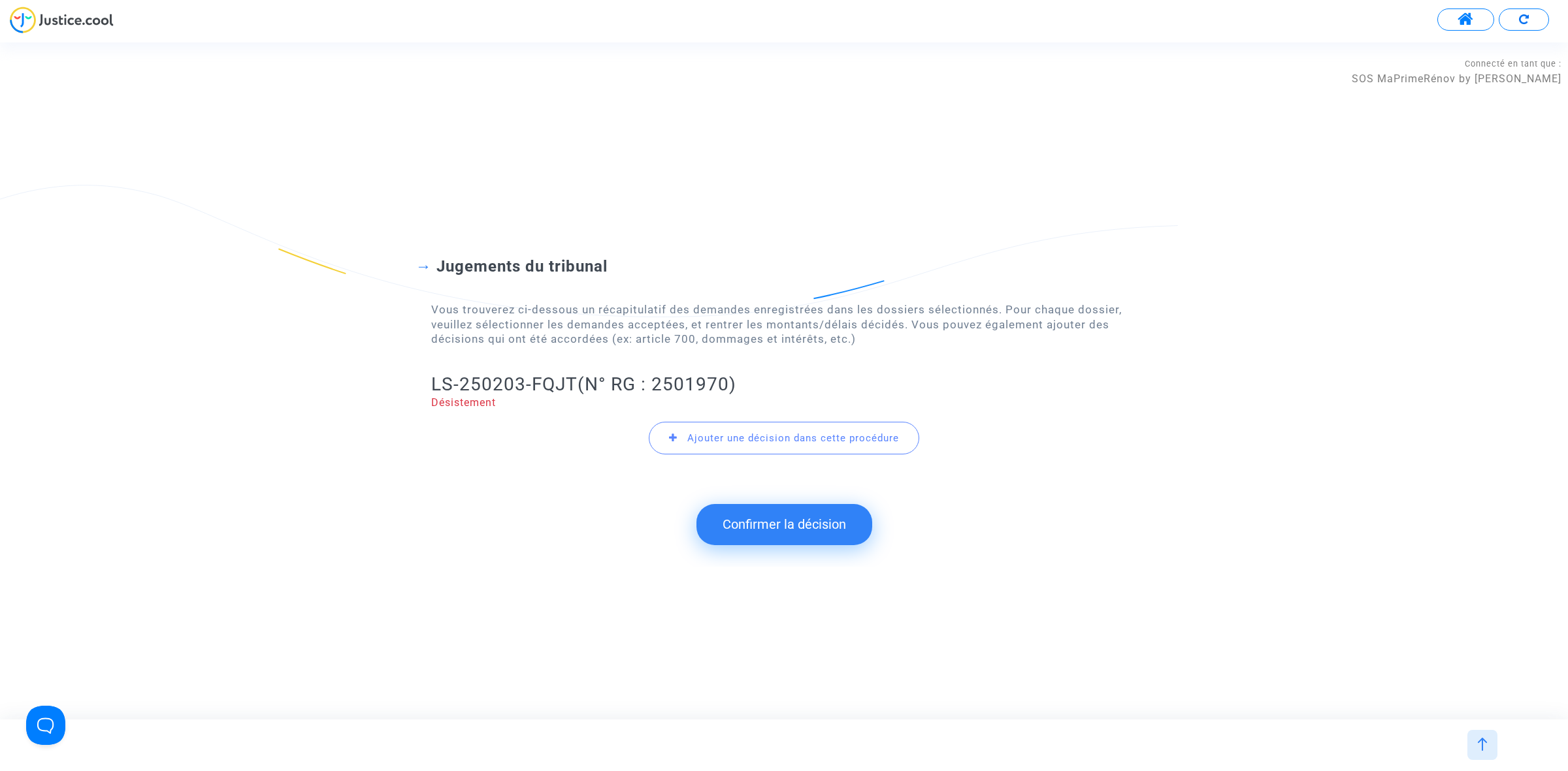
click at [755, 519] on button "Confirmer la décision" at bounding box center [784, 524] width 176 height 41
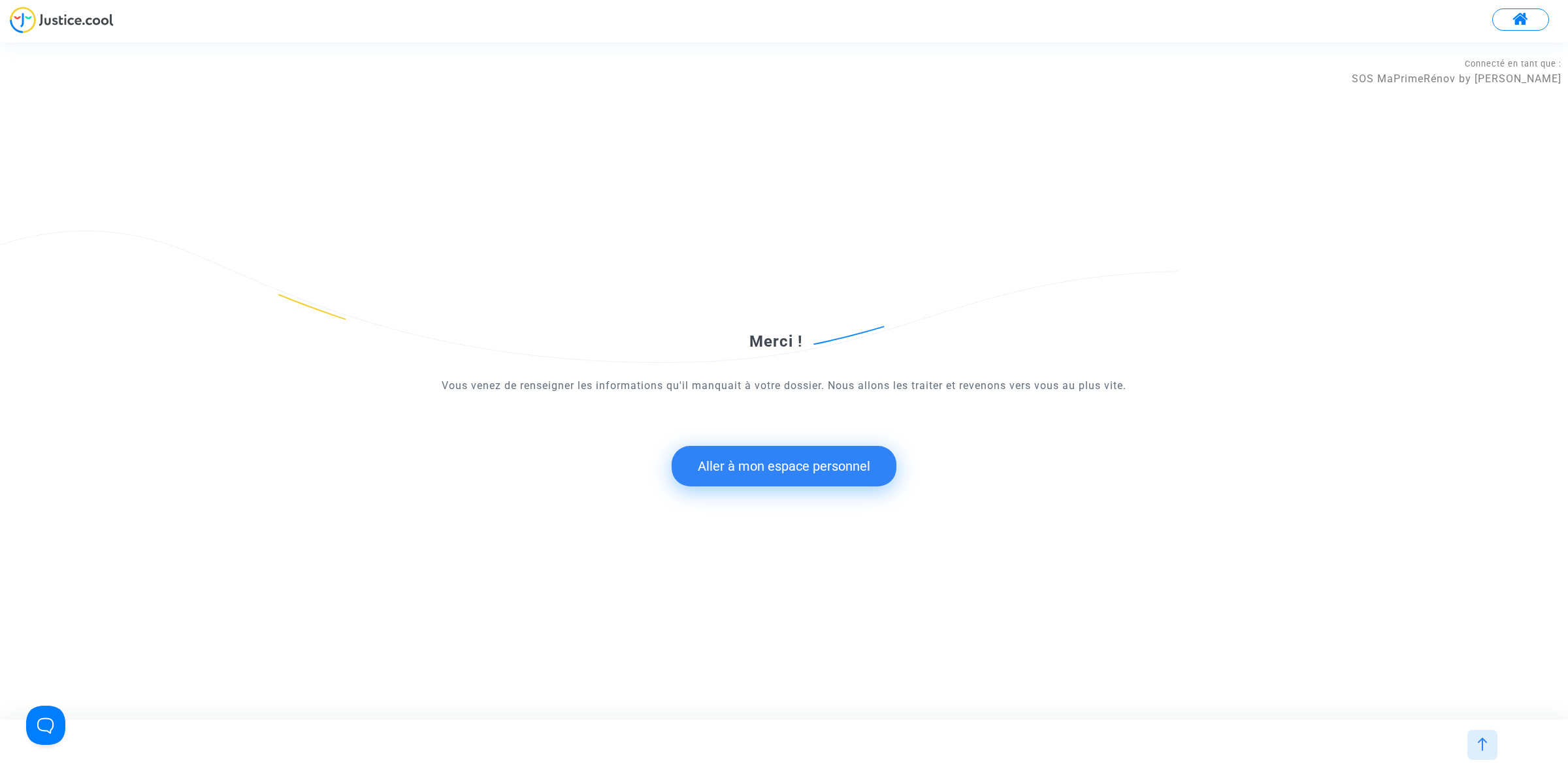
click at [763, 465] on button "Aller à mon espace personnel" at bounding box center [784, 466] width 225 height 41
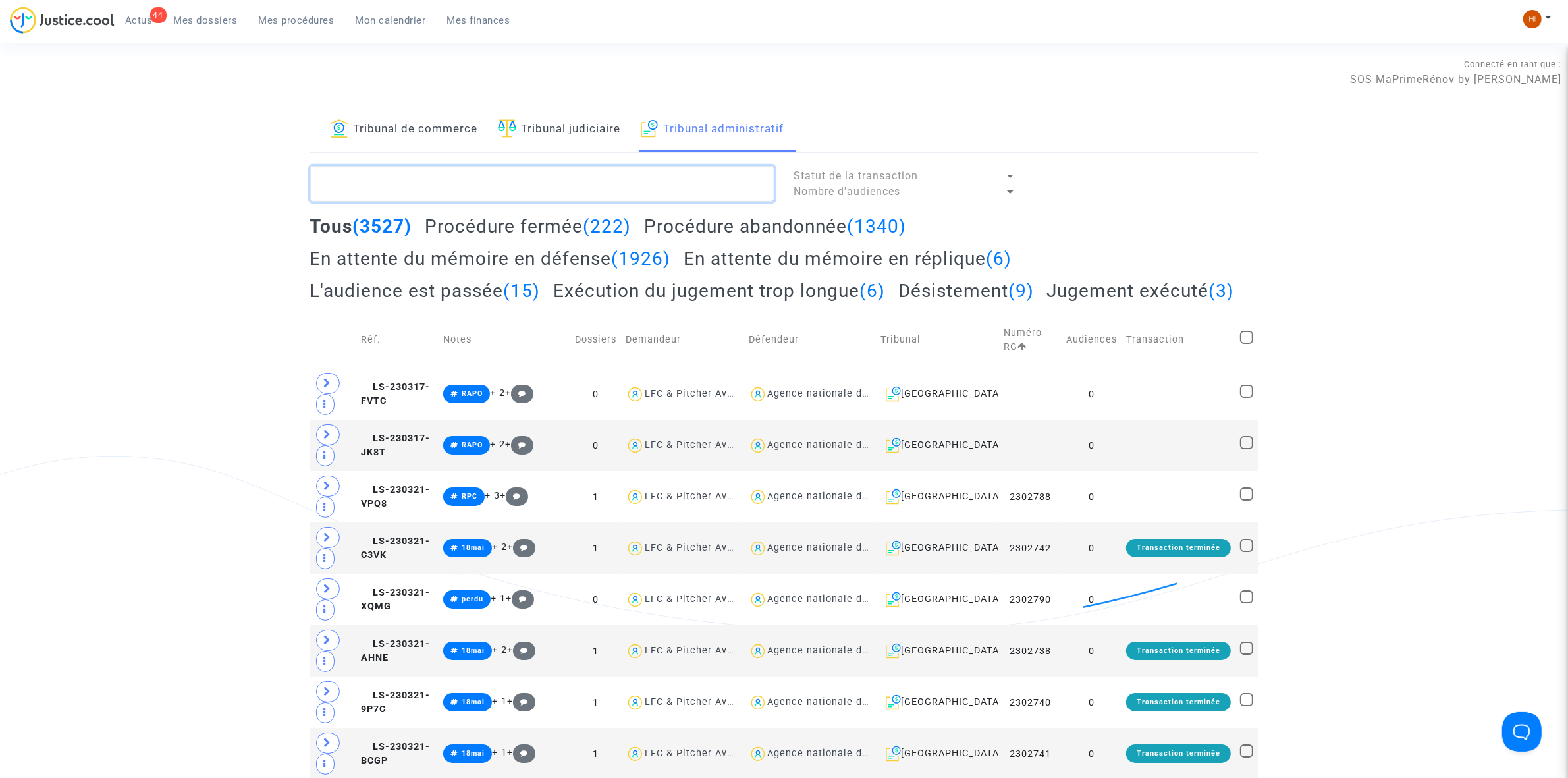
click at [394, 189] on textarea at bounding box center [542, 184] width 464 height 36
paste textarea "LS-250203-FQJT"
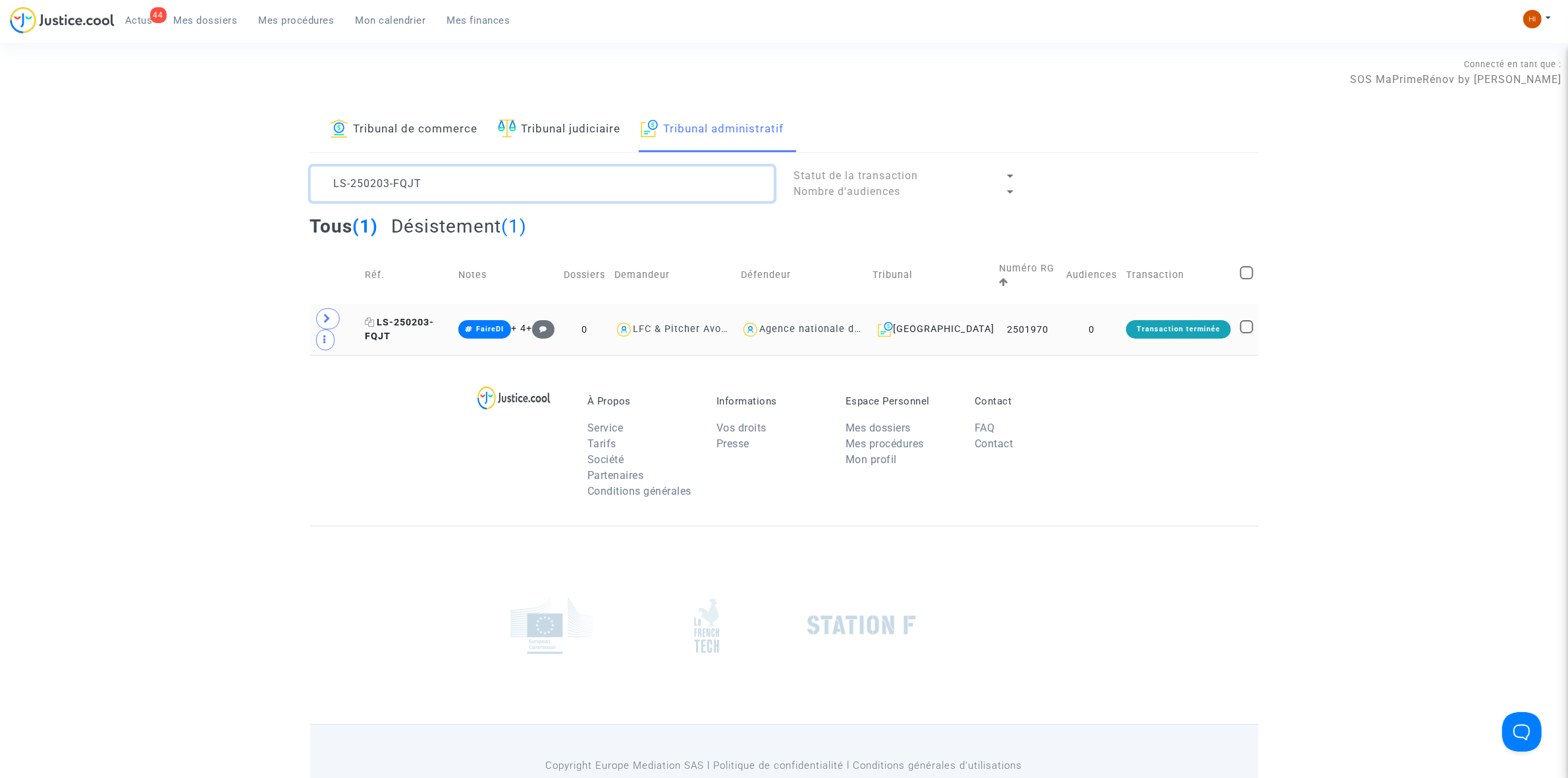
type textarea "LS-250203-FQJT"
click at [399, 317] on span "LS-250203-FQJT" at bounding box center [399, 329] width 69 height 25
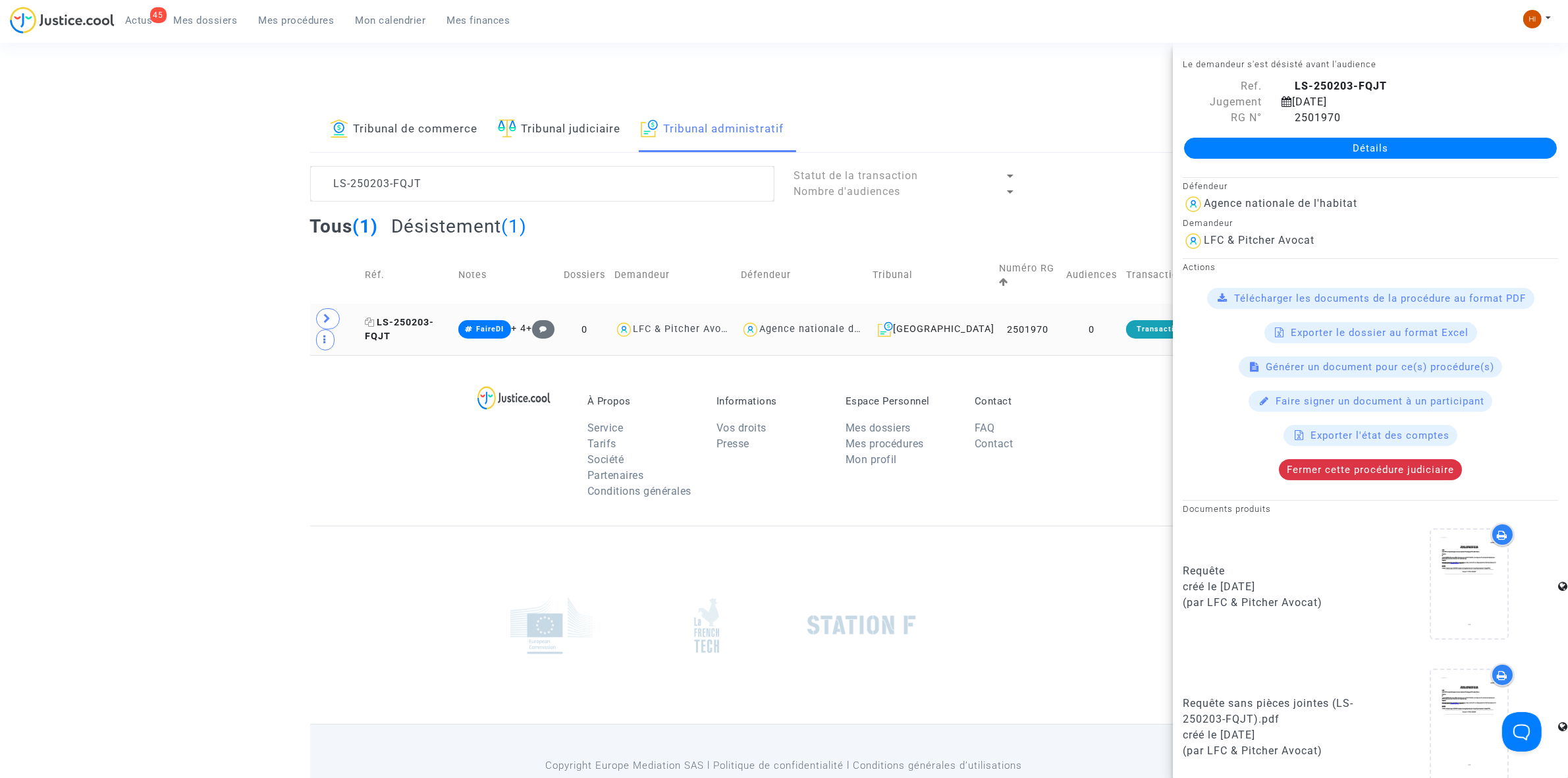
click at [434, 317] on span "LS-250203-FQJT" at bounding box center [399, 329] width 69 height 25
click at [1391, 470] on span "Fermer cette procédure judiciaire" at bounding box center [1370, 470] width 168 height 12
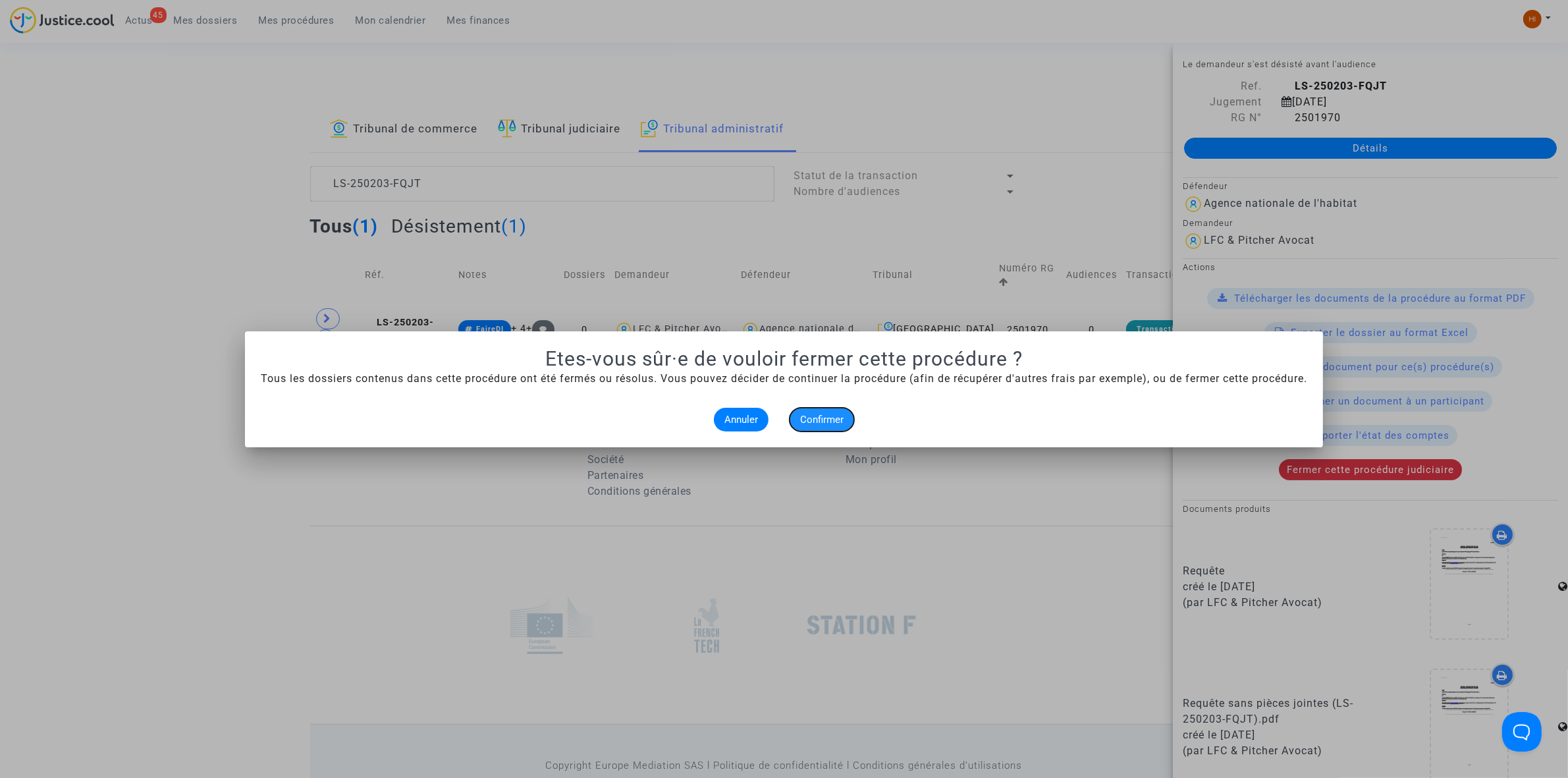
click at [835, 419] on span "Confirmer" at bounding box center [823, 420] width 44 height 12
